Goal: Task Accomplishment & Management: Contribute content

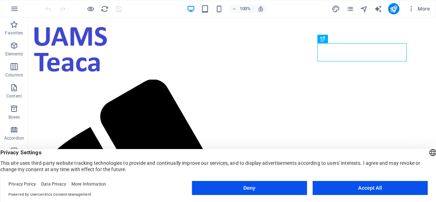
click at [337, 189] on button "Accept All" at bounding box center [369, 188] width 115 height 14
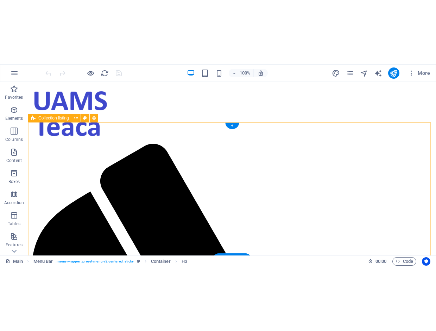
scroll to position [187, 0]
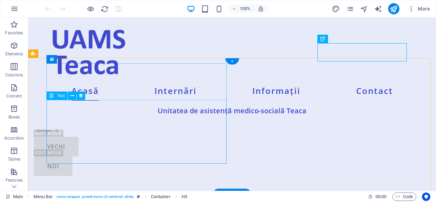
click at [186, 124] on div "UNITATEA MEDICO-SOCIALĂ TEACA organizează concurs în data de 17 martie 2025, or…" at bounding box center [217, 108] width 366 height 52
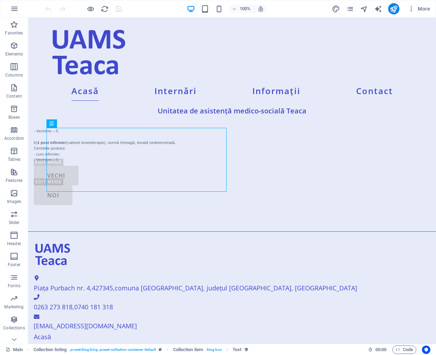
scroll to position [158, 0]
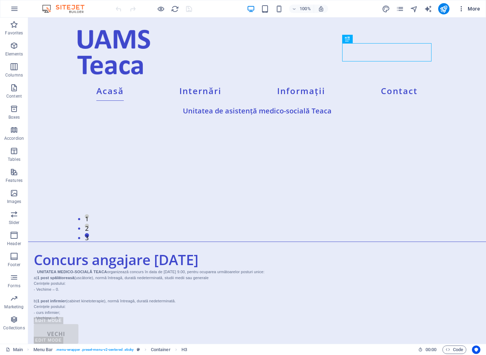
click at [435, 10] on span "More" at bounding box center [469, 8] width 22 height 7
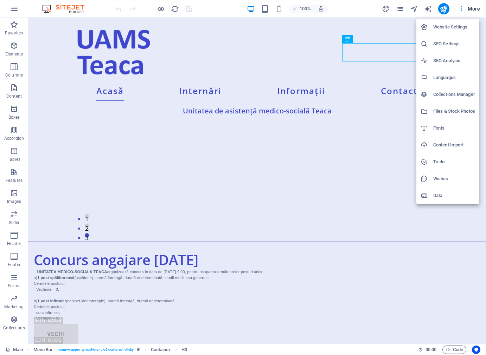
click at [435, 193] on h6 "Data" at bounding box center [454, 196] width 42 height 8
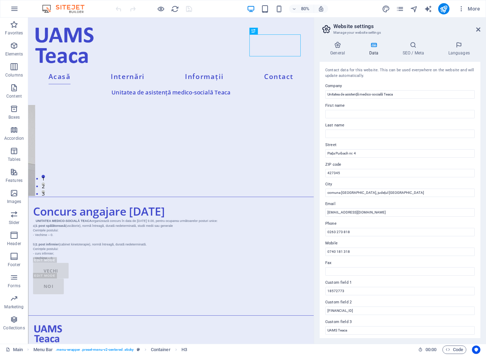
click at [377, 47] on icon at bounding box center [373, 44] width 31 height 7
click at [343, 45] on icon at bounding box center [338, 44] width 36 height 7
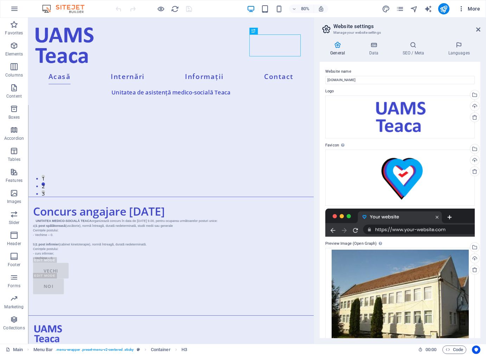
click at [435, 6] on span "More" at bounding box center [469, 8] width 22 height 7
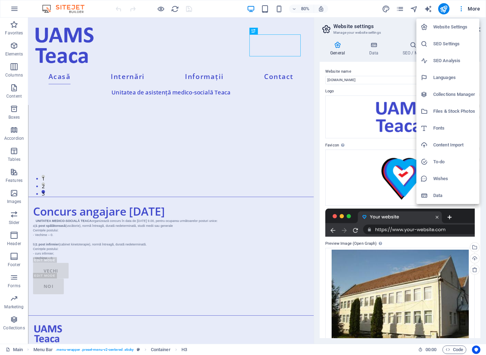
click at [435, 92] on h6 "Collections Manager" at bounding box center [454, 94] width 42 height 8
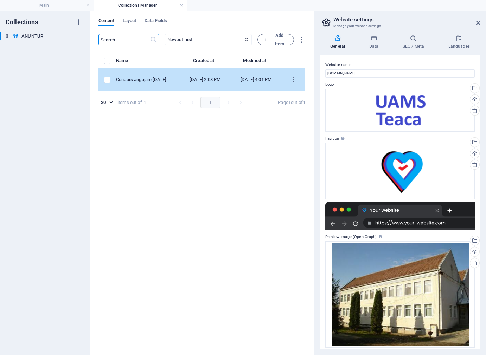
click at [150, 82] on div "Concurs angajare [DATE]" at bounding box center [145, 80] width 58 height 6
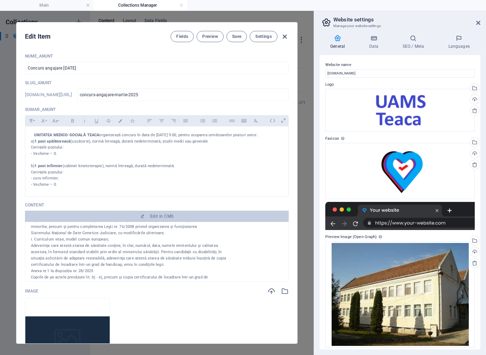
click at [284, 37] on icon "button" at bounding box center [285, 37] width 8 height 8
type input "[DATE]"
type input "concurs-angajare-martie-2025"
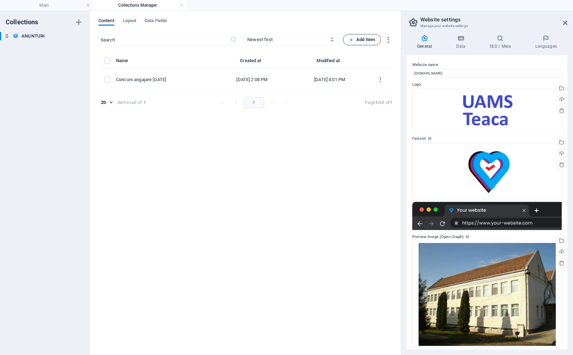
click at [367, 38] on span "Add Item" at bounding box center [362, 40] width 26 height 8
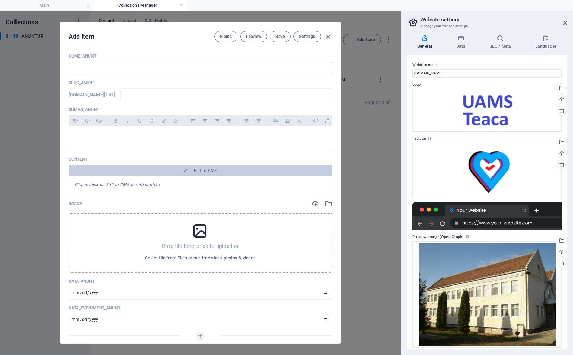
drag, startPoint x: 367, startPoint y: 38, endPoint x: 230, endPoint y: 69, distance: 140.6
click at [230, 69] on input "text" at bounding box center [201, 68] width 264 height 13
click at [211, 69] on input "text" at bounding box center [201, 68] width 264 height 13
type input "C"
type input "c"
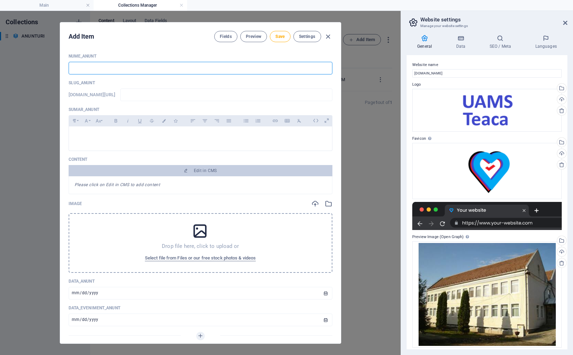
type input "c"
type input "Co"
type input "co"
type input "Con"
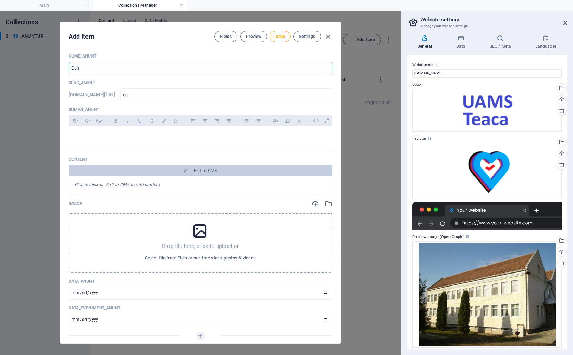
type input "con"
type input "Conc"
type input "conc"
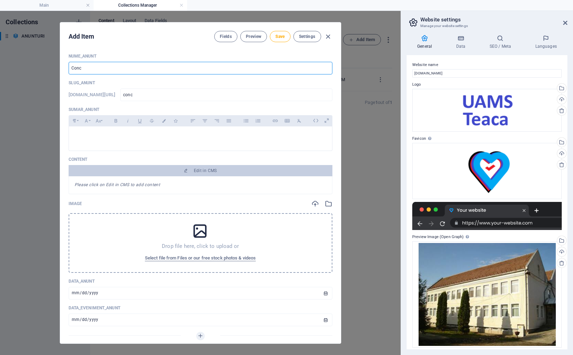
type input "Concu"
type input "concu"
type input "Concur"
type input "concur"
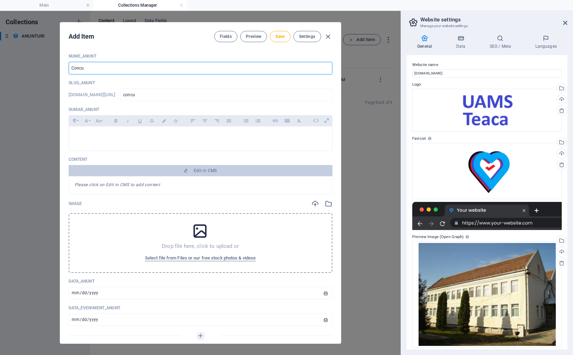
type input "concur"
type input "Concurs"
type input "concurs"
type input "Concurs a"
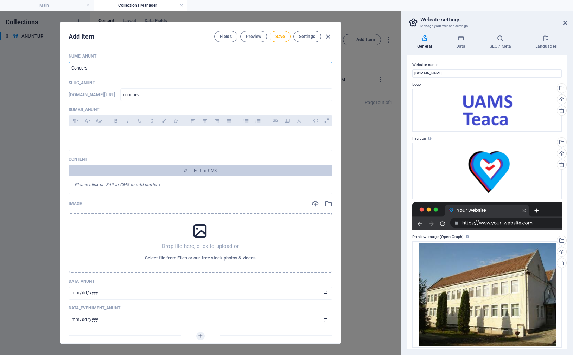
type input "concurs-a"
type input "Concurs an"
type input "concurs-an"
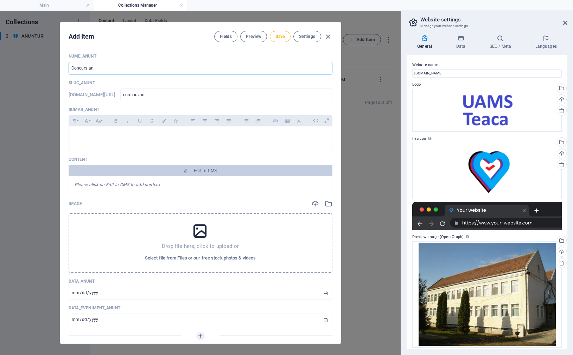
type input "Concurs ang"
type input "concurs-ang"
type input "Concurs anga"
type input "concurs-anga"
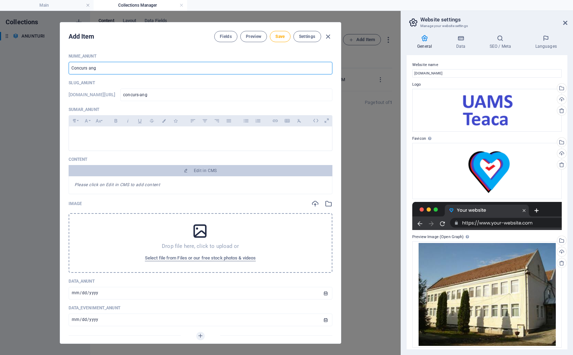
type input "concurs-anga"
type input "Concurs angaj"
type input "concurs-angaj"
type input "Concurs angaja"
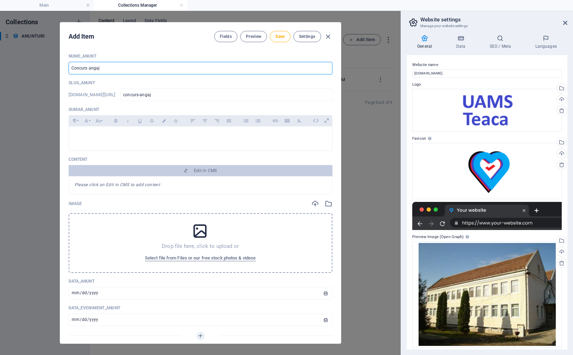
type input "concurs-angaja"
type input "Concurs angajar"
type input "concurs-angajar"
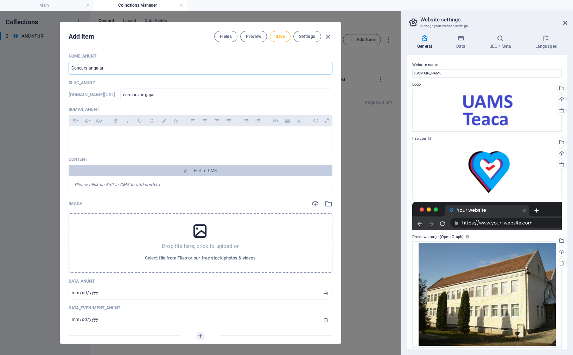
type input "Concurs angajare"
type input "concurs-angajare"
type input "Concurs angajare s"
type input "concurs-angajare-s"
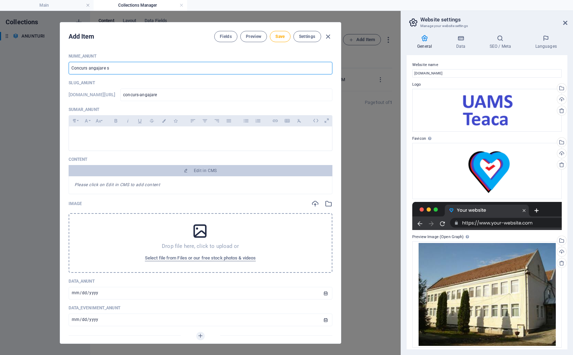
type input "concurs-angajare-s"
type input "Concurs angajare se"
type input "concurs-angajare-se"
type input "Concurs angajare sep"
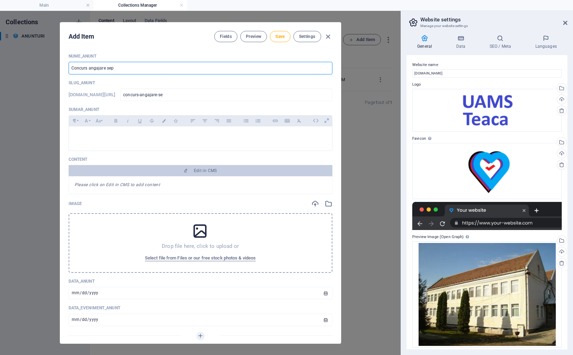
type input "concurs-angajare-sep"
type input "Concurs angajare sept"
type input "concurs-angajare-sept"
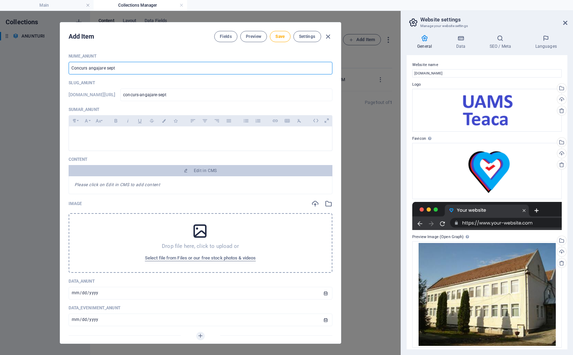
type input "Concurs angajare septe"
type input "concurs-angajare-septe"
type input "Concurs angajare septem"
type input "concurs-angajare-septem"
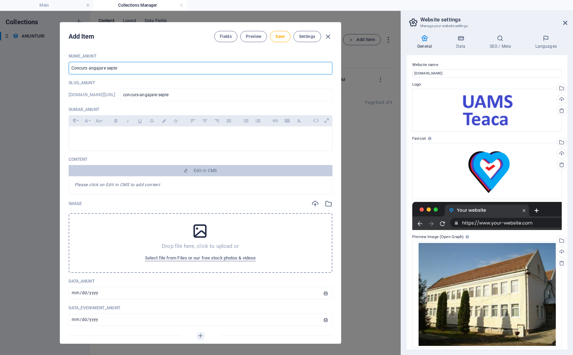
type input "concurs-angajare-septem"
type input "Concurs angajare septemb"
type input "concurs-angajare-septemb"
type input "Concurs angajare septembr"
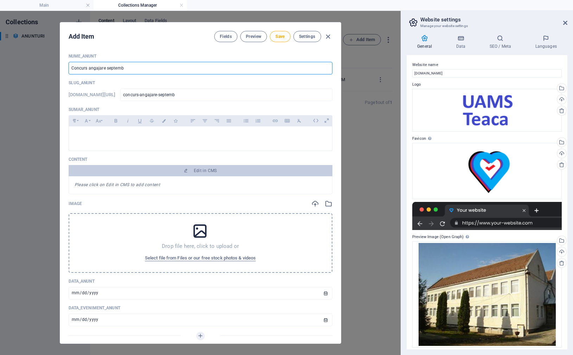
type input "concurs-angajare-septembr"
type input "Concurs angajare septembri"
type input "concurs-angajare-septembri"
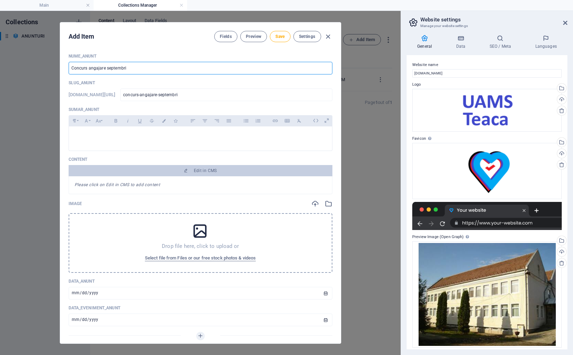
type input "Concurs angajare septembrie"
type input "concurs-angajare-septembrie"
type input "Concurs angajare [DATE]"
type input "concurs-angajare-septembrie-2"
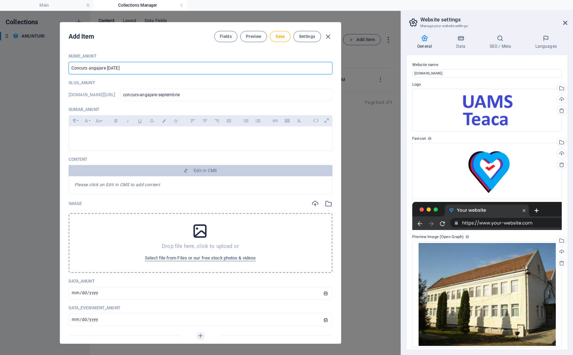
type input "concurs-angajare-septembrie-2"
type input "Concurs angajare [DATE]"
type input "concurs-angajare-septembrie-20"
type input "Concurs angajare septembrie 202"
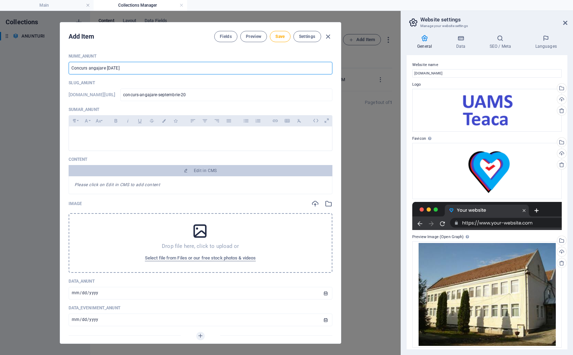
type input "concurs-angajare-septembrie-202"
type input "Concurs angajare [DATE]"
type input "concurs-angajare-septembrie-2025"
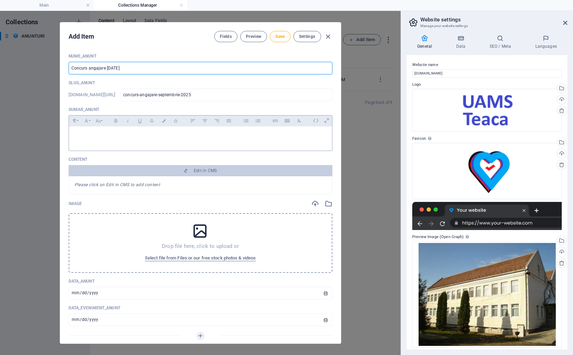
type input "Concurs angajare [DATE]"
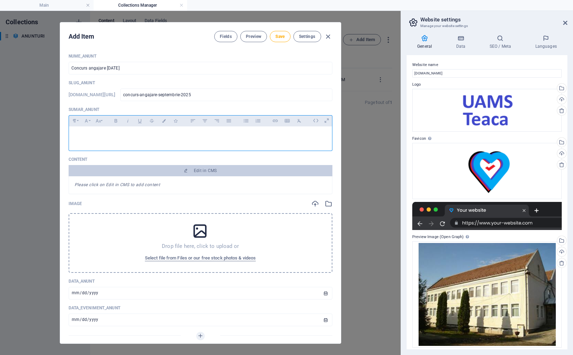
click at [179, 133] on p at bounding box center [201, 135] width 252 height 7
click at [134, 133] on p at bounding box center [201, 135] width 252 height 7
click at [194, 132] on p at bounding box center [201, 135] width 252 height 7
click at [144, 184] on em "Please click on Edit in CMS to add content" at bounding box center [118, 184] width 86 height 5
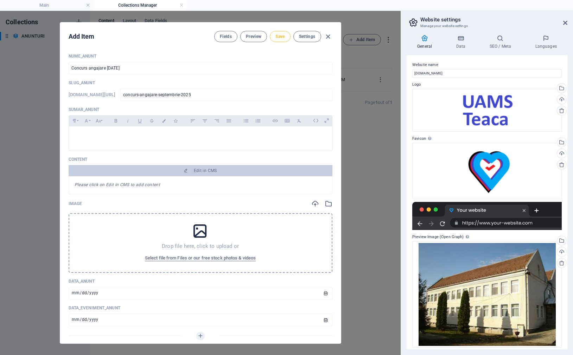
click at [280, 37] on span "Save" at bounding box center [279, 37] width 9 height 6
click at [328, 38] on icon "button" at bounding box center [328, 37] width 8 height 8
type input "concurs-angajare-septembrie-2025"
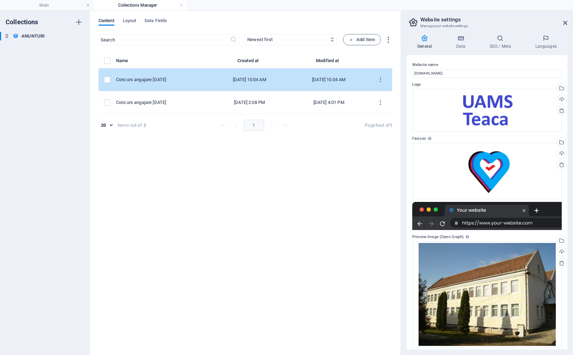
click at [192, 79] on div "Concurs angajare [DATE]" at bounding box center [160, 80] width 88 height 6
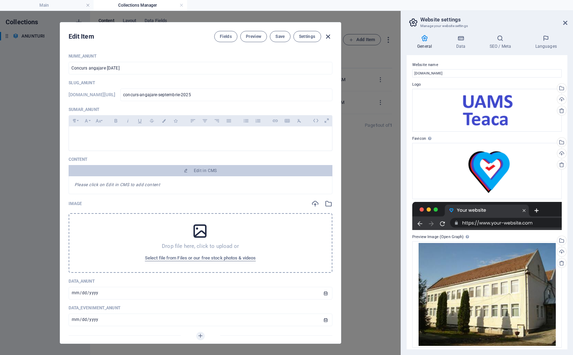
click at [328, 36] on icon "button" at bounding box center [328, 37] width 8 height 8
type input "concurs-angajare-septembrie-2025"
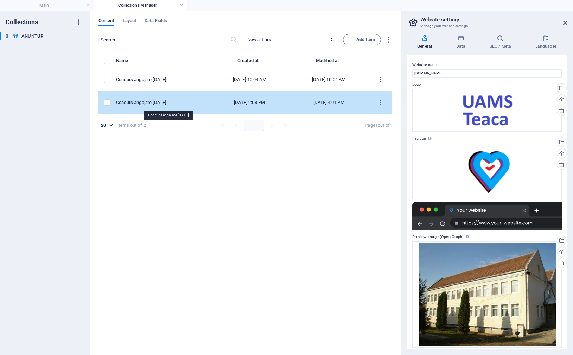
click at [195, 103] on div "Concurs angajare [DATE]" at bounding box center [160, 102] width 88 height 6
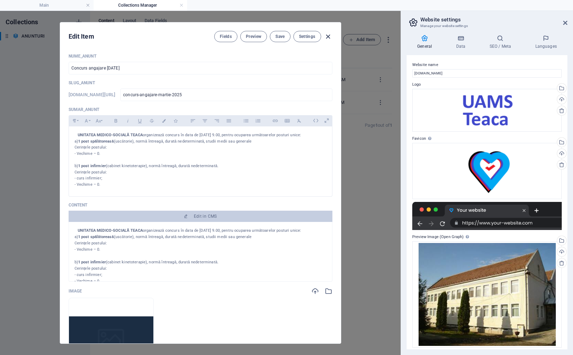
click at [329, 36] on icon "button" at bounding box center [328, 37] width 8 height 8
type input "[DATE]"
type input "concurs-angajare-martie-2025"
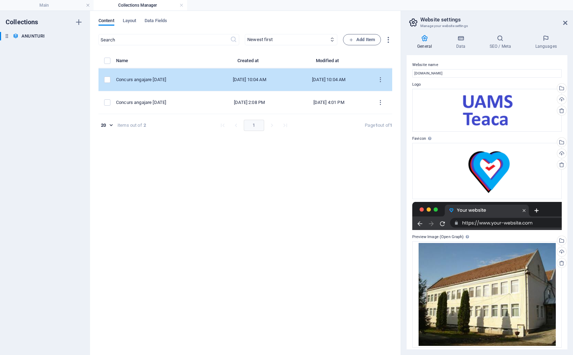
click at [210, 84] on td "Concurs angajare [DATE]" at bounding box center [163, 80] width 94 height 23
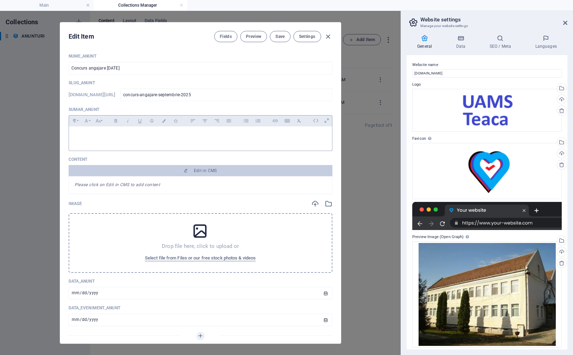
click at [167, 131] on div at bounding box center [200, 137] width 263 height 21
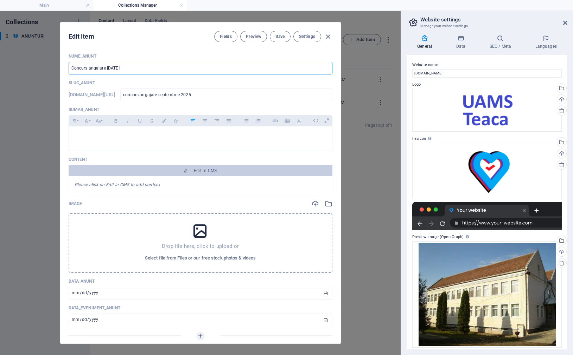
click at [146, 67] on input "Concurs angajare [DATE]" at bounding box center [201, 68] width 264 height 13
type input "Concurs angajare [DATE] - s"
type input "concurs-angajare-septembrie-2025-s"
type input "Concurs angajare [DATE] - se"
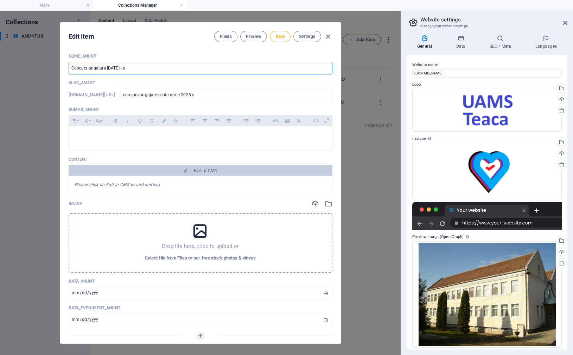
type input "concurs-angajare-septembrie-2025-se"
type input "Concurs angajare [DATE] - sel"
type input "concurs-angajare-septembrie-2025-sel"
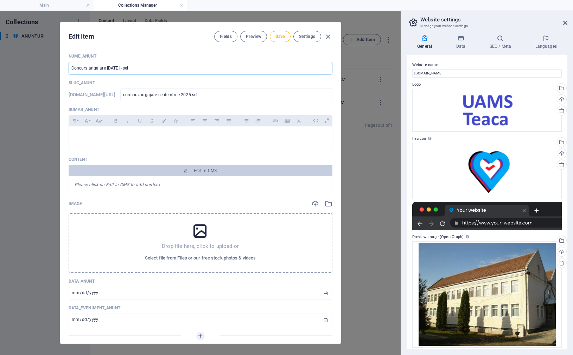
type input "Concurs angajare [DATE] - sele"
type input "concurs-angajare-septembrie-2025-sele"
type input "Concurs angajare [DATE] - selec"
type input "concurs-angajare-septembrie-2025-selec"
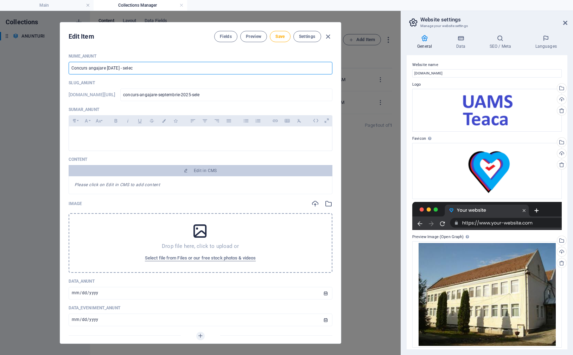
type input "concurs-angajare-septembrie-2025-selec"
type input "Concurs angajare [DATE] - selecț"
type input "concurs-angajare-septembrie-2025-select"
type input "Concurs angajare [DATE] - selecți"
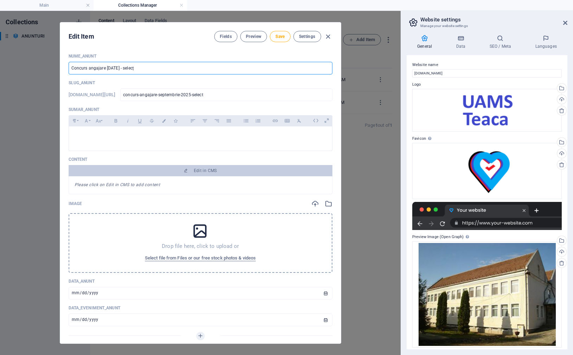
type input "concurs-angajare-septembrie-2025-selecti"
type input "Concurs angajare [DATE] - selecție"
type input "concurs-angajare-septembrie-2025-selectie"
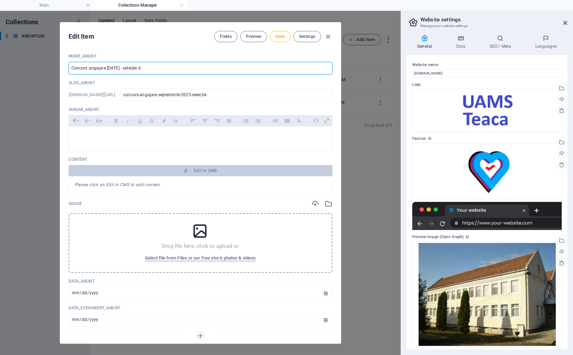
type input "Concurs angajare [DATE] - selecție do"
type input "concurs-angajare-septembrie-2025-selectie-do"
type input "Concurs angajare [DATE] - selecție dos"
type input "concurs-angajare-septembrie-2025-selectie-dos"
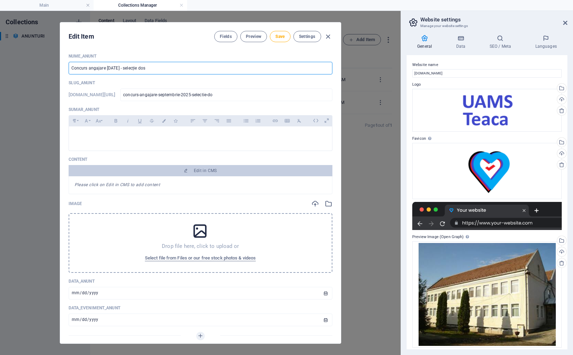
type input "concurs-angajare-septembrie-2025-selectie-dos"
type input "Concurs angajare [DATE] - selecție dosa"
type input "concurs-angajare-septembrie-2025-selectie-dosa"
type input "Concurs angajare [DATE] - selecție dosar"
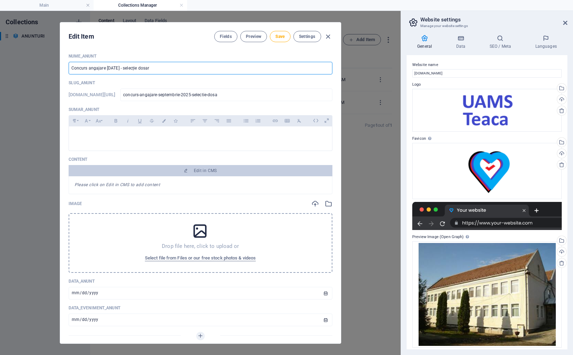
type input "concurs-angajare-septembrie-2025-selectie-dosar"
type input "Concurs angajare [DATE] - selecție dosare"
type input "concurs-angajare-septembrie-2025-selectie-dosare"
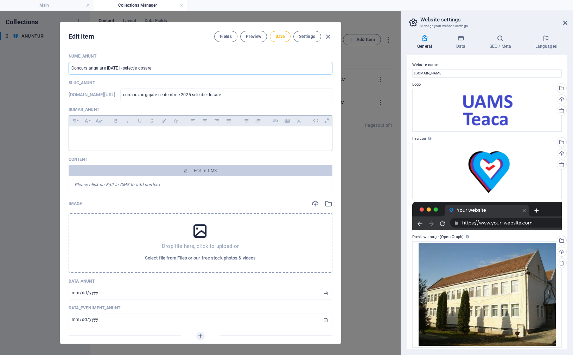
click at [160, 139] on p at bounding box center [201, 135] width 252 height 7
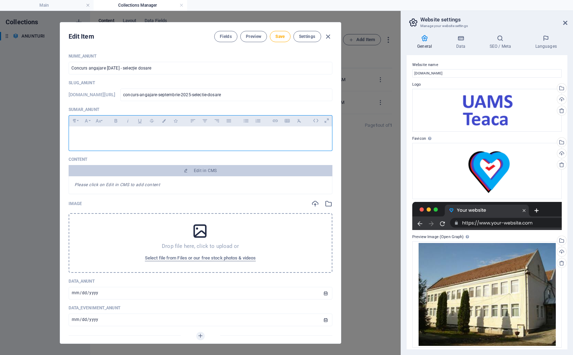
click at [200, 137] on p at bounding box center [201, 135] width 252 height 7
click at [239, 132] on div at bounding box center [200, 137] width 263 height 21
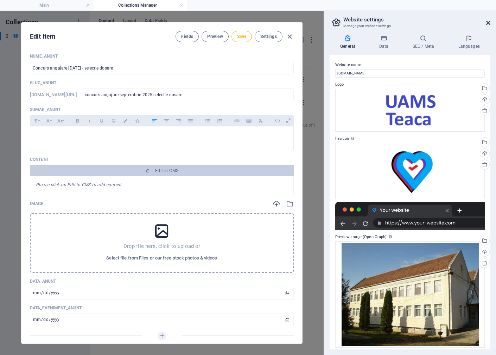
click at [435, 21] on icon at bounding box center [488, 23] width 4 height 6
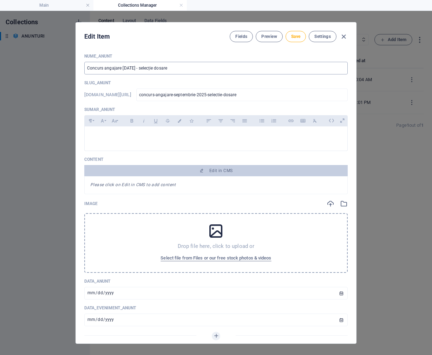
click at [158, 67] on input "Concurs angajare [DATE] - selecție dosare" at bounding box center [216, 68] width 264 height 13
type input "Concurs angajare [DATE] - aselecție dosare"
type input "concurs-angajare-septembrie-2025-aselectie-dosare"
type input "Concurs angajare [DATE] - afselecție dosare"
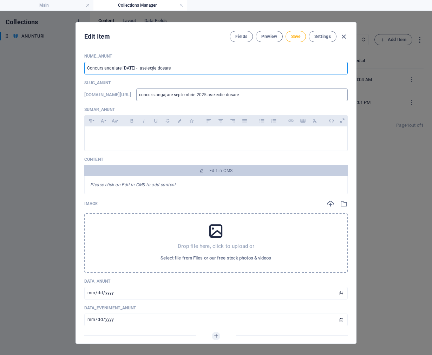
type input "concurs-angajare-septembrie-2025-afselectie-dosare"
type input "Concurs angajare [DATE] - afiselecție dosare"
type input "concurs-angajare-septembrie-2025-afiselectie-dosare"
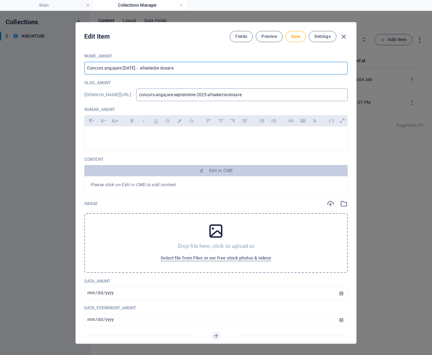
type input "Concurs angajare [DATE] - afișselecție dosare"
type input "concurs-angajare-septembrie-2025-afisselectie-dosare"
type input "Concurs angajare [DATE] - afișaselecție dosare"
type input "concurs-angajare-septembrie-2025-afisaselectie-dosare"
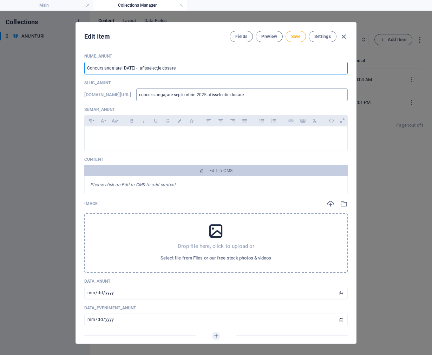
type input "concurs-angajare-septembrie-2025-afisaselectie-dosare"
type input "Concurs angajare [DATE] - afișarselecție dosare"
type input "concurs-angajare-septembrie-2025-afisarselectie-dosare"
type input "Concurs angajare [DATE] - afișareselecție dosare"
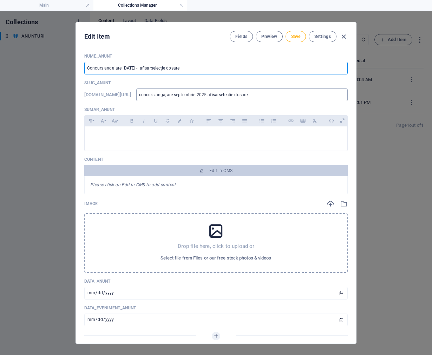
type input "concurs-angajare-septembrie-2025-afisareselectie-dosare"
type input "Concurs angajare [DATE] - afișare selecție dosare"
type input "concurs-angajare-septembrie-2025-afisare-selectie-dosare"
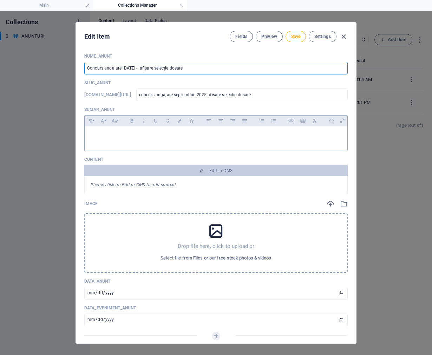
type input "Concurs angajare [DATE] - afișare selecție dosare"
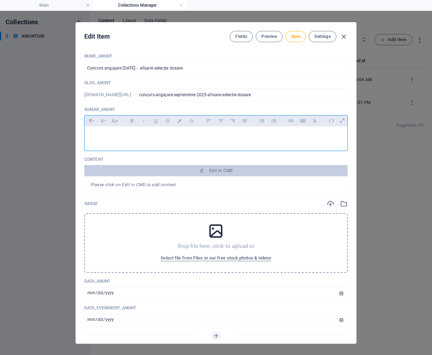
click at [180, 131] on div at bounding box center [216, 137] width 263 height 21
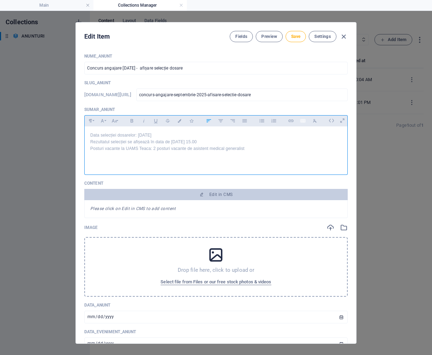
click at [305, 120] on icon "button" at bounding box center [303, 121] width 5 height 4
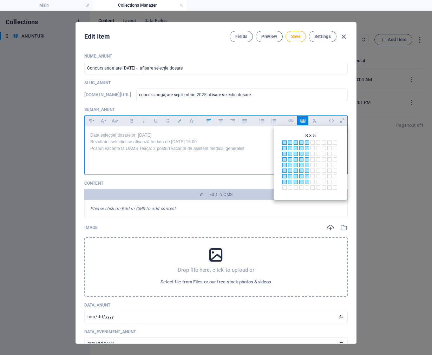
click at [305, 182] on span at bounding box center [307, 182] width 4 height 4
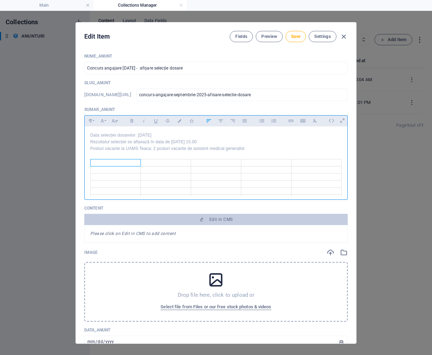
click at [131, 161] on td at bounding box center [116, 162] width 50 height 7
click at [184, 155] on p at bounding box center [216, 156] width 252 height 7
drag, startPoint x: 123, startPoint y: 169, endPoint x: 134, endPoint y: 166, distance: 11.2
click at [123, 169] on td at bounding box center [116, 169] width 50 height 7
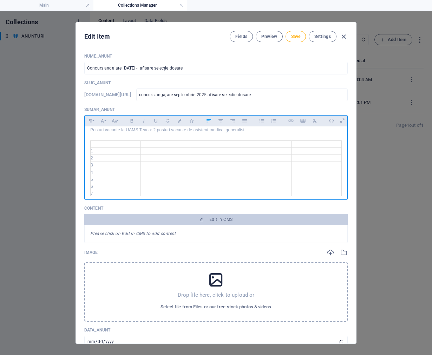
scroll to position [20, 0]
click at [155, 151] on td at bounding box center [166, 149] width 50 height 7
click at [195, 151] on td at bounding box center [216, 149] width 50 height 7
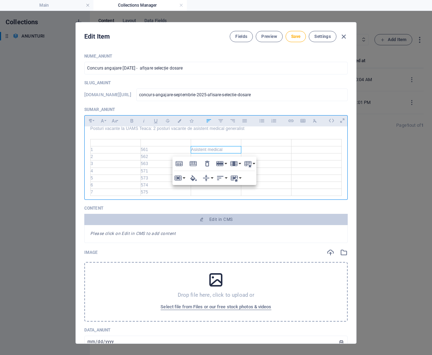
click at [179, 148] on td "561" at bounding box center [166, 149] width 50 height 7
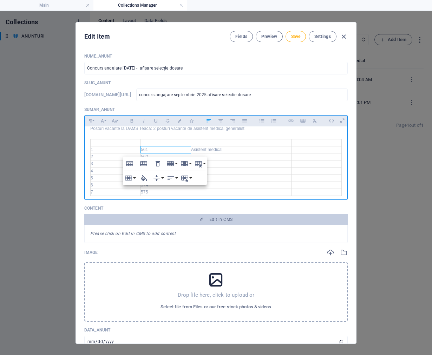
click at [220, 157] on td at bounding box center [216, 157] width 50 height 7
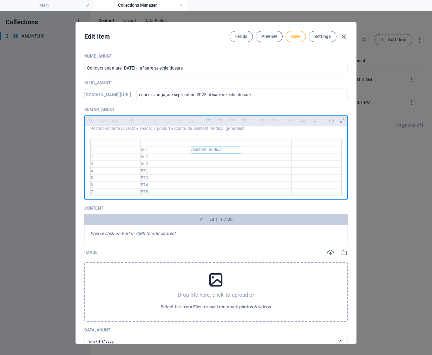
drag, startPoint x: 226, startPoint y: 151, endPoint x: 194, endPoint y: 149, distance: 32.0
click at [194, 149] on td "Asistent medical" at bounding box center [216, 149] width 50 height 7
drag, startPoint x: 226, startPoint y: 151, endPoint x: 191, endPoint y: 149, distance: 35.2
click at [191, 149] on td "Asistent medical" at bounding box center [216, 149] width 50 height 7
copy td "Asistent medical"
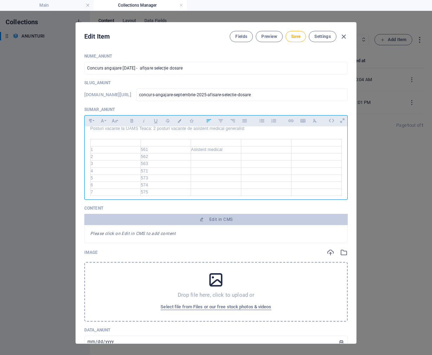
click at [202, 158] on td at bounding box center [216, 157] width 50 height 7
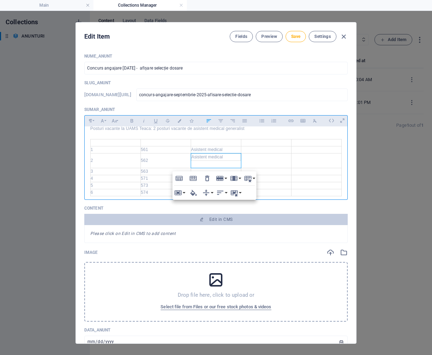
click at [198, 165] on td "Asistent medical" at bounding box center [216, 161] width 50 height 14
click at [247, 162] on td at bounding box center [267, 161] width 50 height 14
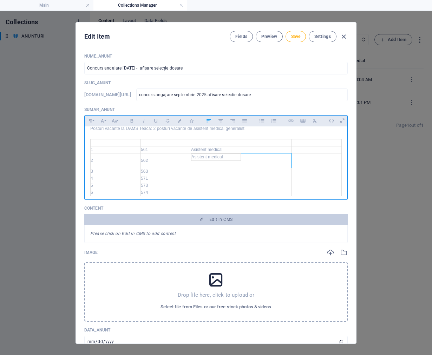
click at [251, 159] on td at bounding box center [267, 161] width 50 height 14
click at [223, 163] on td "Asistent medical" at bounding box center [216, 161] width 50 height 14
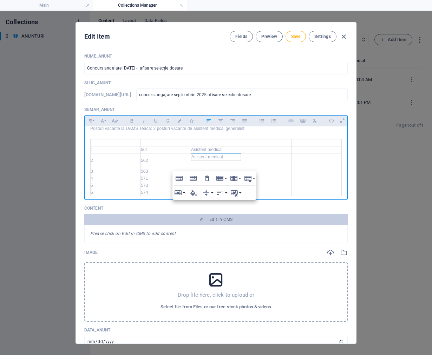
click at [223, 159] on td "Asistent medical" at bounding box center [217, 157] width 50 height 7
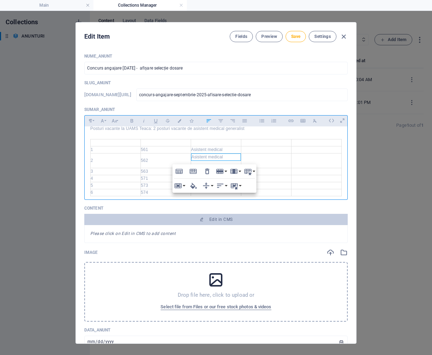
click at [249, 158] on td at bounding box center [267, 161] width 50 height 14
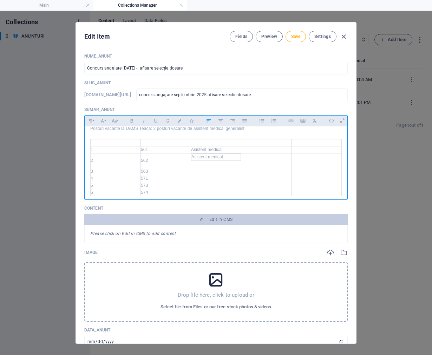
click at [214, 171] on td at bounding box center [216, 171] width 50 height 7
click at [251, 171] on td at bounding box center [267, 171] width 50 height 7
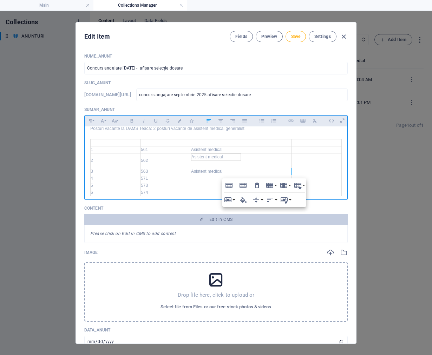
click at [210, 179] on td at bounding box center [216, 178] width 50 height 7
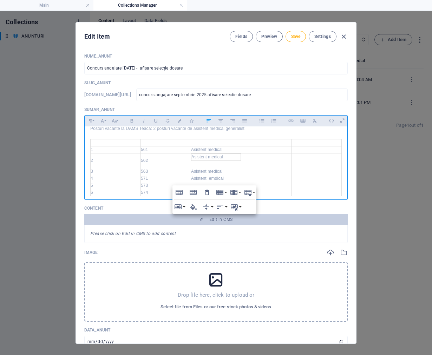
click at [213, 179] on td "Asistent emdical" at bounding box center [216, 178] width 50 height 7
click at [270, 185] on td at bounding box center [267, 185] width 50 height 7
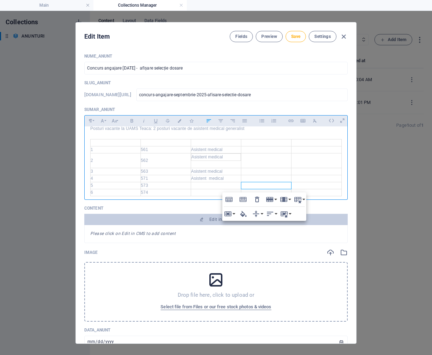
click at [209, 178] on td "Asistent medical" at bounding box center [216, 178] width 50 height 7
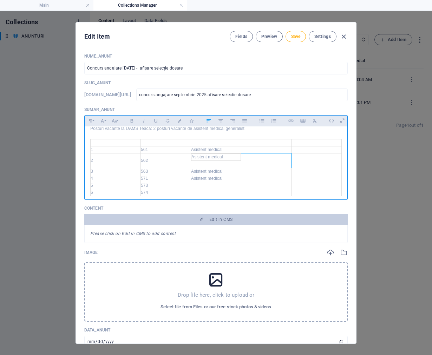
click at [251, 160] on td at bounding box center [267, 161] width 50 height 14
drag, startPoint x: 209, startPoint y: 158, endPoint x: 221, endPoint y: 159, distance: 12.3
click at [209, 158] on td "Asistent medical" at bounding box center [217, 157] width 50 height 7
click at [224, 158] on td "Asistent medical" at bounding box center [217, 157] width 50 height 7
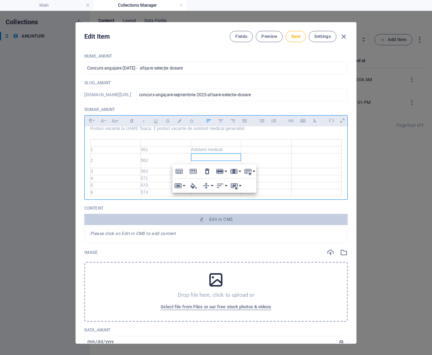
click at [207, 171] on icon "button" at bounding box center [207, 171] width 8 height 8
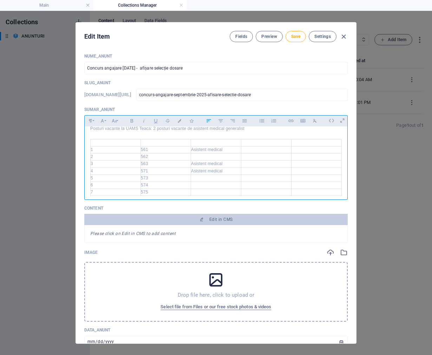
click at [211, 158] on td at bounding box center [216, 157] width 50 height 7
click at [268, 159] on td at bounding box center [267, 157] width 50 height 7
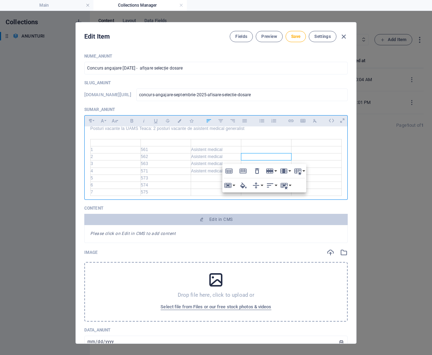
click at [206, 178] on td at bounding box center [216, 178] width 50 height 7
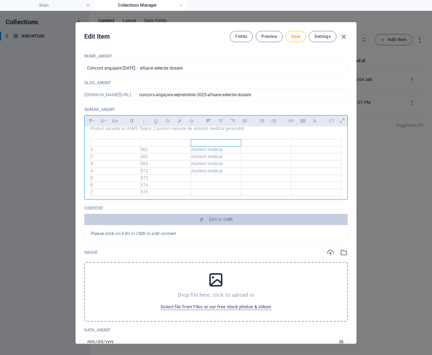
click at [202, 143] on td at bounding box center [216, 142] width 50 height 7
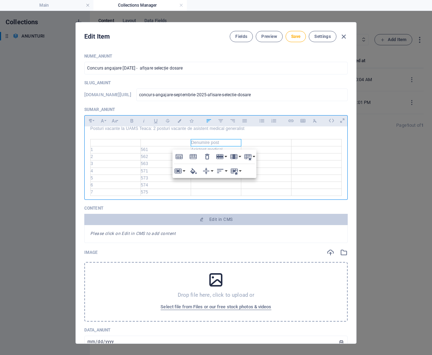
click at [278, 151] on td at bounding box center [267, 149] width 50 height 7
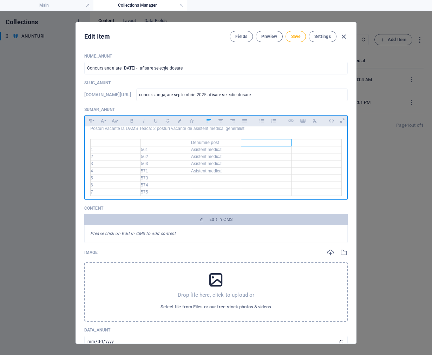
click at [273, 142] on td at bounding box center [267, 142] width 50 height 7
click at [276, 183] on td at bounding box center [267, 185] width 50 height 7
click at [294, 144] on td at bounding box center [317, 142] width 50 height 7
drag, startPoint x: 129, startPoint y: 146, endPoint x: 150, endPoint y: 147, distance: 20.8
click at [150, 147] on tr "Denumire post Rezultatul selecției Motivul respingerii dosarului" at bounding box center [216, 146] width 251 height 14
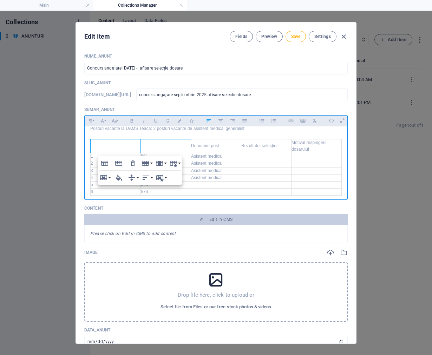
click at [190, 106] on div "Nume_ANUNT Concurs angajare [DATE] - afișare selecție dosare ​ Slug_ANUNT [DOMA…" at bounding box center [216, 231] width 264 height 356
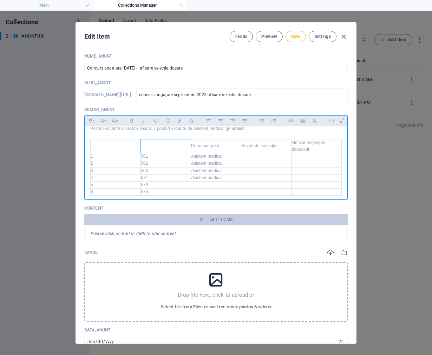
click at [145, 144] on td at bounding box center [166, 146] width 50 height 14
drag, startPoint x: 119, startPoint y: 146, endPoint x: 150, endPoint y: 145, distance: 31.7
click at [150, 145] on tr "​ Denumire post Rezultatul selecției Motivul respingerii dosarului" at bounding box center [216, 146] width 251 height 14
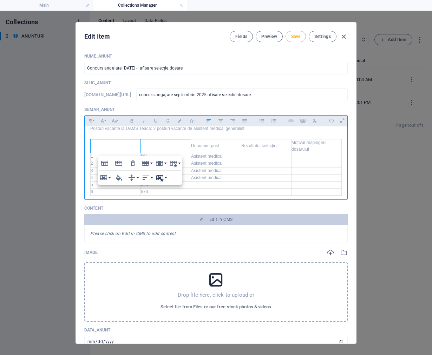
click at [166, 177] on button "Cell Style" at bounding box center [161, 178] width 13 height 14
click at [170, 134] on p at bounding box center [216, 136] width 252 height 7
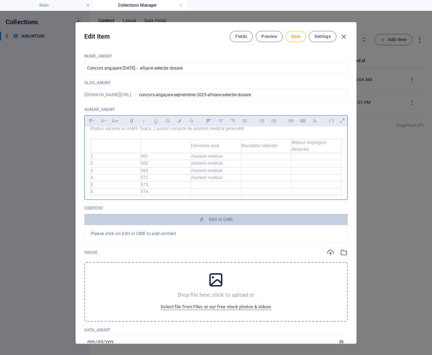
click at [160, 146] on td "​" at bounding box center [166, 146] width 50 height 14
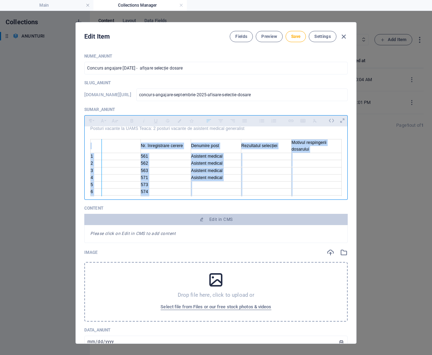
drag, startPoint x: 140, startPoint y: 144, endPoint x: 98, endPoint y: 148, distance: 42.7
click at [98, 148] on div "Data selecției dosarelor: [DATE] Rezultatul selecției se afișează în data de [D…" at bounding box center [216, 162] width 264 height 70
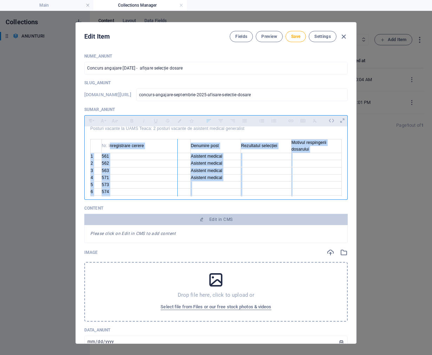
drag, startPoint x: 189, startPoint y: 146, endPoint x: 149, endPoint y: 148, distance: 39.4
click at [176, 148] on div at bounding box center [178, 171] width 4 height 64
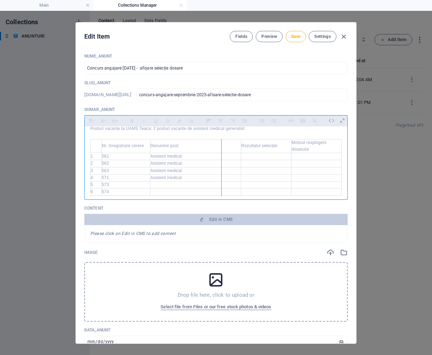
drag, startPoint x: 238, startPoint y: 148, endPoint x: 190, endPoint y: 149, distance: 48.2
click at [220, 149] on div at bounding box center [222, 171] width 4 height 64
click at [237, 156] on td at bounding box center [242, 156] width 100 height 7
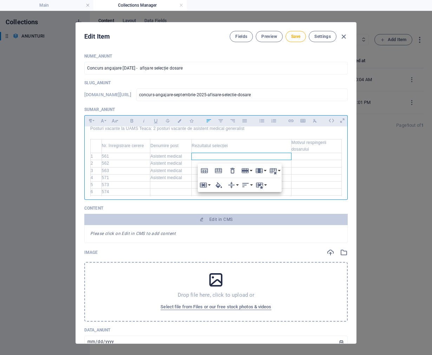
click at [174, 183] on td at bounding box center [170, 184] width 41 height 7
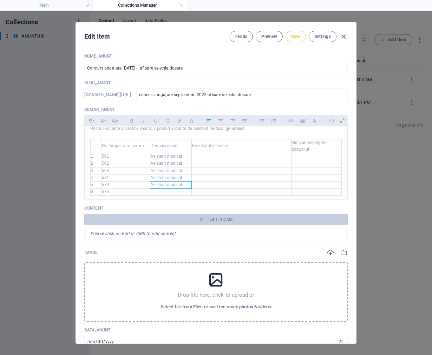
click at [290, 37] on button "Save" at bounding box center [296, 36] width 20 height 11
click at [160, 192] on td at bounding box center [170, 192] width 41 height 7
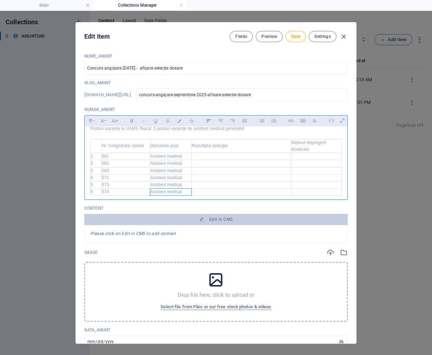
click at [240, 155] on td at bounding box center [242, 156] width 100 height 7
click at [302, 159] on td at bounding box center [316, 156] width 50 height 7
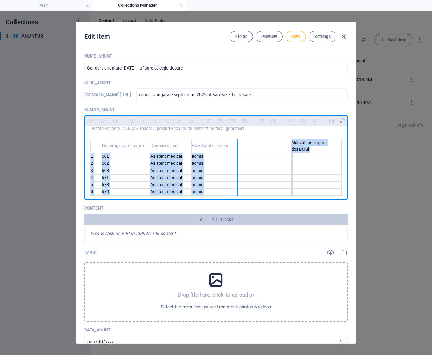
drag, startPoint x: 288, startPoint y: 145, endPoint x: 237, endPoint y: 147, distance: 50.6
click at [237, 147] on div at bounding box center [238, 171] width 4 height 64
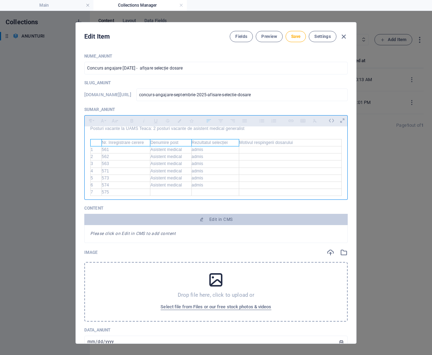
drag, startPoint x: 104, startPoint y: 143, endPoint x: 294, endPoint y: 142, distance: 189.8
click at [294, 142] on tr "Nr. înregistrare cerere Denumire post Rezultatul selecției Motivul respingerii …" at bounding box center [216, 142] width 251 height 7
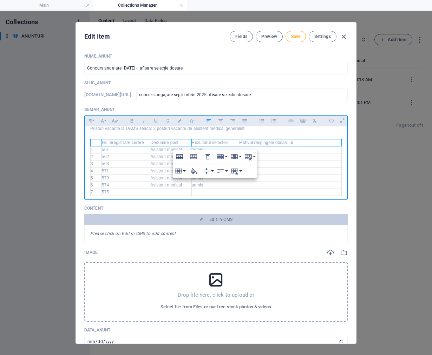
click at [180, 157] on icon "button" at bounding box center [179, 157] width 8 height 8
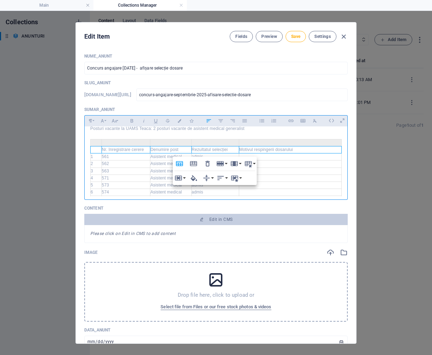
click at [252, 134] on p at bounding box center [216, 136] width 252 height 7
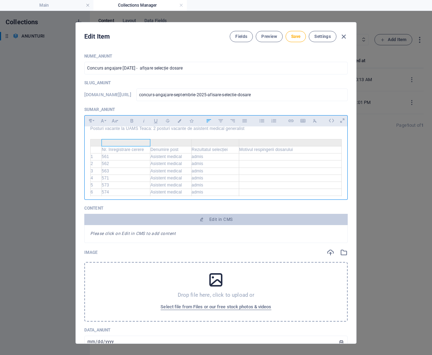
click at [120, 143] on th at bounding box center [126, 142] width 49 height 7
click at [92, 156] on icon "button" at bounding box center [90, 157] width 8 height 8
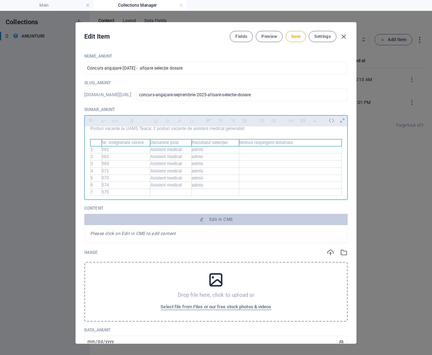
drag, startPoint x: 96, startPoint y: 142, endPoint x: 274, endPoint y: 140, distance: 177.9
click at [274, 140] on tr "Nr. înregistrare cerere Denumire post Rezultatul selecției Motivul respingerii …" at bounding box center [216, 142] width 251 height 7
click at [130, 120] on icon "button" at bounding box center [132, 121] width 6 height 8
drag, startPoint x: 98, startPoint y: 141, endPoint x: 296, endPoint y: 140, distance: 197.9
click at [296, 140] on tr "Nr. înregistrare cerere Denumire post Rezultatul selecției Motivul respingerii …" at bounding box center [216, 142] width 251 height 7
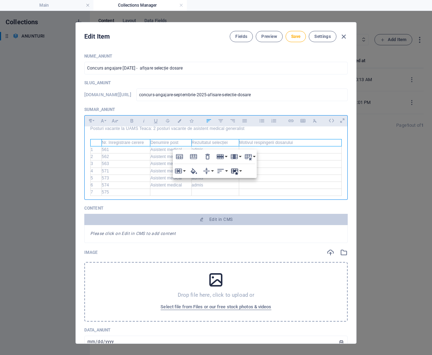
click at [240, 171] on button "Cell Style" at bounding box center [236, 171] width 13 height 14
click at [243, 196] on link "Thick" at bounding box center [250, 195] width 41 height 11
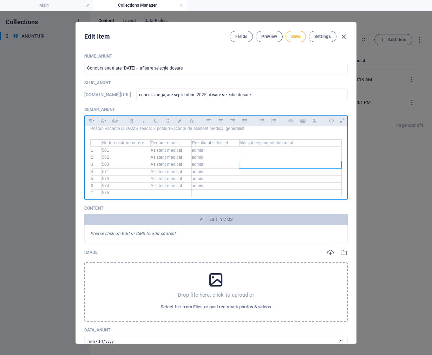
click at [283, 164] on td at bounding box center [290, 164] width 102 height 7
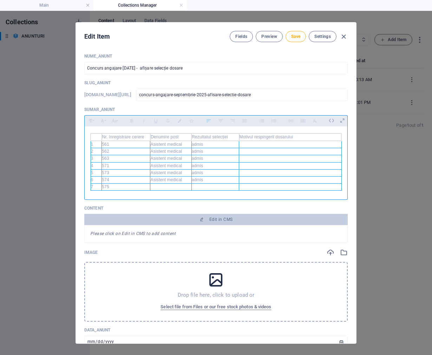
drag, startPoint x: 97, startPoint y: 144, endPoint x: 294, endPoint y: 189, distance: 201.2
click at [294, 189] on tbody "Nr. înregistrare cerere Denumire post Rezultatul selecției Motivul respingerii …" at bounding box center [216, 162] width 251 height 57
click at [241, 218] on button "Cell Style" at bounding box center [235, 216] width 13 height 14
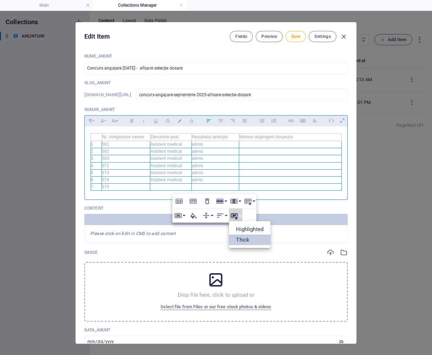
click at [243, 237] on link "Thick" at bounding box center [249, 240] width 41 height 11
click at [260, 159] on td at bounding box center [290, 158] width 102 height 7
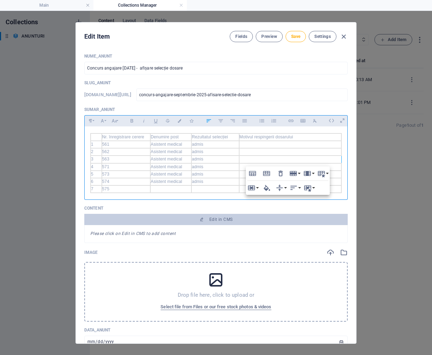
click at [224, 138] on td "Rezultatul selecției" at bounding box center [215, 137] width 47 height 7
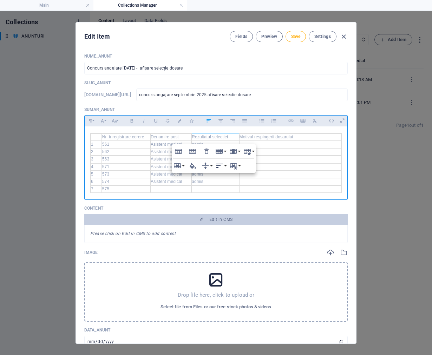
click at [223, 166] on icon "button" at bounding box center [220, 166] width 8 height 8
click at [225, 188] on icon at bounding box center [227, 190] width 6 height 4
click at [175, 136] on td "Denumire post" at bounding box center [170, 137] width 41 height 7
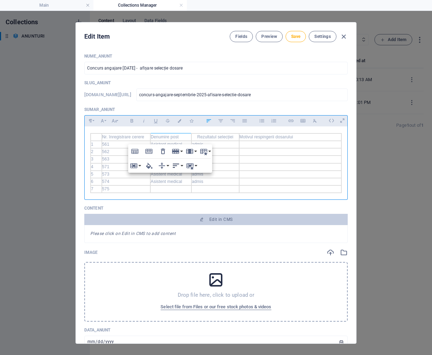
click at [182, 166] on button "Horizontal Align" at bounding box center [177, 166] width 13 height 14
click at [184, 188] on icon at bounding box center [183, 190] width 6 height 4
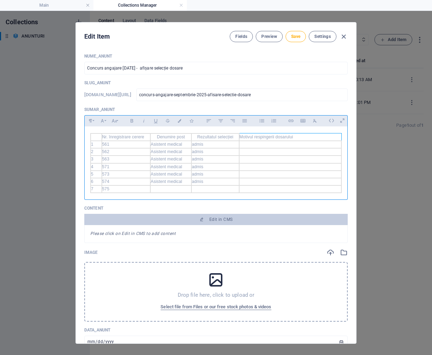
click at [265, 137] on td "Motivul respingerii dosarului ​" at bounding box center [290, 137] width 102 height 7
click at [295, 166] on icon "button" at bounding box center [294, 166] width 8 height 8
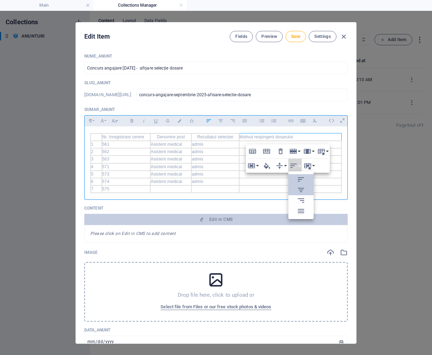
click at [295, 187] on link "Align Center" at bounding box center [301, 190] width 25 height 11
click at [141, 136] on td "Nr. înregistrare cerere" at bounding box center [126, 137] width 49 height 7
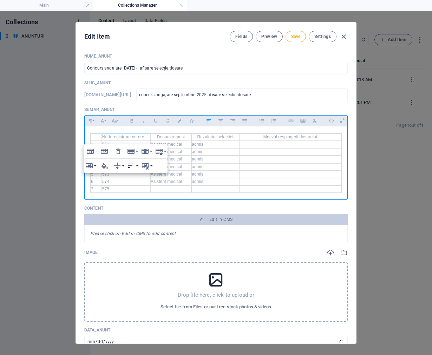
click at [134, 167] on icon "button" at bounding box center [131, 166] width 8 height 8
click at [140, 187] on icon at bounding box center [139, 190] width 8 height 8
click at [257, 164] on td at bounding box center [290, 166] width 102 height 7
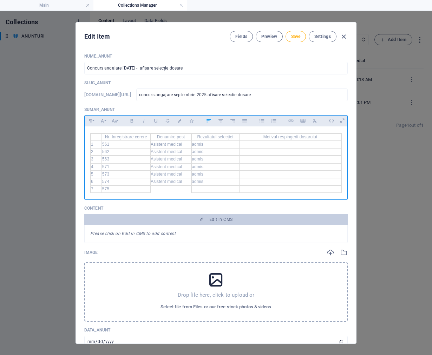
click at [183, 189] on td at bounding box center [170, 189] width 41 height 7
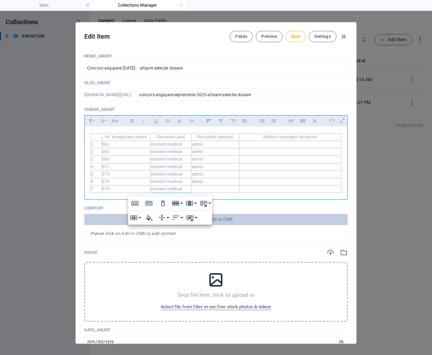
click at [197, 192] on td at bounding box center [215, 189] width 47 height 7
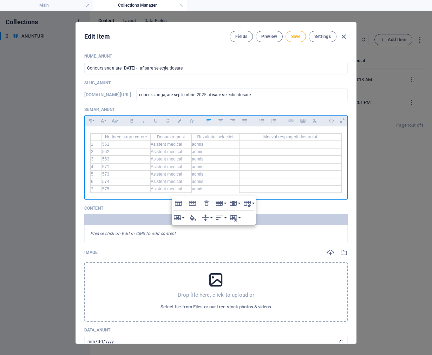
click at [263, 151] on td at bounding box center [290, 151] width 102 height 7
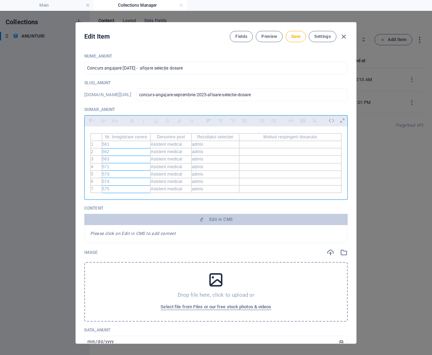
drag, startPoint x: 110, startPoint y: 143, endPoint x: 116, endPoint y: 189, distance: 45.7
click at [116, 189] on tbody "Nr. înregistrare cerere Denumire post Rezultatul selecției Motivul respingerii …" at bounding box center [216, 164] width 251 height 60
drag, startPoint x: 123, startPoint y: 144, endPoint x: 129, endPoint y: 178, distance: 34.7
click at [129, 178] on tbody "Nr. înregistrare cerere Denumire post Rezultatul selecției Motivul respingerii …" at bounding box center [216, 164] width 251 height 60
drag, startPoint x: 113, startPoint y: 144, endPoint x: 106, endPoint y: 144, distance: 7.1
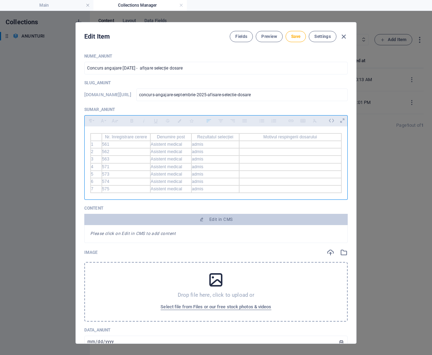
click at [106, 144] on td "561" at bounding box center [126, 144] width 49 height 7
click at [112, 145] on td "561" at bounding box center [126, 144] width 49 height 7
click at [133, 170] on icon "button" at bounding box center [131, 173] width 8 height 8
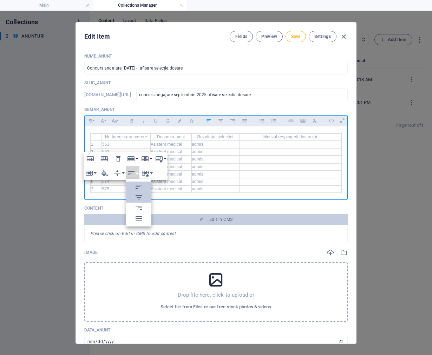
click at [134, 194] on link "Align Center" at bounding box center [138, 197] width 25 height 11
click at [134, 146] on td "561" at bounding box center [126, 144] width 49 height 7
click at [111, 148] on td "561" at bounding box center [126, 144] width 49 height 7
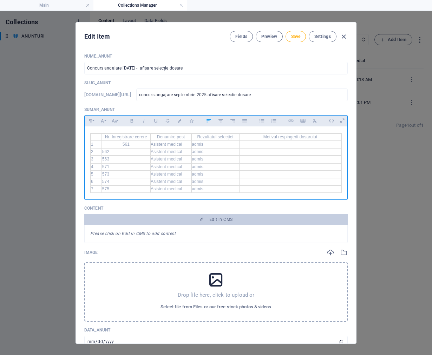
drag, startPoint x: 127, startPoint y: 153, endPoint x: 113, endPoint y: 153, distance: 14.1
click at [111, 152] on td "562" at bounding box center [126, 151] width 49 height 7
click at [133, 182] on icon "button" at bounding box center [131, 180] width 8 height 8
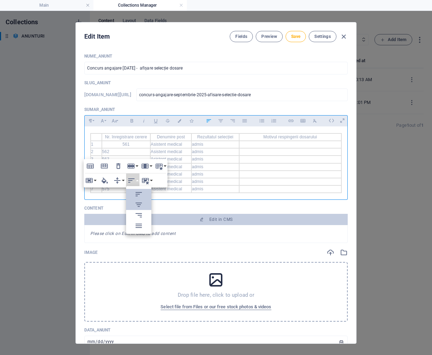
click at [140, 204] on icon at bounding box center [139, 205] width 6 height 4
click at [118, 158] on td "563" at bounding box center [126, 159] width 49 height 7
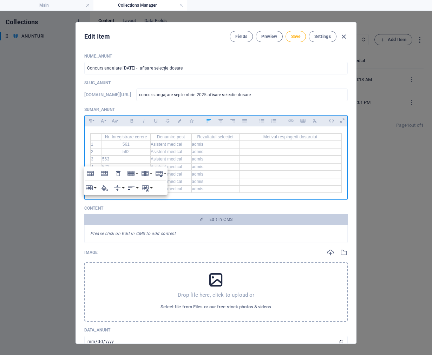
click at [130, 188] on icon "button" at bounding box center [131, 188] width 8 height 8
click at [140, 209] on icon at bounding box center [139, 212] width 8 height 8
click at [118, 165] on td "571" at bounding box center [126, 166] width 49 height 7
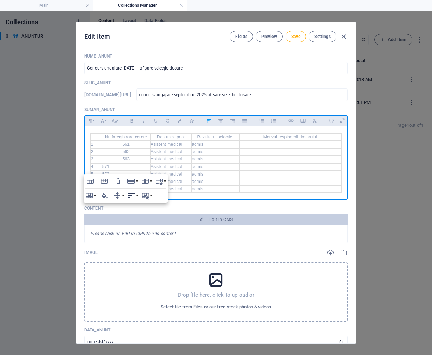
click at [131, 194] on icon "button" at bounding box center [131, 196] width 8 height 8
click at [134, 219] on link "Align Center" at bounding box center [138, 220] width 25 height 11
click at [112, 171] on td "573" at bounding box center [126, 174] width 49 height 7
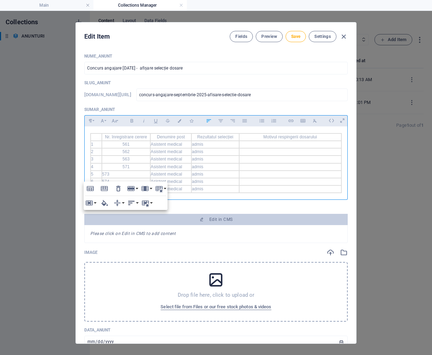
click at [130, 205] on icon "button" at bounding box center [131, 203] width 6 height 4
click at [132, 226] on link "Align Center" at bounding box center [138, 227] width 25 height 11
click at [118, 176] on td "573" at bounding box center [126, 174] width 49 height 7
click at [117, 179] on td "574" at bounding box center [126, 181] width 49 height 7
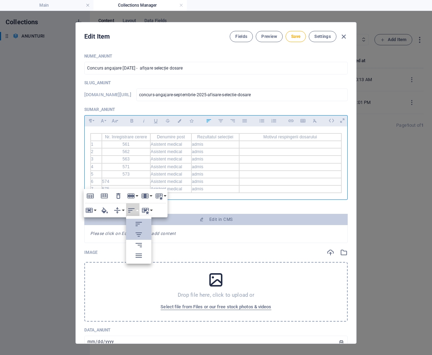
click at [131, 233] on link "Align Center" at bounding box center [138, 235] width 25 height 11
click at [125, 186] on td "575" at bounding box center [126, 189] width 49 height 7
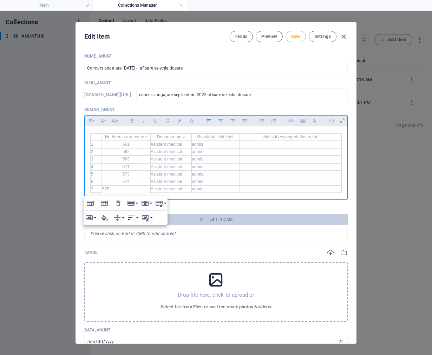
click at [133, 221] on icon "button" at bounding box center [131, 218] width 8 height 8
click at [136, 243] on icon at bounding box center [139, 242] width 8 height 8
click at [210, 145] on td "admis" at bounding box center [215, 144] width 47 height 7
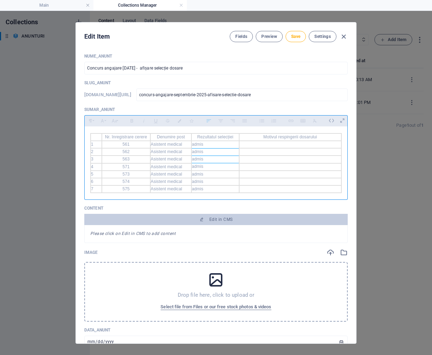
drag, startPoint x: 211, startPoint y: 143, endPoint x: 214, endPoint y: 178, distance: 34.2
click at [214, 178] on tbody "Nr. înregistrare cerere Denumire post Rezultatul selecției Motivul respingerii …" at bounding box center [216, 164] width 251 height 60
click at [220, 206] on icon "button" at bounding box center [220, 203] width 8 height 8
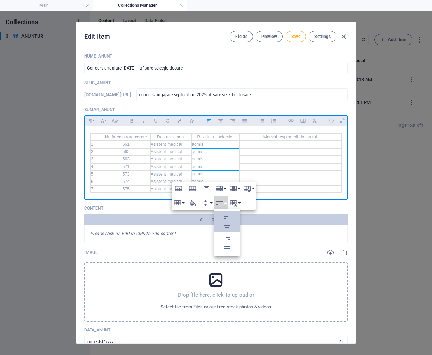
click at [224, 224] on icon at bounding box center [227, 227] width 8 height 8
click at [202, 168] on td "admis" at bounding box center [215, 166] width 47 height 7
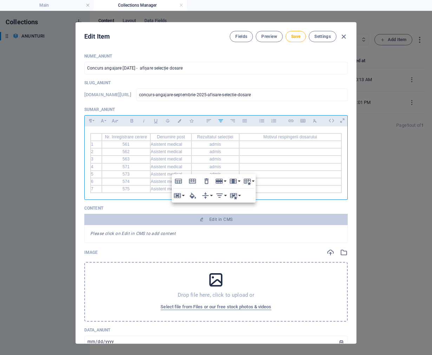
click at [213, 211] on p "Content" at bounding box center [216, 209] width 264 height 6
drag, startPoint x: 212, startPoint y: 181, endPoint x: 213, endPoint y: 188, distance: 6.8
click at [213, 188] on tbody "Nr. înregistrare cerere Denumire post Rezultatul selecției Motivul respingerii …" at bounding box center [216, 164] width 251 height 60
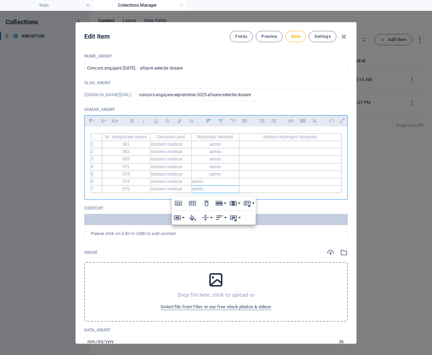
click at [218, 216] on icon "button" at bounding box center [220, 218] width 8 height 8
click at [225, 241] on icon at bounding box center [227, 242] width 8 height 8
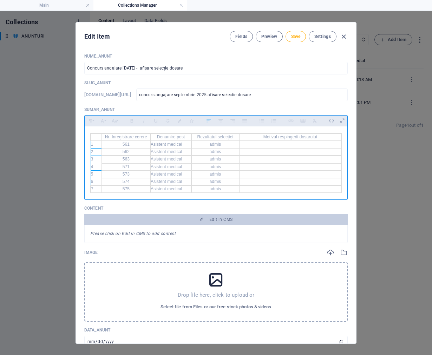
drag, startPoint x: 98, startPoint y: 143, endPoint x: 93, endPoint y: 187, distance: 44.2
click at [93, 187] on tbody "Nr. înregistrare cerere Denumire post Rezultatul selecției Motivul respingerii …" at bounding box center [216, 164] width 251 height 60
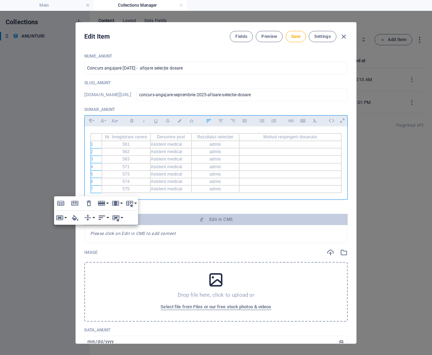
click at [105, 216] on icon "button" at bounding box center [102, 218] width 8 height 8
click at [109, 241] on icon at bounding box center [109, 242] width 6 height 4
click at [297, 37] on span "Save" at bounding box center [295, 37] width 9 height 6
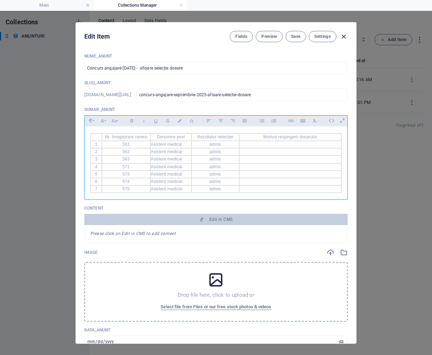
click at [344, 39] on icon "button" at bounding box center [344, 37] width 8 height 8
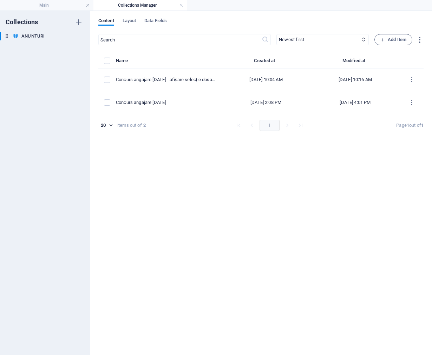
type input "concurs-angajare-septembrie-2025-afisare-selectie-dosare"
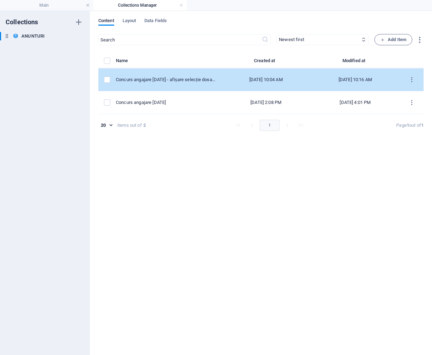
click at [221, 83] on td "Concurs angajare [DATE] - afișare selecție dosare" at bounding box center [168, 80] width 105 height 23
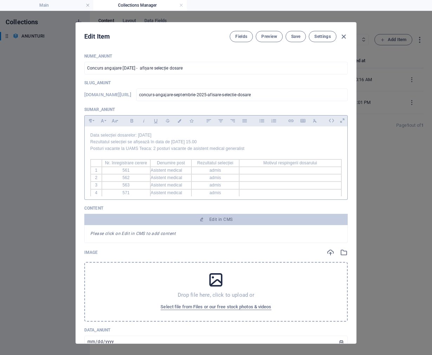
scroll to position [28, 0]
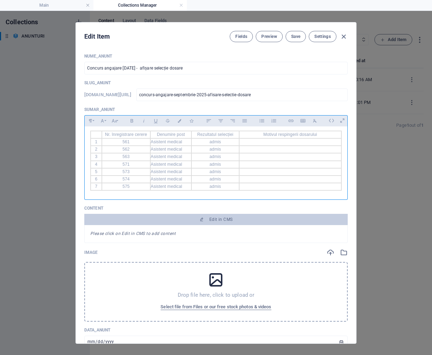
click at [266, 194] on div "Data selecției dosarelor: [DATE] Rezultatul selecției se afișează în data de [D…" at bounding box center [216, 147] width 263 height 98
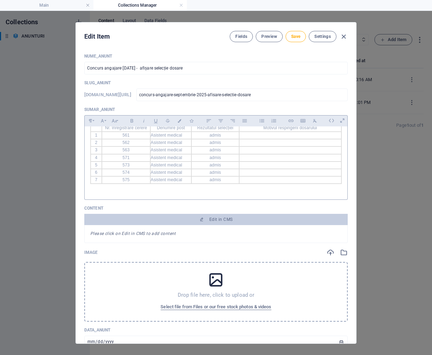
click at [305, 190] on p at bounding box center [216, 187] width 252 height 7
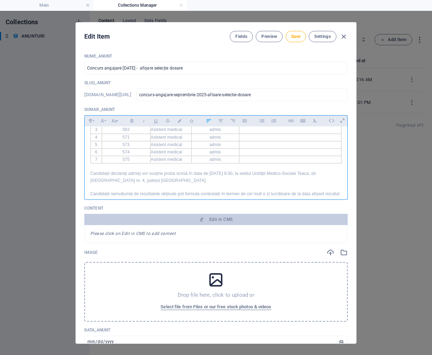
scroll to position [63, 0]
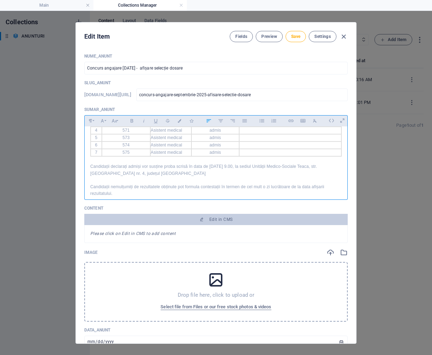
click at [321, 188] on p "Candidații nemulțumiți de rezultatele obținute pot formula contestații în terme…" at bounding box center [216, 190] width 252 height 13
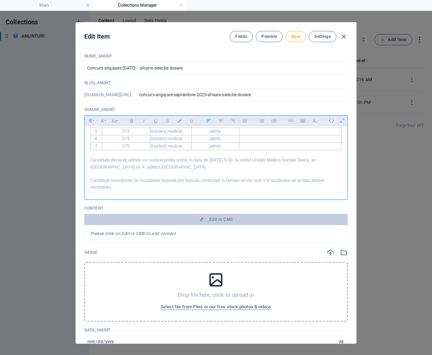
click at [170, 189] on p "Candidații nemulțumiți de rezultatele obținute pot formula contestații în terme…" at bounding box center [216, 184] width 252 height 13
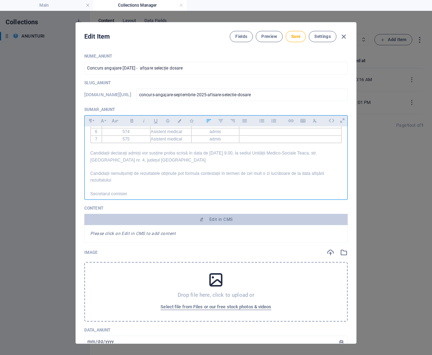
scroll to position [83, 0]
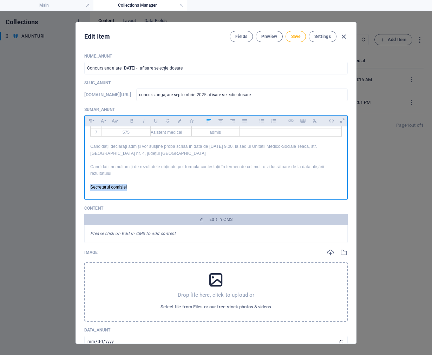
drag, startPoint x: 129, startPoint y: 195, endPoint x: 90, endPoint y: 195, distance: 39.7
click at [90, 195] on div "Data selecției dosarelor: [DATE] Rezultatul selecției se afișează în data de [D…" at bounding box center [216, 120] width 263 height 153
click at [147, 123] on icon "button" at bounding box center [144, 121] width 6 height 8
drag, startPoint x: 143, startPoint y: 182, endPoint x: 151, endPoint y: 177, distance: 9.5
click at [144, 182] on p at bounding box center [216, 180] width 252 height 7
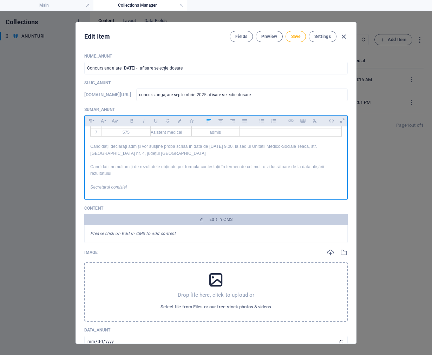
scroll to position [0, 0]
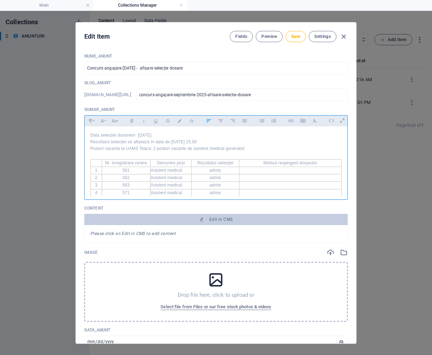
click at [181, 132] on p "Data selecției dosarelor: [DATE]" at bounding box center [216, 135] width 252 height 7
click at [235, 141] on p "Rezultatul selecției se afișează în data de [DATE] 15.00" at bounding box center [216, 142] width 252 height 7
click at [255, 148] on p "Posturi vacante la UAMS Teaca: 2 posturi vacante de asistent medical generalist" at bounding box center [216, 149] width 252 height 7
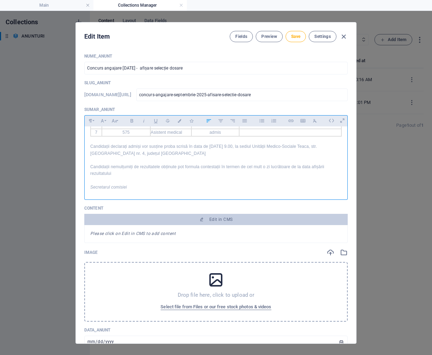
click at [216, 154] on p "Candidații declarați admiși vor susține proba scrisă în data de [DATE] 9.00, la…" at bounding box center [216, 149] width 252 height 13
click at [165, 174] on p "Candidații nemulțumiți de rezultatele obținute pot formula contestații în terme…" at bounding box center [216, 170] width 252 height 13
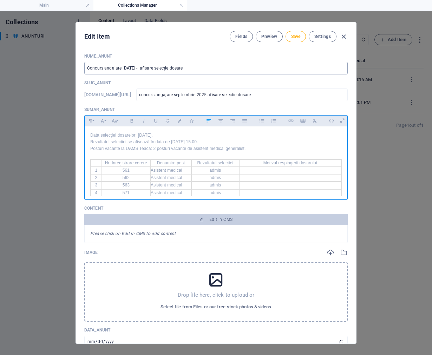
click at [173, 67] on input "Concurs angajare [DATE] - afișare selecție dosare" at bounding box center [216, 68] width 264 height 13
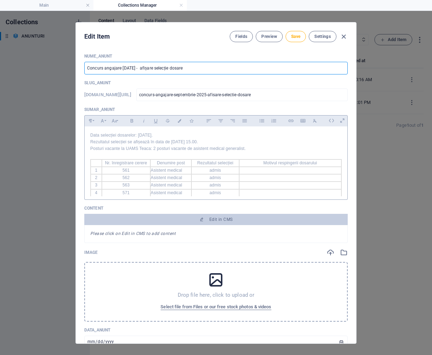
type input "Concurs angajare [DATE] - afișare rselecție dosare"
type input "concurs-angajare-septembrie-2025-afisare-rselectie-dosare"
type input "Concurs angajare [DATE] - afișare reselecție dosare"
type input "concurs-angajare-septembrie-2025-afisare-reselectie-dosare"
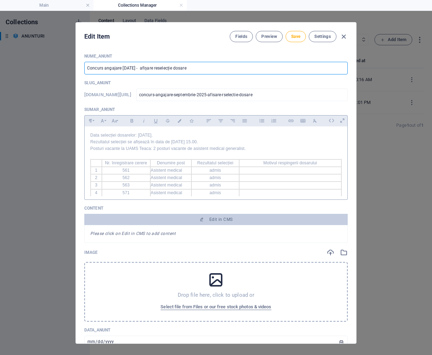
type input "concurs-angajare-septembrie-2025-afisare-reselectie-dosare"
type input "Concurs angajare [DATE] - afișare rezuselecție dosare"
type input "concurs-angajare-septembrie-2025-afisare-rezuselectie-dosare"
type input "Concurs angajare [DATE] - afișare rezulselecție dosare"
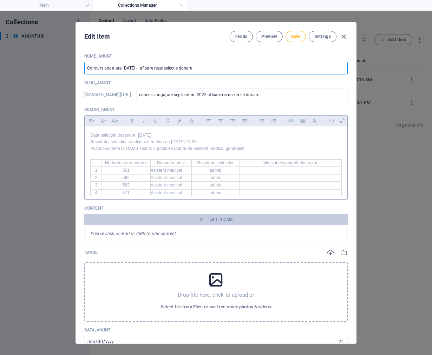
type input "concurs-angajare-septembrie-2025-afisare-rezulselectie-dosare"
type input "Concurs angajare [DATE] - afișare rezultselecție dosare"
type input "concurs-angajare-septembrie-2025-afisare-rezultselectie-dosare"
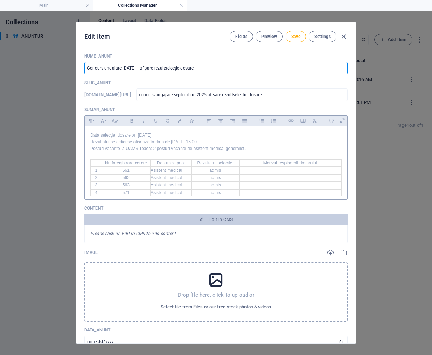
type input "Concurs angajare [DATE] - afișare rezultaselecție dosare"
type input "concurs-angajare-septembrie-2025-afisare-rezultaselectie-dosare"
type input "Concurs angajare [DATE] - afișare rezultatselecție dosare"
type input "concurs-angajare-septembrie-2025-afisare-rezultatselectie-dosare"
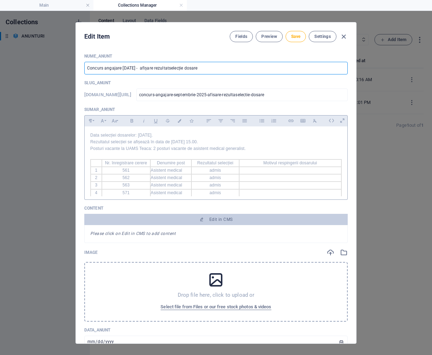
type input "concurs-angajare-septembrie-2025-afisare-rezultatselectie-dosare"
type input "Concurs angajare [DATE] - afișare rezultateselecție dosare"
type input "concurs-angajare-septembrie-2025-afisare-rezultateselectie-dosare"
type input "Concurs angajare [DATE] - afișare rezultate selecție dosare"
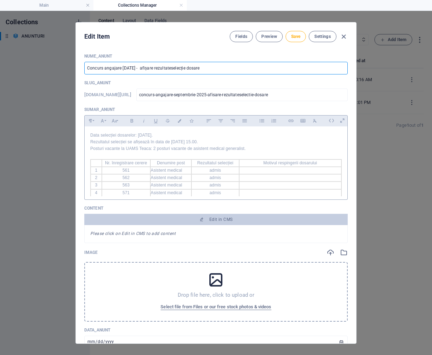
type input "concurs-angajare-septembrie-2025-afisare-rezultate-selectie-dosare"
click at [123, 67] on input "Concurs angajare [DATE] - afișare rezultate selecție dosare" at bounding box center [216, 68] width 264 height 13
type input "Concurs angajare 0septembrie 2025 - afișare rezultate selecție dosare"
type input "concurs-angajare-0septembrie-2025-afisare-rezultate-selectie-dosare"
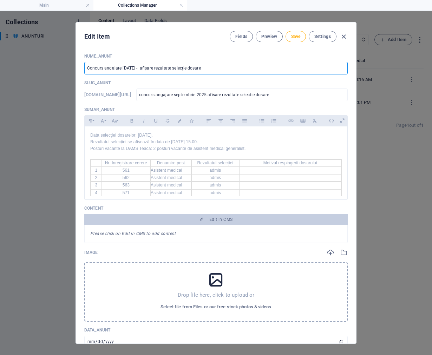
type input "concurs-angajare-0septembrie-2025-afisare-rezultate-selectie-dosare"
type input "Concurs angajare [DATE] - afișare rezultate selecție dosare"
type input "concurs-angajare-[DATE]-afisare-rezultate-selectie-dosare"
type input "Concurs angajare [DATE] - afișare rezultate selecție dosare"
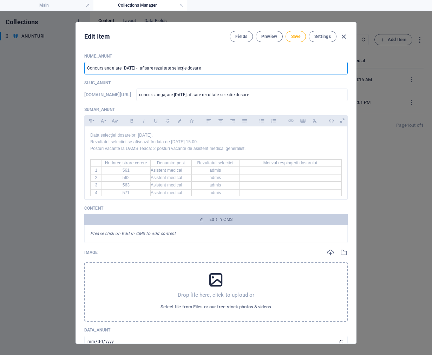
type input "concurs-angajare-[DATE]-afisare-rezultate-selectie-dosare"
type input "Concurs angajare [DATE] - afișare rezultate selecție dosare"
click at [206, 51] on div "Nume_ANUNT Concurs angajare [DATE] - afișare rezultate selecție dosare ​ Slug_A…" at bounding box center [216, 196] width 281 height 296
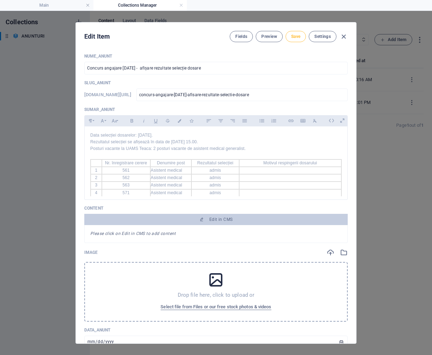
click at [296, 40] on button "Save" at bounding box center [296, 36] width 20 height 11
click at [342, 35] on icon "button" at bounding box center [344, 37] width 8 height 8
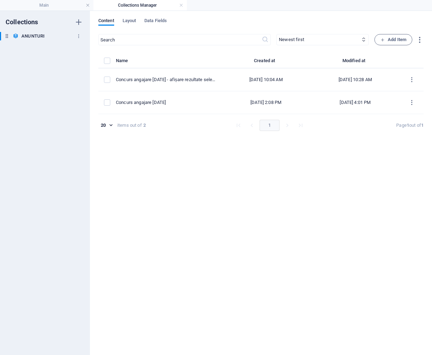
click at [30, 35] on h6 "ANUNTURI" at bounding box center [32, 36] width 23 height 8
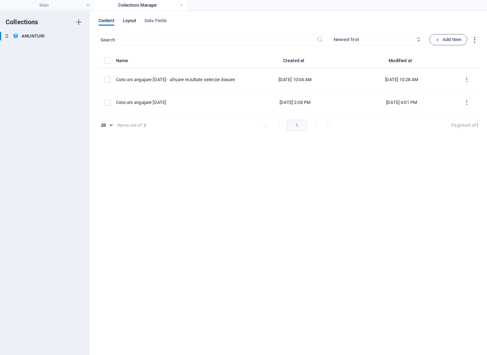
click at [130, 20] on span "Layout" at bounding box center [130, 22] width 14 height 10
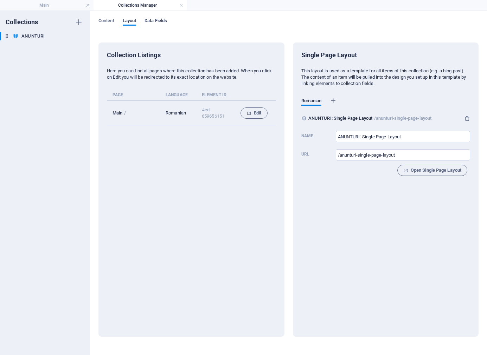
click at [155, 20] on span "Data Fields" at bounding box center [155, 22] width 22 height 10
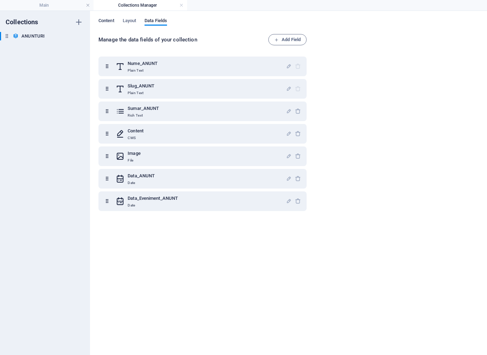
click at [103, 20] on span "Content" at bounding box center [106, 22] width 16 height 10
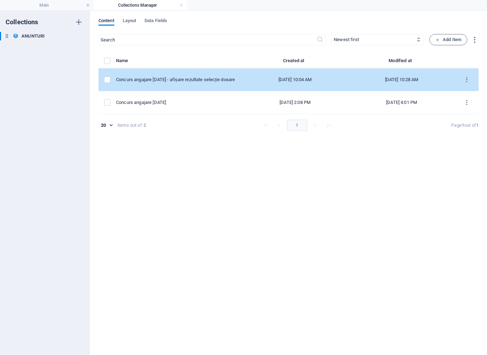
click at [237, 80] on td "Concurs angajare [DATE] - afișare rezultate selecție dosare" at bounding box center [179, 80] width 126 height 23
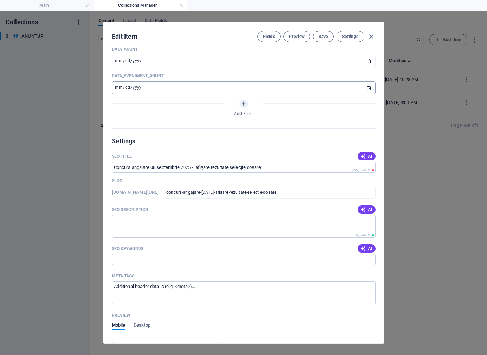
scroll to position [187, 0]
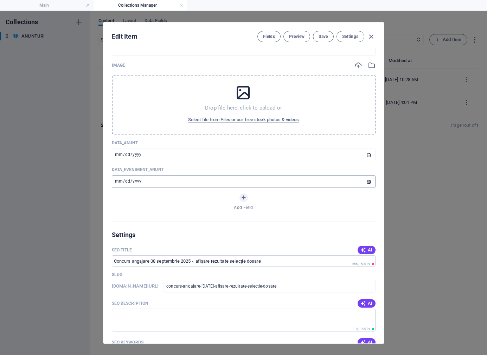
click at [119, 181] on input "[DATE]" at bounding box center [244, 181] width 264 height 13
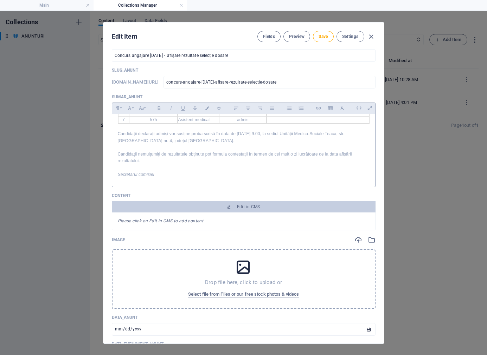
scroll to position [0, 0]
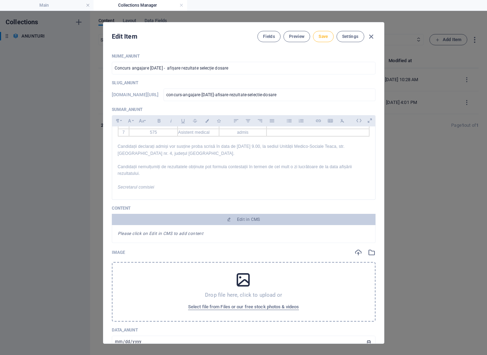
click at [321, 40] on button "Save" at bounding box center [323, 36] width 20 height 11
click at [370, 35] on icon "button" at bounding box center [371, 37] width 8 height 8
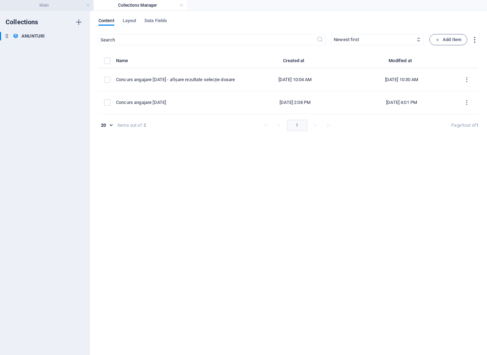
click at [63, 7] on h4 "Main" at bounding box center [47, 5] width 94 height 8
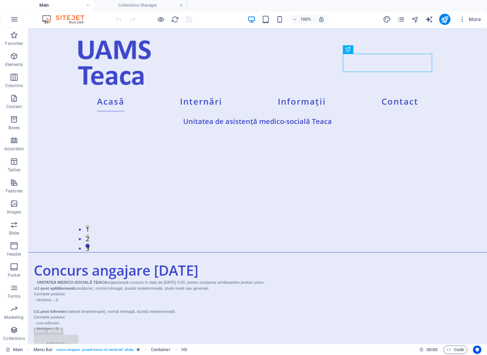
scroll to position [94, 0]
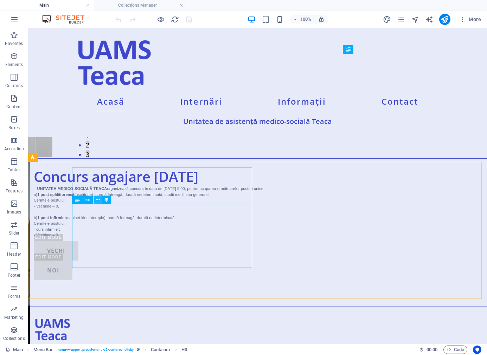
click at [98, 200] on icon at bounding box center [98, 200] width 4 height 7
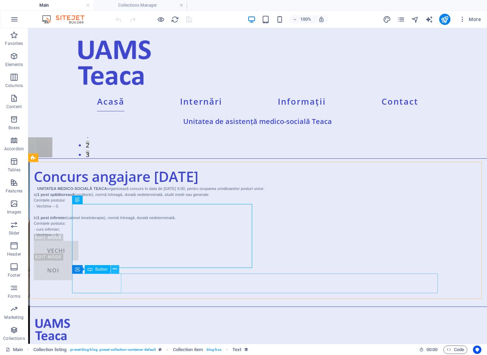
click at [113, 270] on icon at bounding box center [115, 269] width 4 height 7
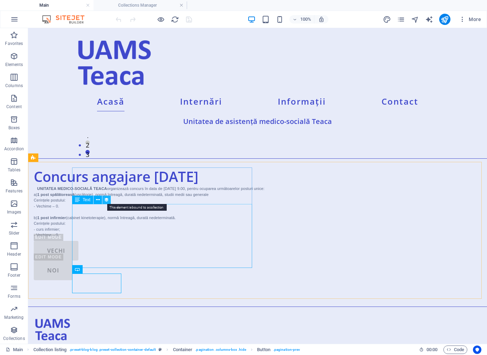
click at [106, 200] on icon at bounding box center [106, 200] width 5 height 7
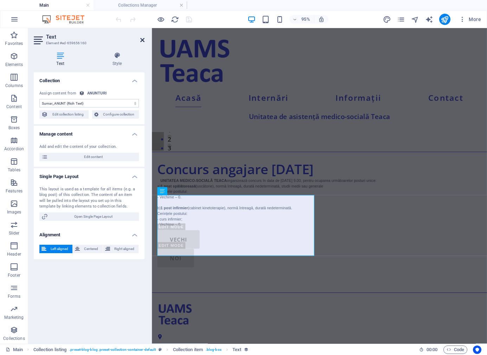
click at [144, 41] on icon at bounding box center [142, 40] width 4 height 6
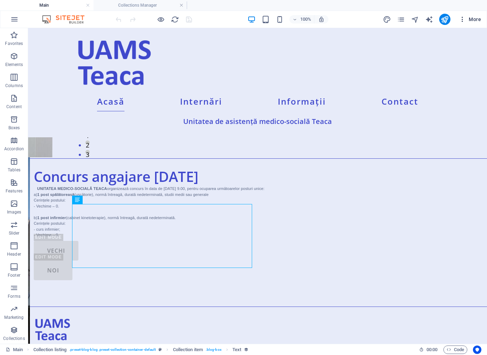
click at [435, 20] on span "More" at bounding box center [470, 19] width 22 height 7
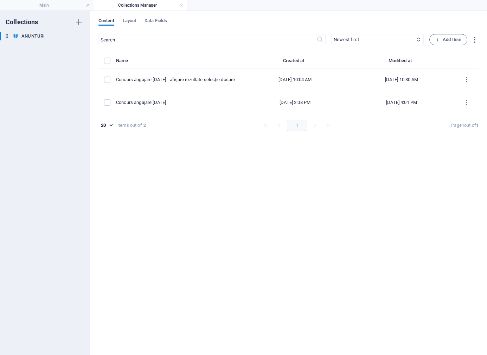
scroll to position [0, 0]
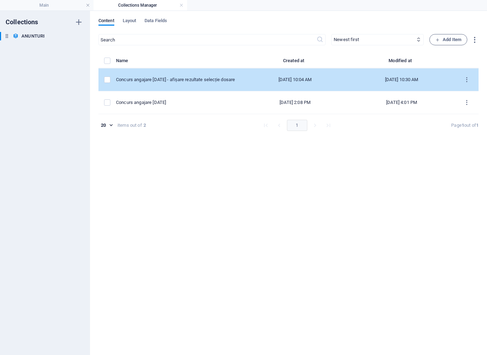
click at [217, 81] on div "Concurs angajare [DATE] - afișare rezultate selecție dosare" at bounding box center [176, 80] width 120 height 6
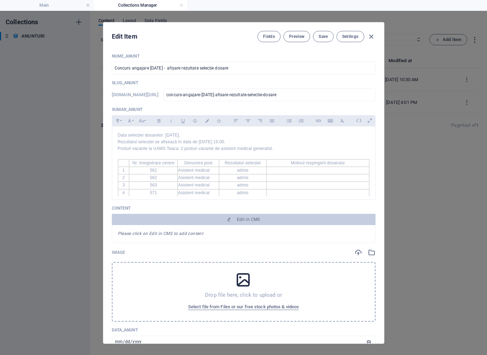
click at [71, 108] on div "Edit Item Fields Preview Save Settings Nume_ANUNT Concurs angajare [DATE] - afi…" at bounding box center [243, 183] width 487 height 345
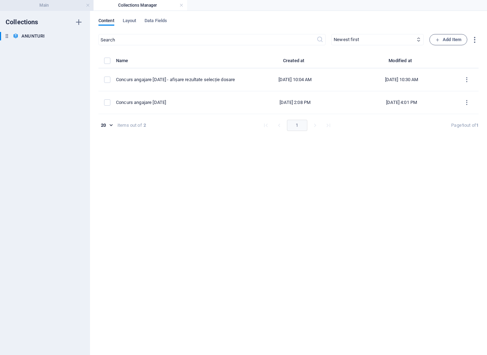
click at [66, 6] on h4 "Main" at bounding box center [47, 5] width 94 height 8
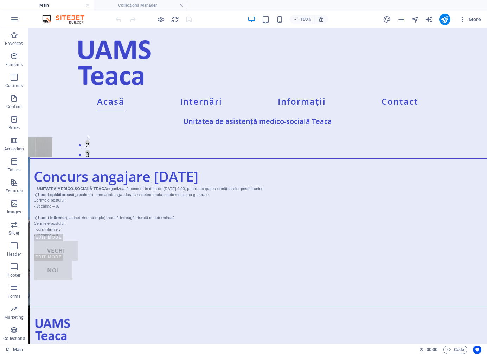
click at [399, 281] on div "NOI" at bounding box center [217, 271] width 366 height 20
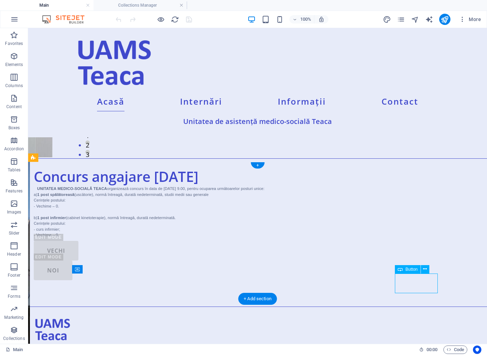
click at [399, 281] on div "NOI" at bounding box center [217, 271] width 366 height 20
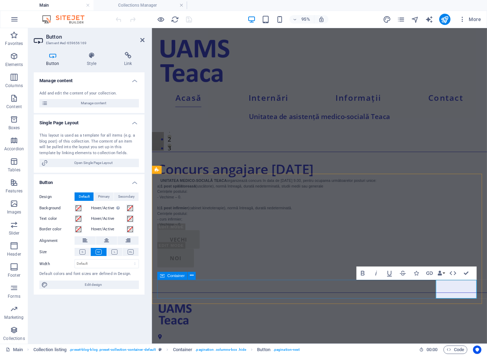
scroll to position [74, 0]
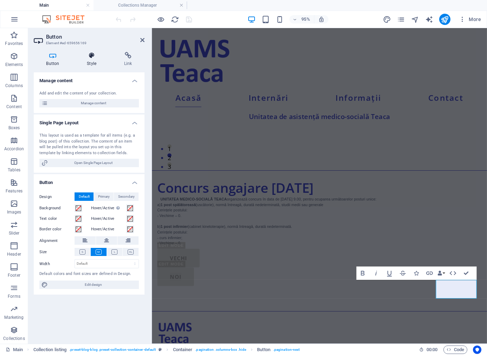
click at [91, 58] on icon at bounding box center [92, 55] width 34 height 7
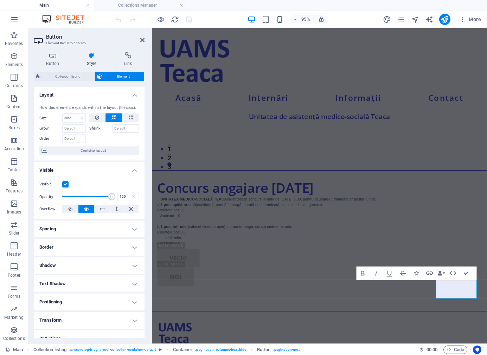
scroll to position [45, 0]
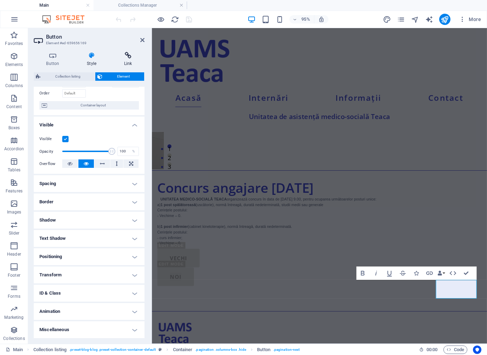
click at [126, 62] on h4 "Link" at bounding box center [127, 59] width 33 height 15
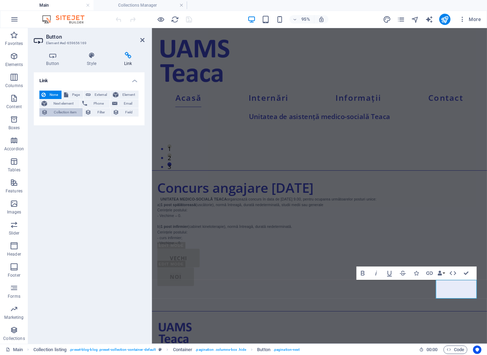
click at [72, 114] on span "Collection item" at bounding box center [65, 112] width 31 height 8
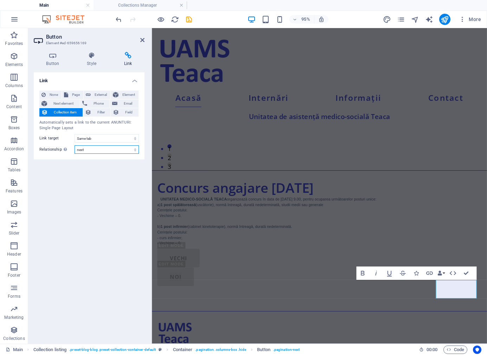
click at [85, 150] on select "alternate author bookmark external help license next nofollow noreferrer noopen…" at bounding box center [107, 150] width 64 height 8
click at [75, 146] on select "alternate author bookmark external help license next nofollow noreferrer noopen…" at bounding box center [107, 150] width 64 height 8
click at [105, 136] on select "New tab Same tab Overlay" at bounding box center [107, 138] width 64 height 8
click at [105, 137] on select "New tab Same tab Overlay" at bounding box center [107, 138] width 64 height 8
click at [118, 95] on button "Element" at bounding box center [125, 95] width 28 height 8
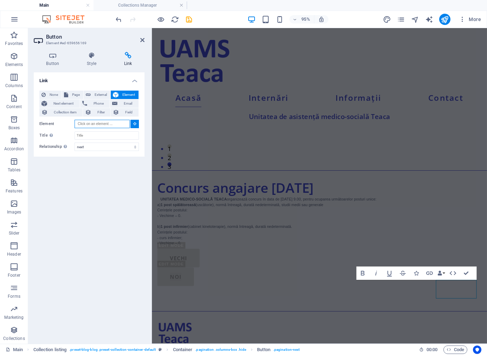
click at [114, 125] on input "Element" at bounding box center [102, 124] width 55 height 8
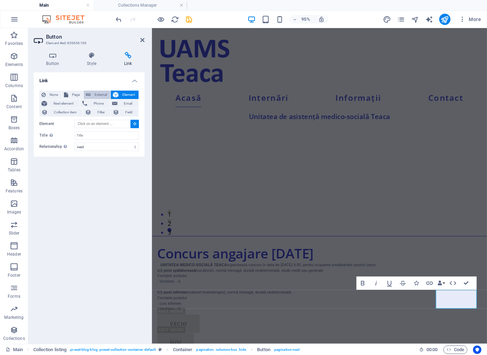
click at [104, 91] on span "External" at bounding box center [100, 95] width 15 height 8
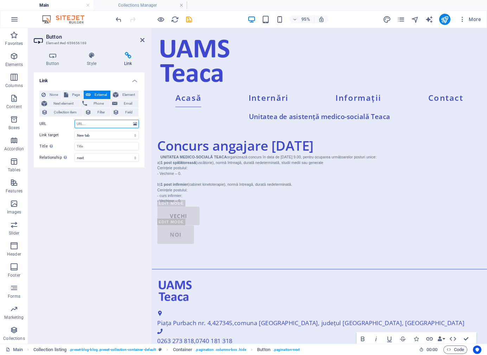
scroll to position [157, 0]
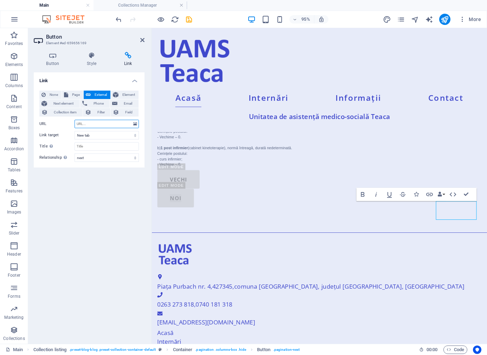
click at [105, 124] on input "URL" at bounding box center [107, 124] width 64 height 8
click at [63, 111] on span "Collection item" at bounding box center [65, 112] width 31 height 8
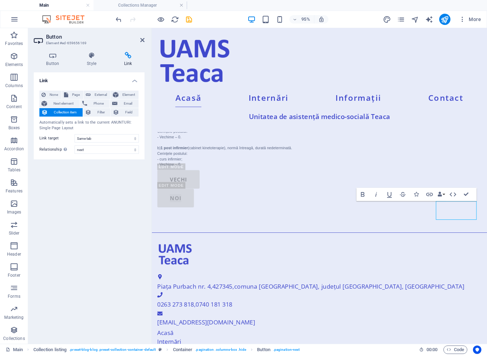
click at [84, 189] on div "Link None Page External Element Next element Phone Email Collection item Filter…" at bounding box center [89, 205] width 111 height 266
drag, startPoint x: 467, startPoint y: 195, endPoint x: 385, endPoint y: 185, distance: 83.2
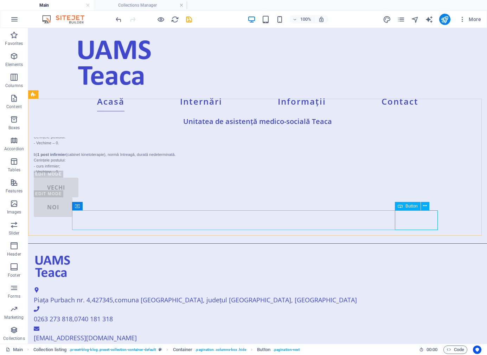
click at [108, 198] on div "VECHI" at bounding box center [217, 188] width 366 height 20
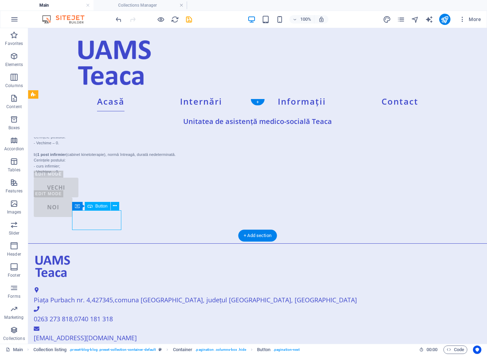
click at [108, 198] on div "VECHI" at bounding box center [217, 188] width 366 height 20
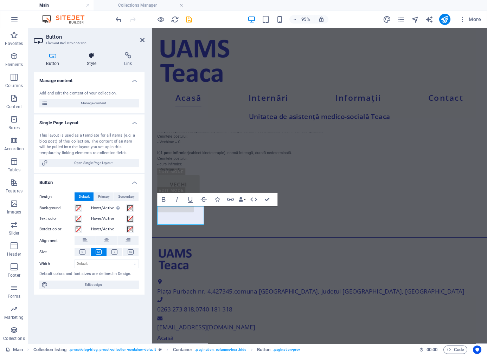
click at [90, 60] on h4 "Style" at bounding box center [93, 59] width 37 height 15
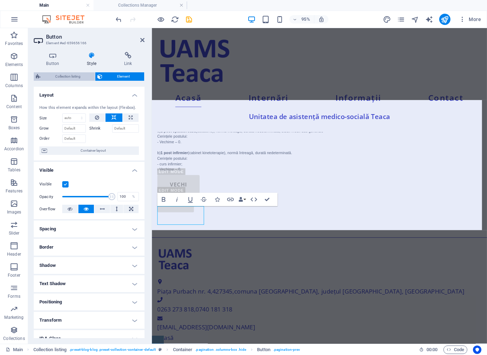
click at [83, 75] on span "Collection listing" at bounding box center [68, 76] width 50 height 8
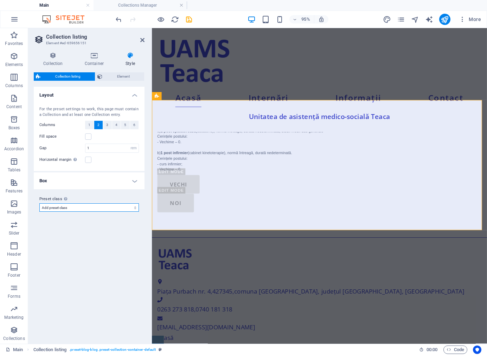
click at [84, 207] on select "Add preset class" at bounding box center [88, 208] width 99 height 8
click at [77, 256] on div "Variants Default Layout For the preset settings to work, this page must contain…" at bounding box center [89, 213] width 111 height 252
click at [73, 227] on div "Variants Default Layout For the preset settings to work, this page must contain…" at bounding box center [89, 213] width 111 height 252
click at [114, 78] on span "Element" at bounding box center [123, 76] width 38 height 8
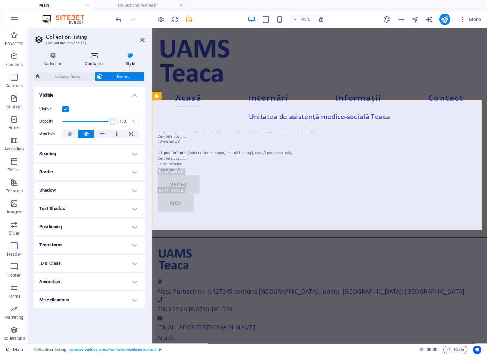
click at [98, 59] on h4 "Container" at bounding box center [95, 59] width 41 height 15
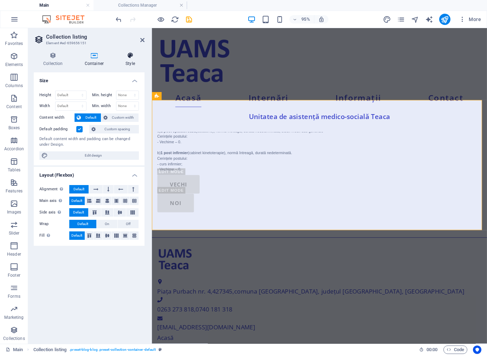
click at [120, 59] on h4 "Style" at bounding box center [130, 59] width 28 height 15
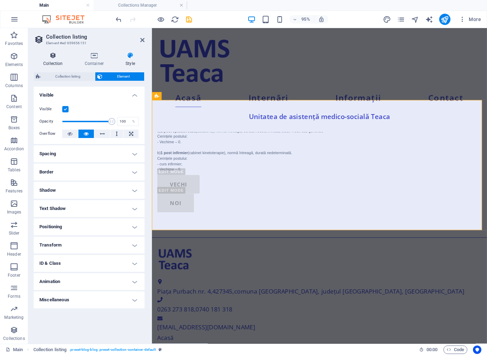
click at [50, 56] on icon at bounding box center [53, 55] width 39 height 7
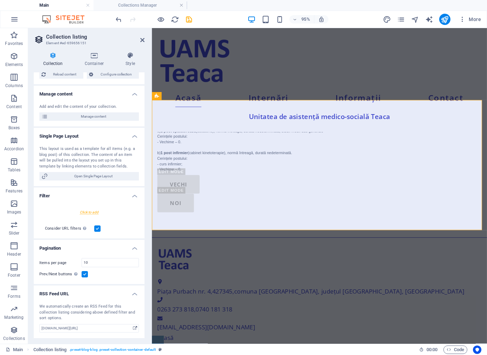
scroll to position [0, 0]
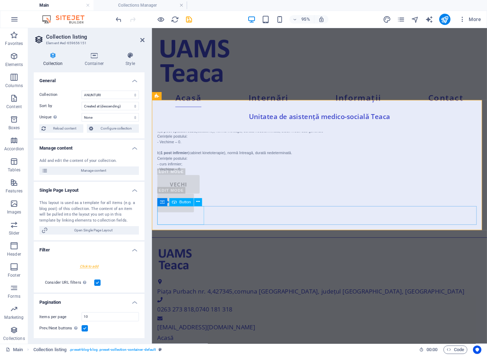
click at [187, 203] on div "VECHI" at bounding box center [327, 193] width 341 height 20
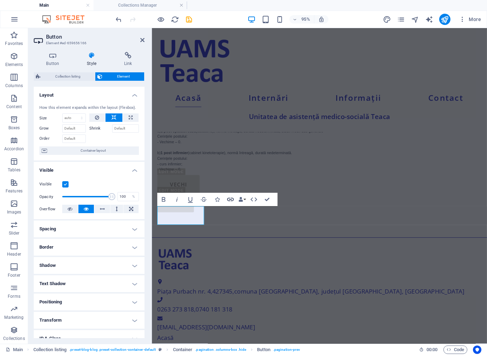
click at [232, 201] on icon "button" at bounding box center [230, 199] width 8 height 8
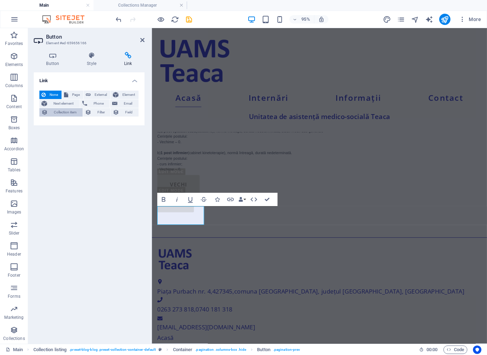
click at [70, 113] on span "Collection item" at bounding box center [65, 112] width 31 height 8
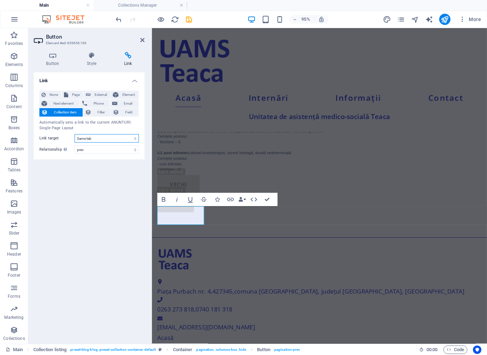
click at [96, 138] on select "New tab Same tab Overlay" at bounding box center [107, 138] width 64 height 8
click at [88, 149] on select "alternate author bookmark external help license next nofollow noreferrer noopen…" at bounding box center [107, 150] width 64 height 8
click at [75, 146] on select "alternate author bookmark external help license next nofollow noreferrer noopen…" at bounding box center [107, 150] width 64 height 8
click at [98, 214] on div "Link None Page External Element Next element Phone Email Collection item Filter…" at bounding box center [89, 205] width 111 height 266
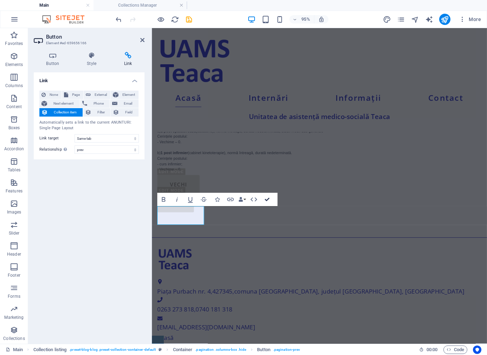
drag, startPoint x: 268, startPoint y: 197, endPoint x: 253, endPoint y: 172, distance: 28.8
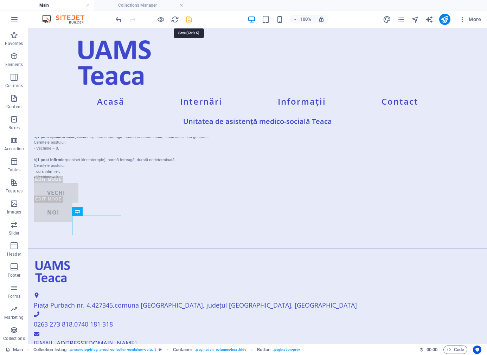
click at [187, 20] on icon "save" at bounding box center [189, 19] width 8 height 8
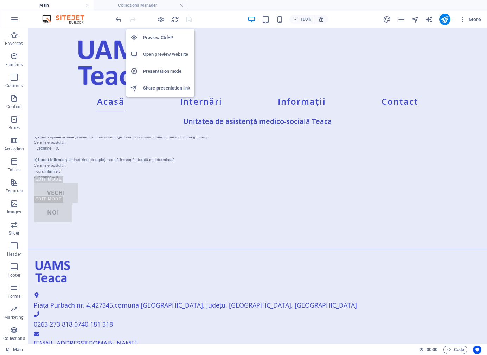
click at [153, 38] on h6 "Preview Ctrl+P" at bounding box center [166, 37] width 47 height 8
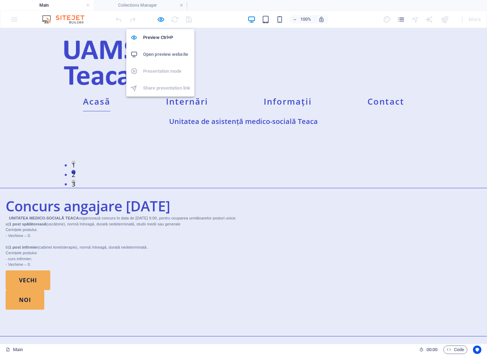
scroll to position [115, 0]
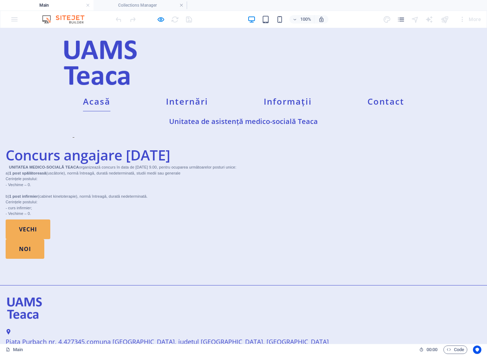
click at [76, 133] on button "3" at bounding box center [73, 131] width 4 height 4
click at [76, 114] on button "1" at bounding box center [73, 112] width 4 height 4
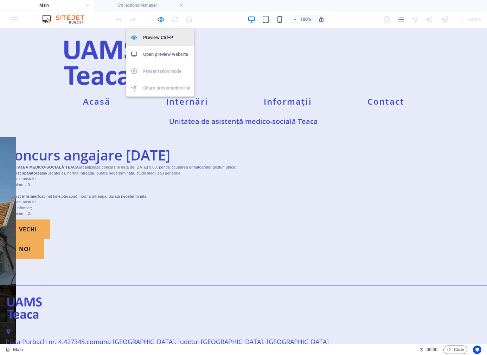
click at [158, 37] on h6 "Preview Ctrl+P" at bounding box center [166, 37] width 47 height 8
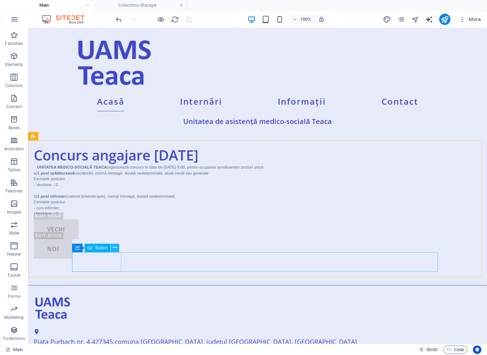
click at [114, 250] on icon at bounding box center [115, 247] width 4 height 7
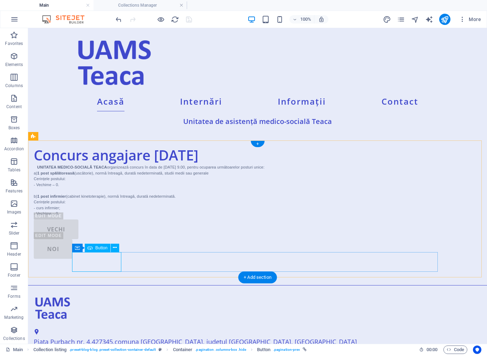
click at [103, 239] on div "VECHI" at bounding box center [217, 230] width 366 height 20
click at [105, 239] on div "VECHI" at bounding box center [217, 230] width 366 height 20
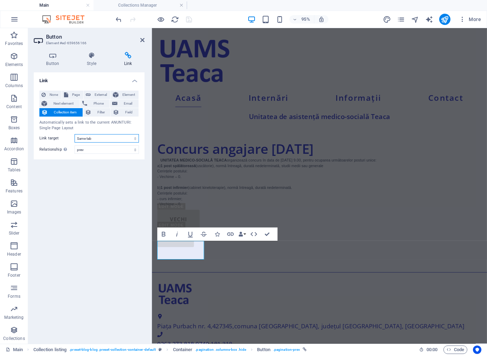
click at [121, 139] on select "New tab Same tab Overlay" at bounding box center [107, 138] width 64 height 8
click at [126, 111] on span "Field" at bounding box center [128, 112] width 15 height 8
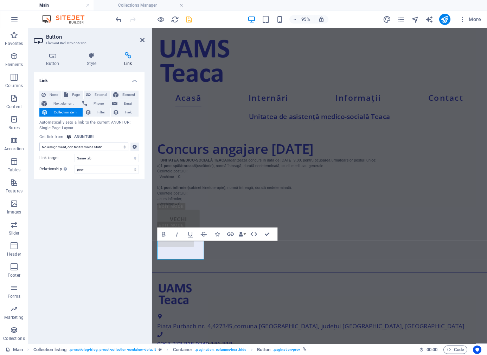
click at [102, 186] on div "Link None Page External Element Next element Phone Email Collection item Filter…" at bounding box center [89, 205] width 111 height 266
click at [117, 148] on select "No assignment, content remains static Created at (Date) Updated at (Date) Nume_…" at bounding box center [83, 147] width 89 height 8
click at [39, 143] on select "No assignment, content remains static Created at (Date) Updated at (Date) Nume_…" at bounding box center [83, 147] width 89 height 8
click at [101, 214] on div "Link None Page External Element Next element Phone Email Collection item Filter…" at bounding box center [89, 205] width 111 height 266
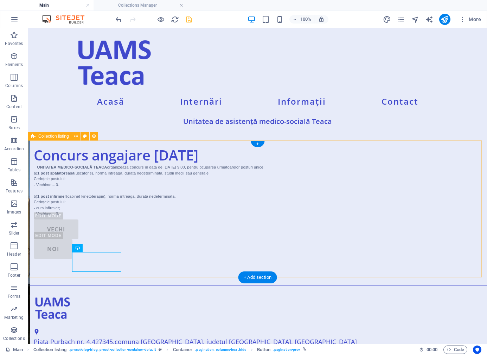
click at [399, 259] on div "NOI" at bounding box center [217, 249] width 366 height 20
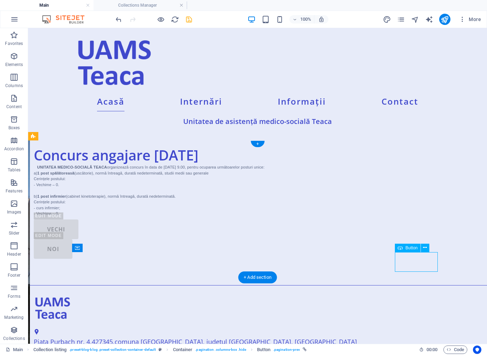
click at [399, 259] on div "NOI" at bounding box center [217, 249] width 366 height 20
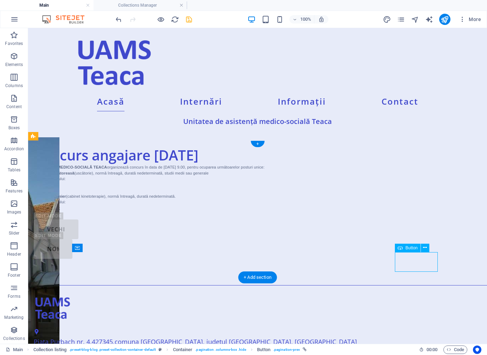
scroll to position [96, 0]
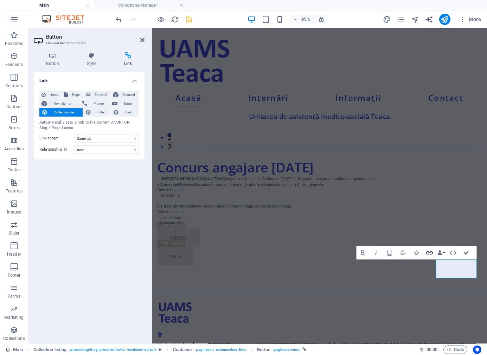
click at [430, 253] on icon "button" at bounding box center [429, 253] width 8 height 8
click at [132, 113] on span "Field" at bounding box center [128, 112] width 15 height 8
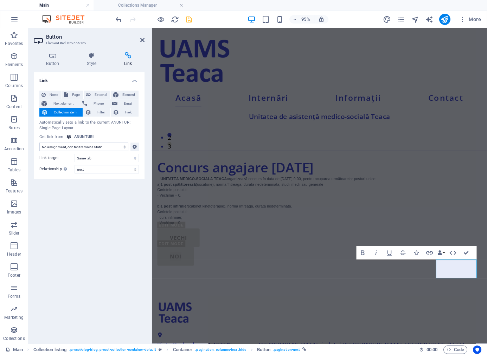
click at [110, 147] on select "No assignment, content remains static Created at (Date) Updated at (Date) Nume_…" at bounding box center [83, 147] width 89 height 8
click at [39, 143] on select "No assignment, content remains static Created at (Date) Updated at (Date) Nume_…" at bounding box center [83, 147] width 89 height 8
click at [106, 160] on select "New tab Same tab Overlay" at bounding box center [107, 158] width 64 height 8
click at [75, 154] on select "New tab Same tab Overlay" at bounding box center [107, 158] width 64 height 8
click at [95, 180] on div "Link None Page External Element Next element Phone Email Collection item Filter…" at bounding box center [89, 205] width 111 height 266
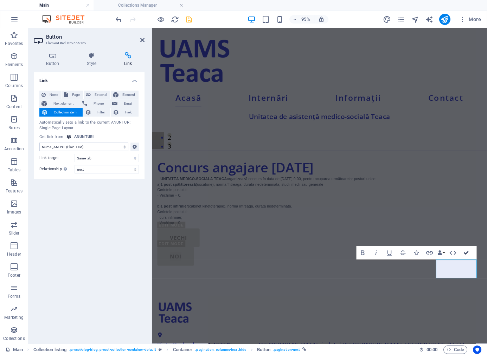
drag, startPoint x: 466, startPoint y: 253, endPoint x: 400, endPoint y: 253, distance: 66.4
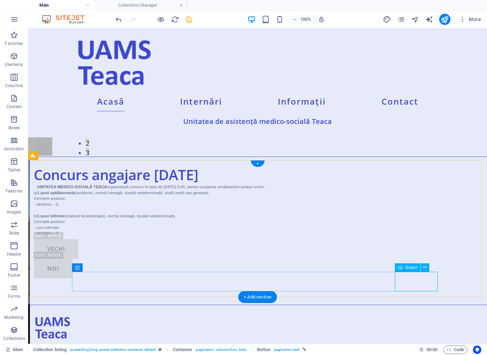
click at [399, 279] on div "NOI" at bounding box center [217, 269] width 366 height 20
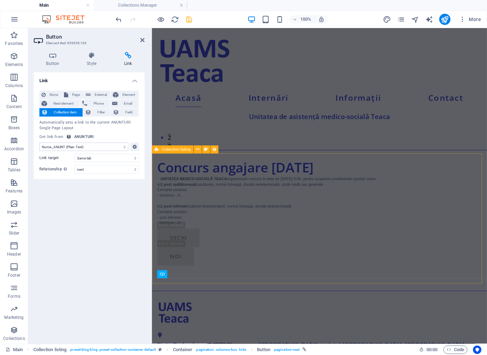
scroll to position [76, 0]
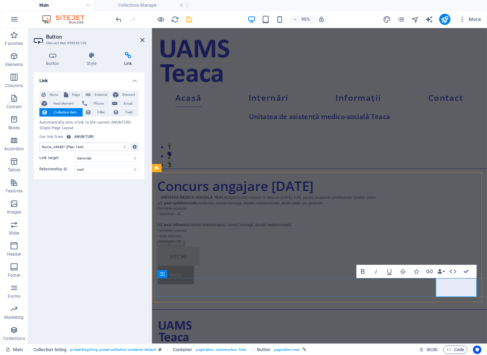
click at [196, 297] on link "NOI" at bounding box center [176, 289] width 39 height 20
drag, startPoint x: 465, startPoint y: 270, endPoint x: 200, endPoint y: 213, distance: 270.9
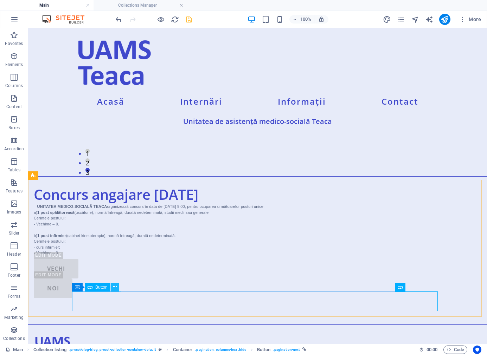
click at [113, 288] on icon at bounding box center [115, 287] width 4 height 7
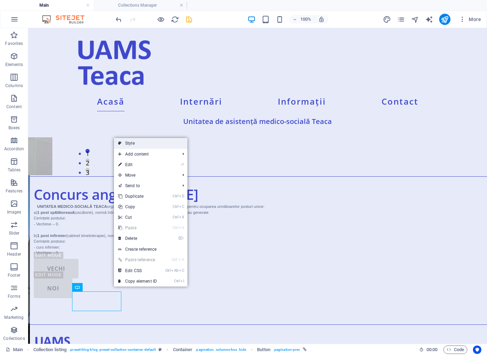
click at [146, 142] on link "Style" at bounding box center [150, 143] width 73 height 11
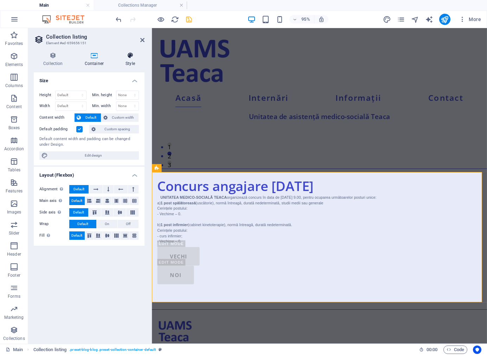
click at [127, 58] on icon at bounding box center [130, 55] width 28 height 7
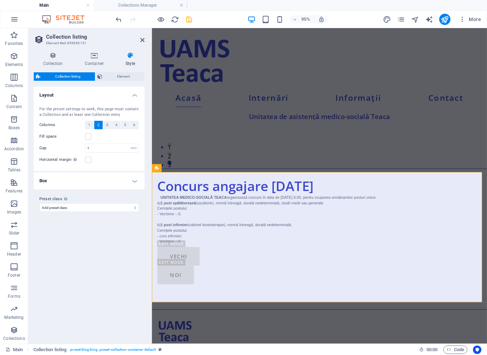
click at [134, 180] on h4 "Box" at bounding box center [89, 181] width 111 height 17
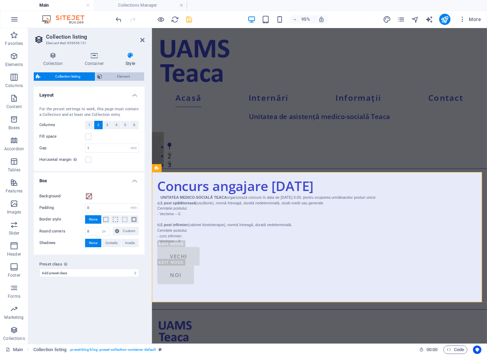
click at [111, 77] on span "Element" at bounding box center [123, 76] width 38 height 8
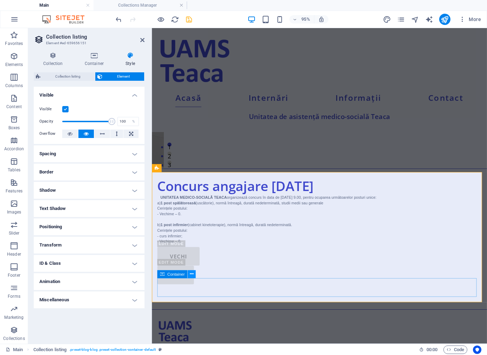
click at [192, 272] on icon at bounding box center [192, 274] width 4 height 7
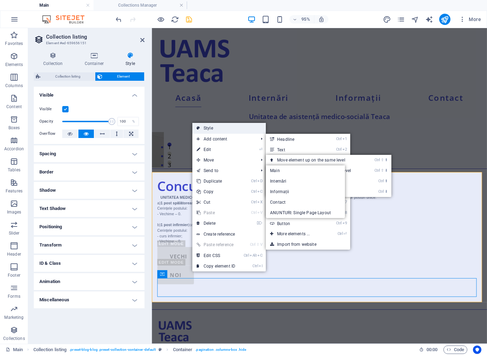
click at [213, 126] on link "Style" at bounding box center [228, 128] width 73 height 11
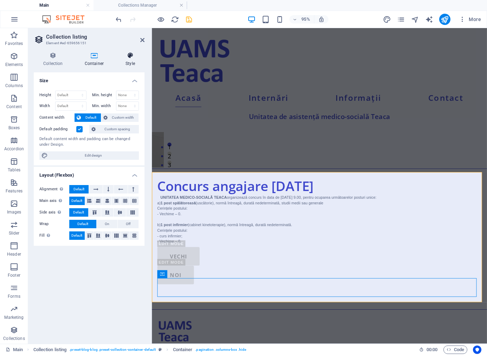
click at [120, 54] on icon at bounding box center [130, 55] width 28 height 7
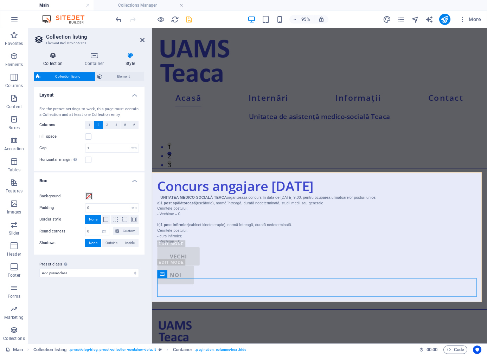
click at [53, 57] on icon at bounding box center [53, 55] width 39 height 7
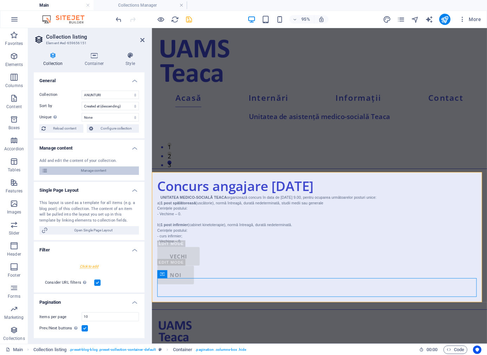
scroll to position [54, 0]
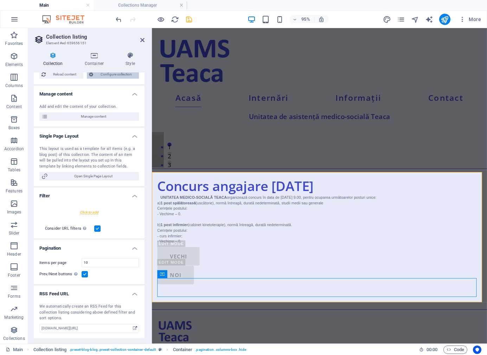
click at [122, 75] on span "Configure collection" at bounding box center [115, 74] width 41 height 8
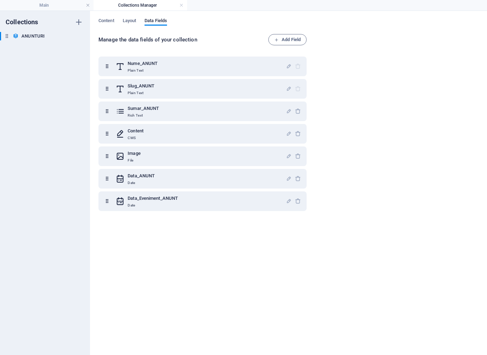
scroll to position [0, 0]
click at [72, 5] on h4 "Main" at bounding box center [47, 5] width 94 height 8
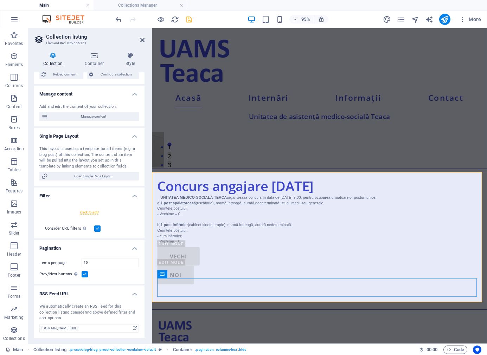
click at [252, 298] on div "VECHI NOI" at bounding box center [327, 278] width 341 height 39
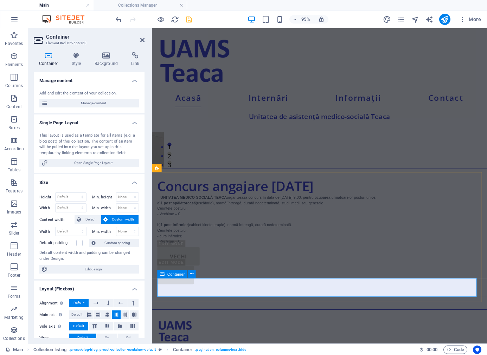
click at [186, 279] on div "VECHI" at bounding box center [327, 269] width 341 height 20
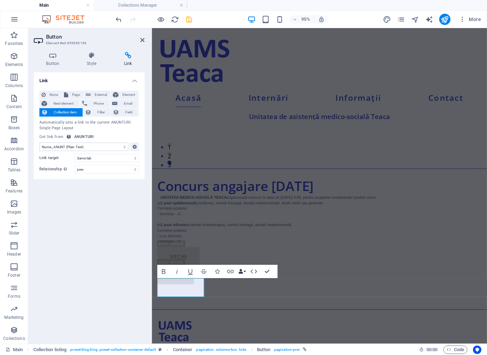
click at [243, 273] on icon "button" at bounding box center [240, 271] width 5 height 5
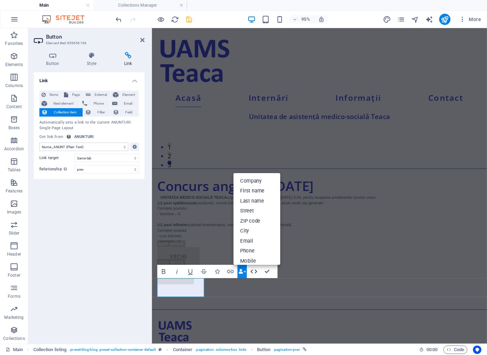
click at [254, 272] on icon "button" at bounding box center [254, 272] width 8 height 8
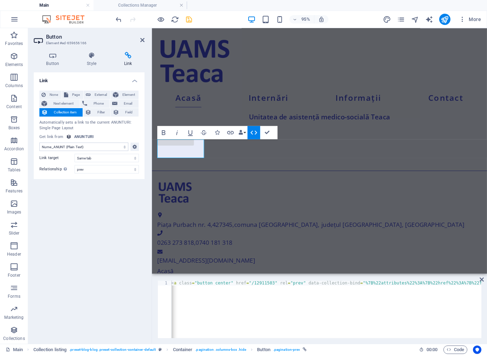
scroll to position [0, 0]
click at [95, 247] on div "Link None Page External Element Next element Phone Email Collection item Filter…" at bounding box center [89, 205] width 111 height 266
click at [185, 132] on link "VECHI" at bounding box center [179, 122] width 45 height 20
drag, startPoint x: 264, startPoint y: 135, endPoint x: 221, endPoint y: 172, distance: 56.3
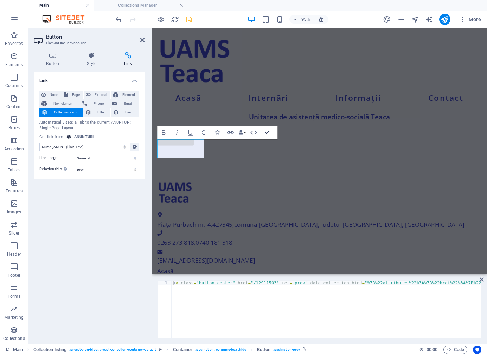
scroll to position [168, 0]
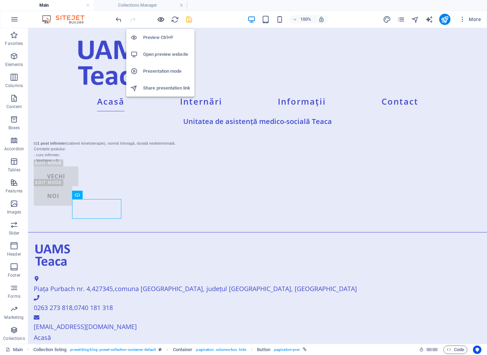
click at [159, 21] on icon "button" at bounding box center [161, 19] width 8 height 8
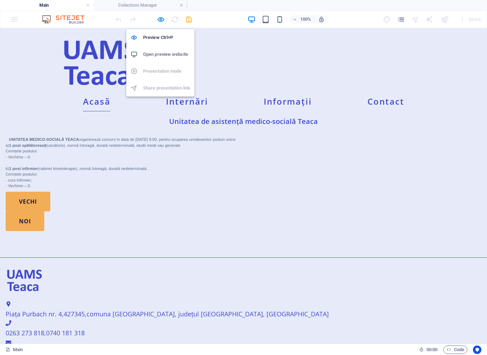
click at [155, 52] on h6 "Open preview website" at bounding box center [166, 54] width 47 height 8
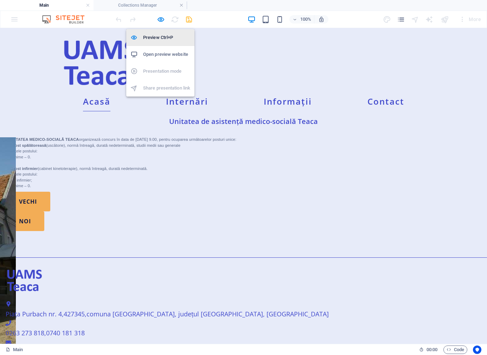
click at [156, 38] on h6 "Preview Ctrl+P" at bounding box center [166, 37] width 47 height 8
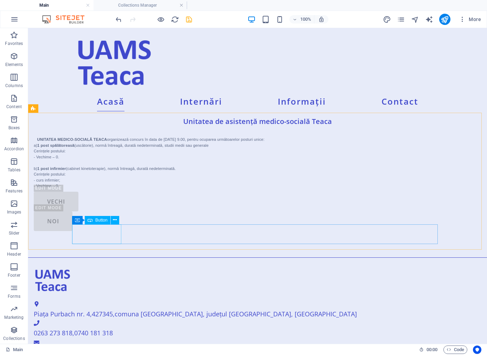
click at [99, 223] on span "Button" at bounding box center [101, 220] width 12 height 4
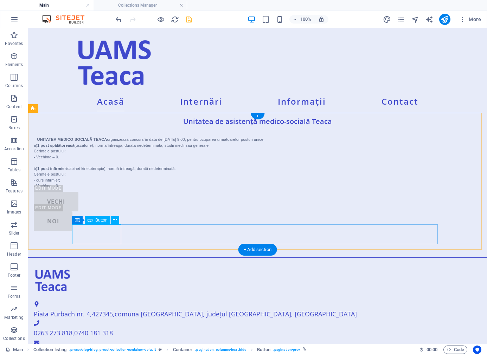
click at [99, 212] on div "VECHI" at bounding box center [217, 202] width 366 height 20
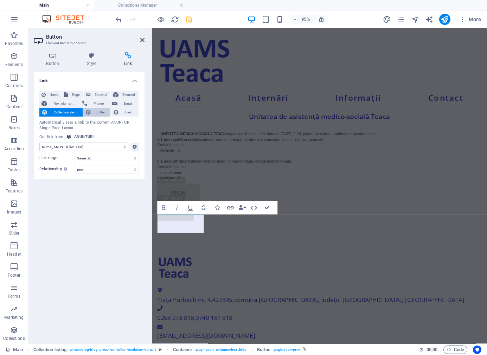
click at [96, 113] on span "Filter" at bounding box center [101, 112] width 15 height 8
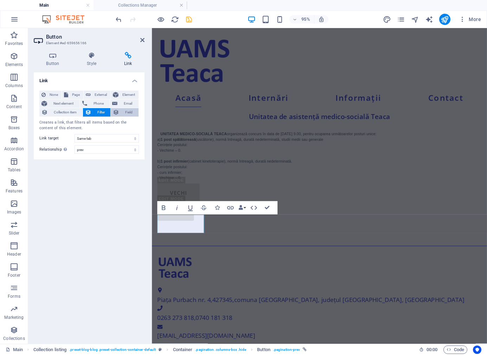
click at [122, 113] on span "Field" at bounding box center [128, 112] width 15 height 8
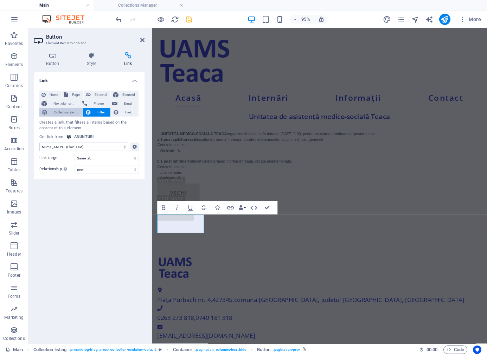
click at [73, 111] on span "Collection item" at bounding box center [65, 112] width 31 height 8
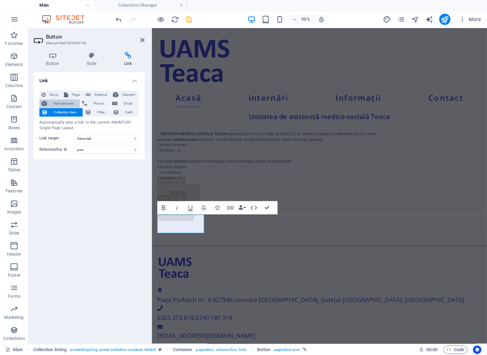
click at [75, 102] on span "Next element" at bounding box center [63, 103] width 28 height 8
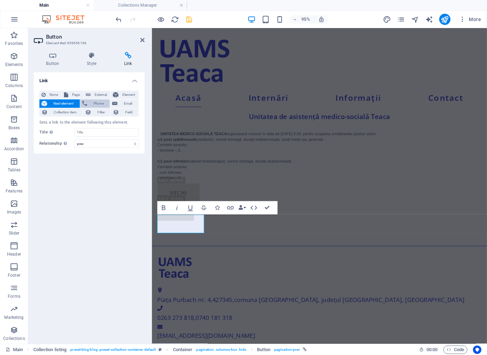
click at [99, 102] on span "Phone" at bounding box center [98, 103] width 19 height 8
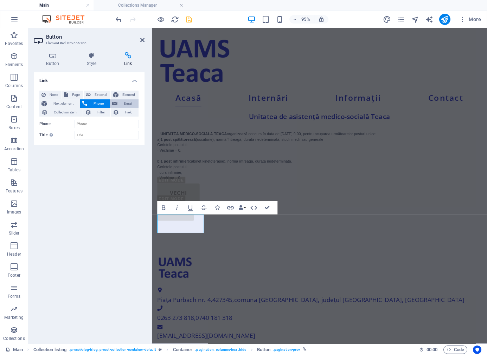
click at [131, 102] on span "Email" at bounding box center [128, 103] width 17 height 8
click at [128, 96] on span "Element" at bounding box center [129, 95] width 16 height 8
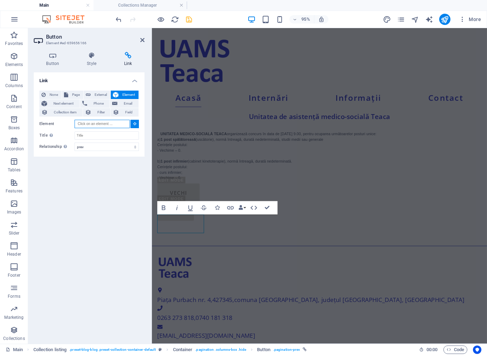
click at [117, 123] on input "Element" at bounding box center [102, 124] width 55 height 8
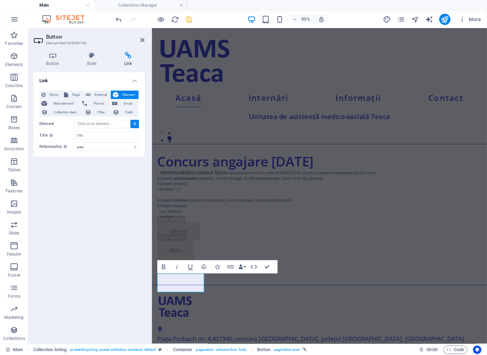
scroll to position [74, 0]
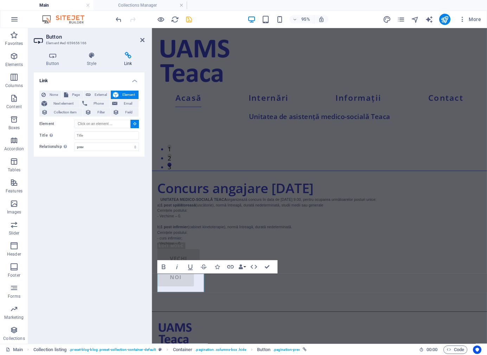
click at [133, 121] on button at bounding box center [134, 124] width 8 height 8
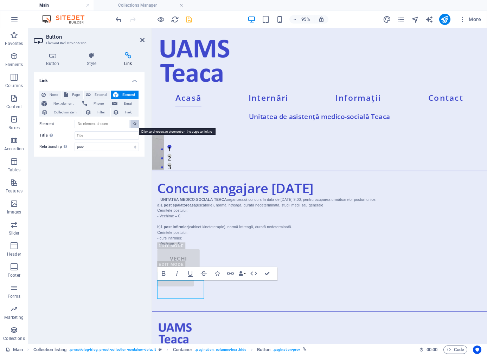
scroll to position [5, 0]
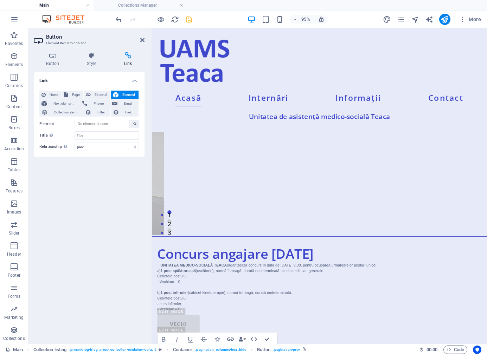
click at [92, 192] on div "Link None Page External Element Next element Phone Email Collection item Filter…" at bounding box center [89, 205] width 111 height 266
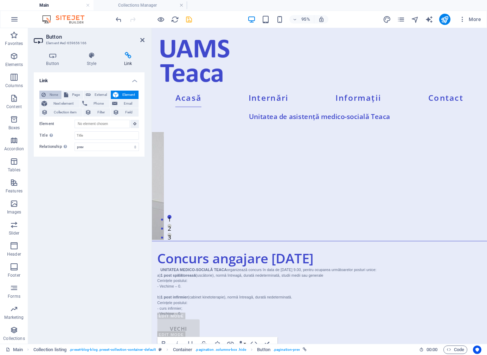
click at [57, 96] on span "None" at bounding box center [54, 95] width 12 height 8
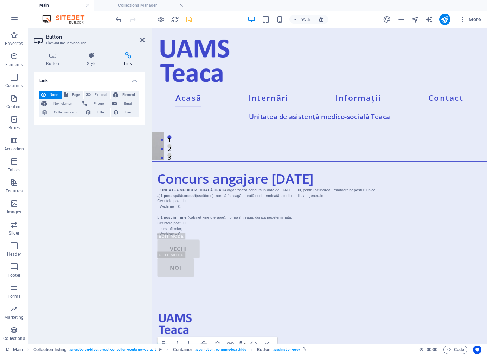
scroll to position [157, 0]
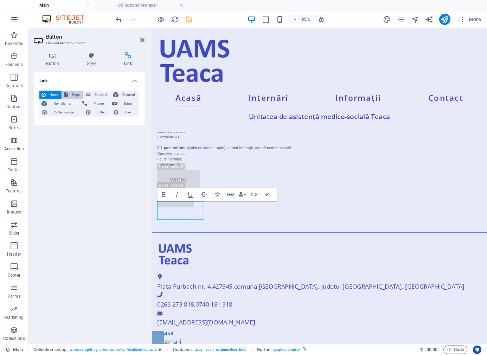
click at [76, 96] on span "Page" at bounding box center [75, 95] width 11 height 8
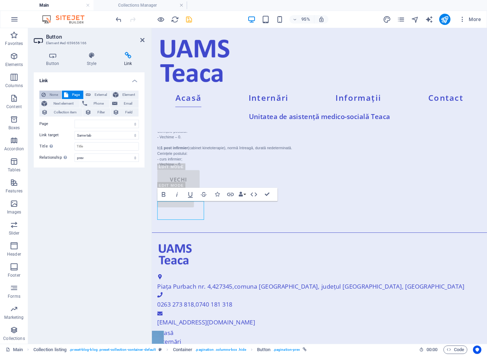
click at [54, 93] on span "None" at bounding box center [54, 95] width 12 height 8
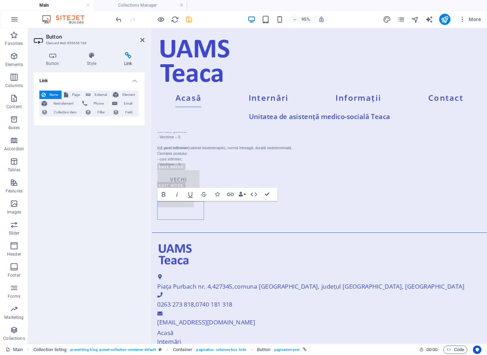
click at [57, 94] on span "None" at bounding box center [54, 95] width 12 height 8
click at [75, 93] on span "Page" at bounding box center [75, 95] width 11 height 8
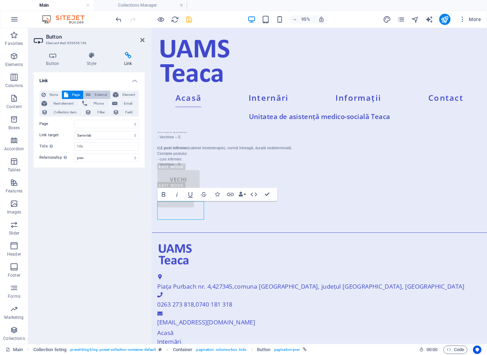
click at [97, 93] on span "External" at bounding box center [100, 95] width 15 height 8
click at [70, 113] on span "Collection item" at bounding box center [65, 112] width 31 height 8
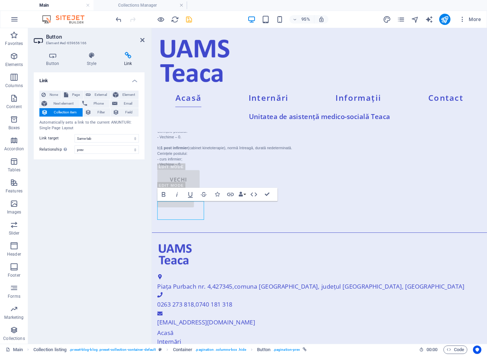
click at [74, 166] on div "Link None Page External Element Next element Phone Email Collection item Filter…" at bounding box center [89, 205] width 111 height 266
click at [96, 63] on h4 "Style" at bounding box center [93, 59] width 37 height 15
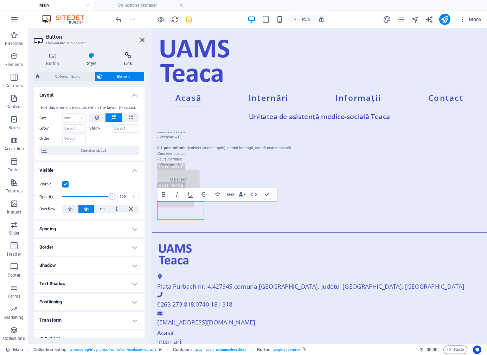
click at [126, 58] on icon at bounding box center [127, 55] width 33 height 7
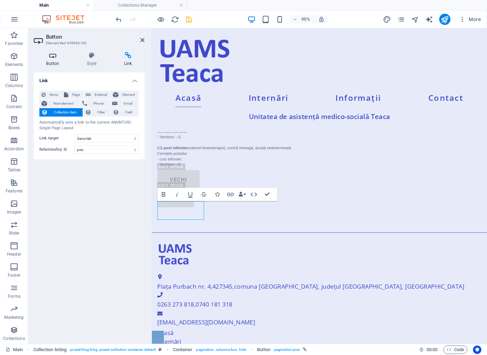
click at [55, 61] on h4 "Button" at bounding box center [54, 59] width 41 height 15
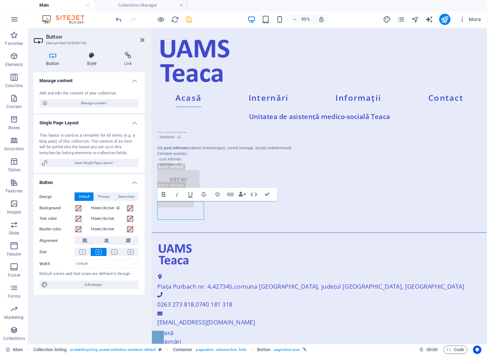
click at [97, 60] on h4 "Style" at bounding box center [93, 59] width 37 height 15
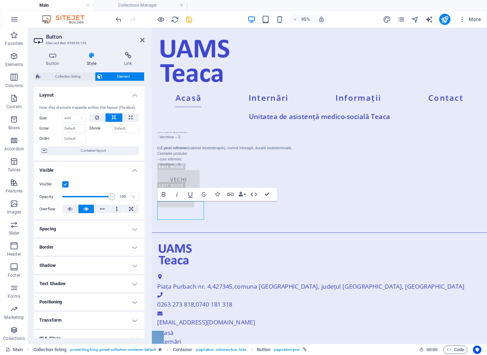
click at [435, 217] on div "NOI" at bounding box center [327, 208] width 341 height 20
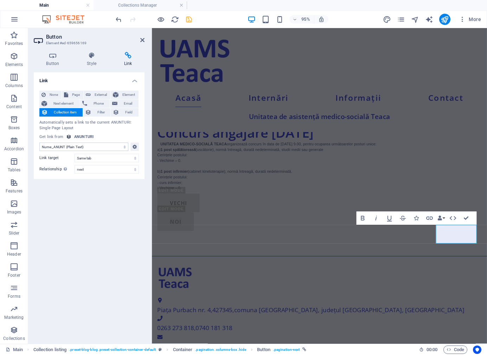
click at [118, 203] on div "Link None Page External Element Next element Phone Email Collection item Filter…" at bounding box center [89, 205] width 111 height 266
drag, startPoint x: 470, startPoint y: 218, endPoint x: 127, endPoint y: 141, distance: 351.2
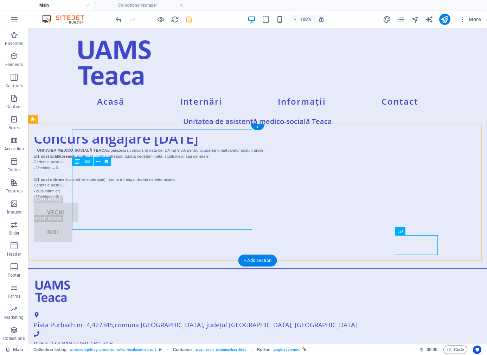
click at [399, 242] on div "NOI" at bounding box center [217, 233] width 366 height 20
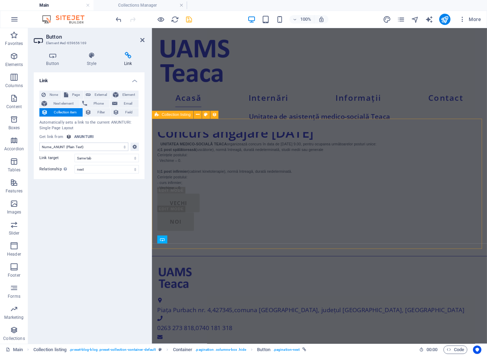
click at [419, 242] on div "VECHI NOI" at bounding box center [327, 222] width 341 height 39
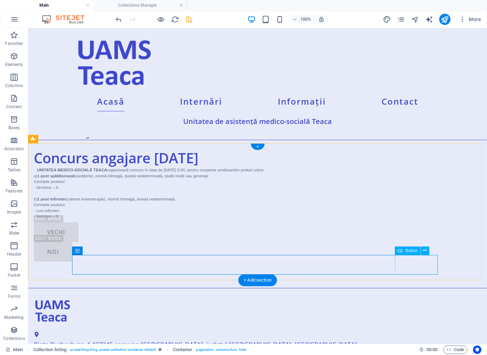
click at [399, 261] on div "NOI" at bounding box center [217, 252] width 366 height 20
click at [110, 242] on div "VECHI" at bounding box center [217, 233] width 366 height 20
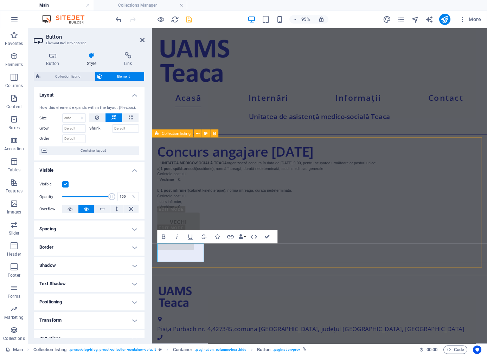
click at [372, 212] on div "Concurs angajare [DATE] UNITATEA MEDICO-SOCIALĂ TEACA organizează concurs în da…" at bounding box center [328, 205] width 353 height 124
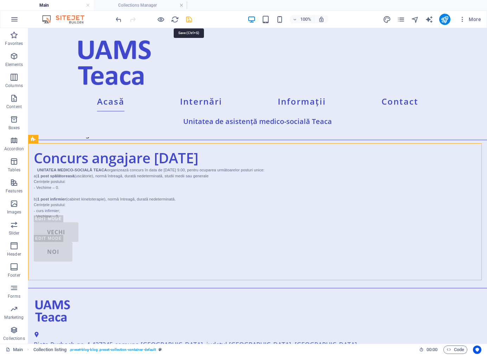
click at [189, 19] on icon "save" at bounding box center [189, 19] width 8 height 8
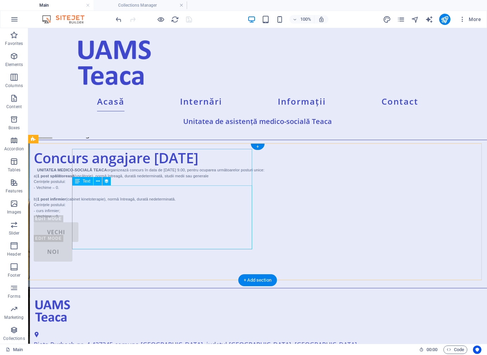
click at [200, 218] on div "UNITATEA MEDICO-SOCIALĂ TEACA organizează concurs în data de [DATE] 9.00, pentr…" at bounding box center [217, 193] width 366 height 52
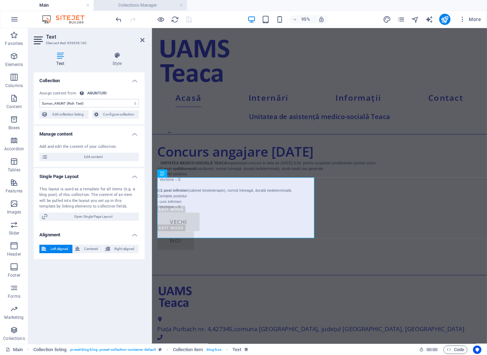
click at [143, 5] on h4 "Collections Manager" at bounding box center [141, 5] width 94 height 8
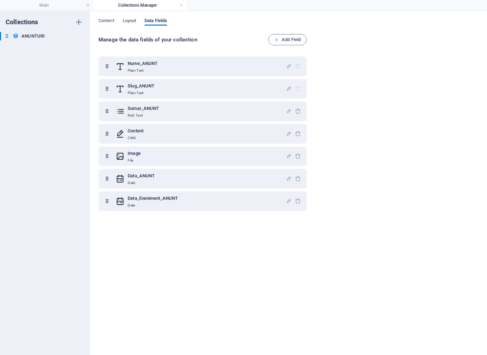
scroll to position [0, 0]
click at [108, 21] on span "Content" at bounding box center [106, 22] width 16 height 10
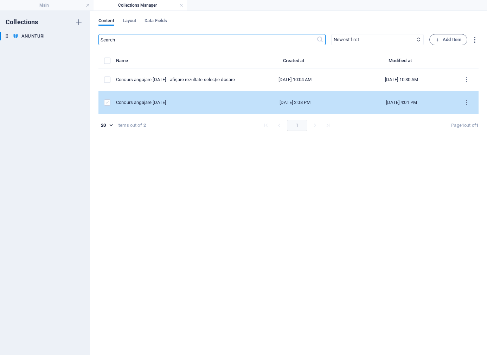
click at [106, 101] on label "items list" at bounding box center [107, 102] width 6 height 6
click at [0, 0] on input "items list" at bounding box center [0, 0] width 0 height 0
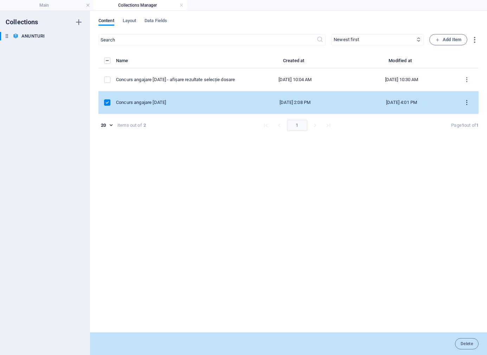
click at [435, 103] on icon "items list" at bounding box center [466, 102] width 7 height 7
click at [435, 169] on h6 "Delete" at bounding box center [466, 171] width 19 height 8
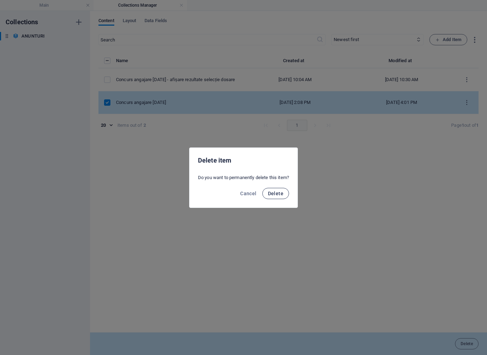
click at [279, 194] on span "Delete" at bounding box center [275, 194] width 15 height 6
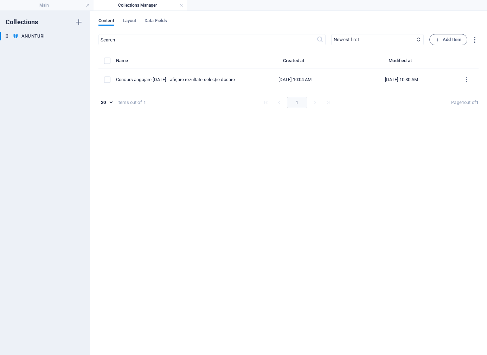
click at [191, 127] on div "​ Newest first Oldest first Last modified Nume_ANUNT (ascending) Nume_ANUNT (de…" at bounding box center [288, 191] width 380 height 314
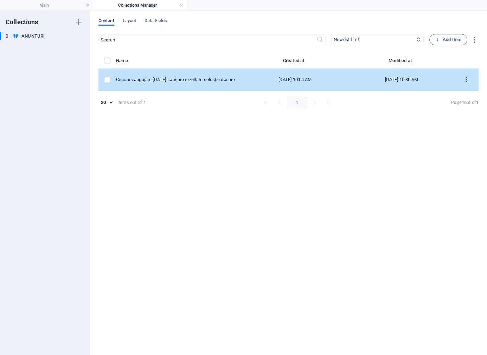
click at [435, 80] on icon "items list" at bounding box center [466, 80] width 7 height 7
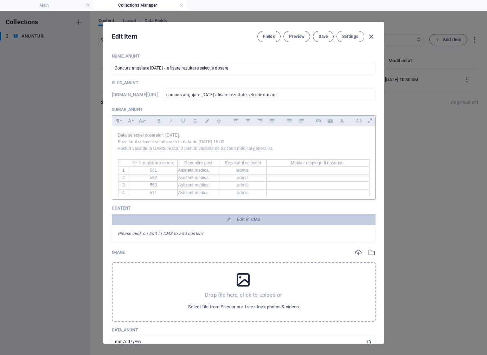
click at [181, 165] on td "Denumire post" at bounding box center [198, 163] width 41 height 7
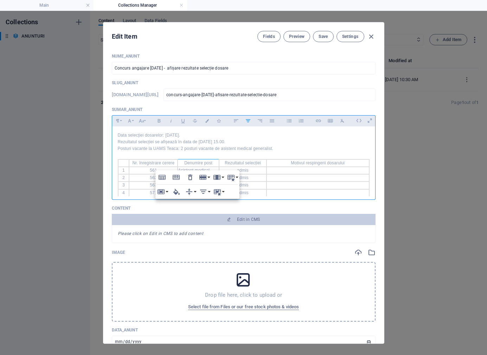
scroll to position [83, 0]
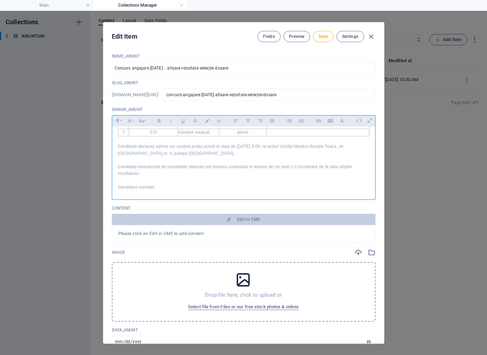
click at [218, 154] on p "Candidații declarați admiși vor susține proba scrisă în data de [DATE] 9.00, la…" at bounding box center [244, 149] width 252 height 13
click at [355, 123] on icon at bounding box center [358, 120] width 11 height 11
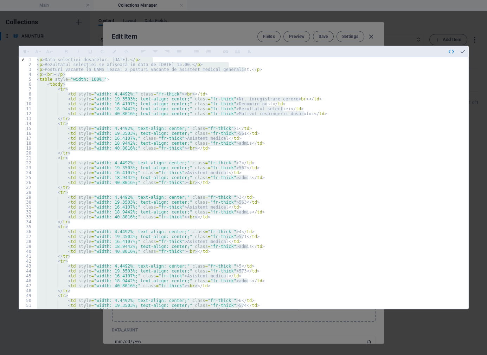
click at [99, 78] on div "< p > Data selecției dosarelor: [DATE]. </ p > < p > Rezultatul selecției se af…" at bounding box center [251, 183] width 431 height 252
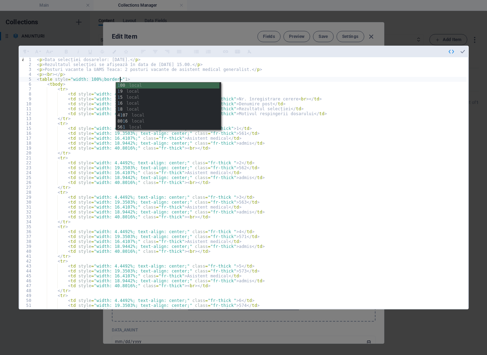
scroll to position [0, 7]
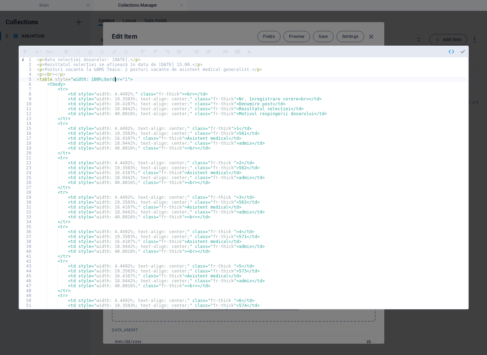
click at [114, 80] on div "< p > Data selecției dosarelor: [DATE]. </ p > < p > Rezultatul selecției se af…" at bounding box center [265, 187] width 458 height 260
click at [435, 51] on icon "button" at bounding box center [462, 52] width 6 height 6
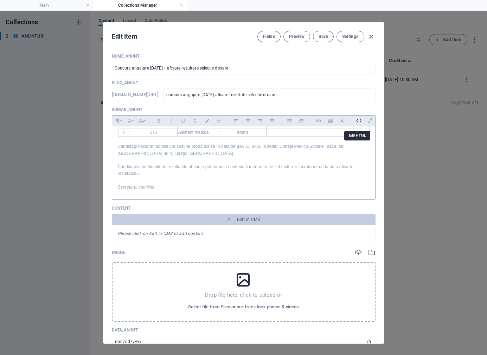
click at [359, 118] on icon at bounding box center [358, 120] width 11 height 11
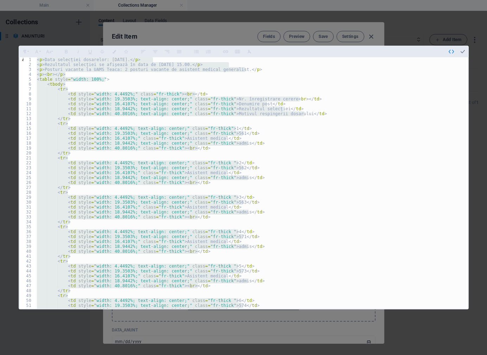
click at [99, 79] on div "< p > Data selecției dosarelor: [DATE]. </ p > < p > Rezultatul selecției se af…" at bounding box center [251, 183] width 431 height 252
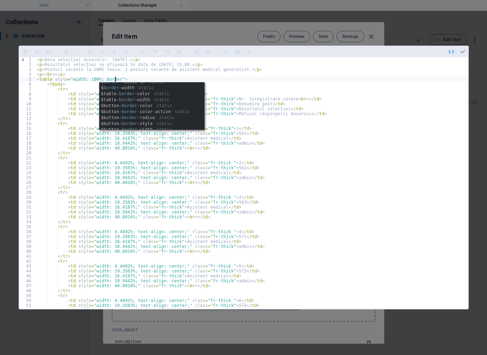
scroll to position [0, 0]
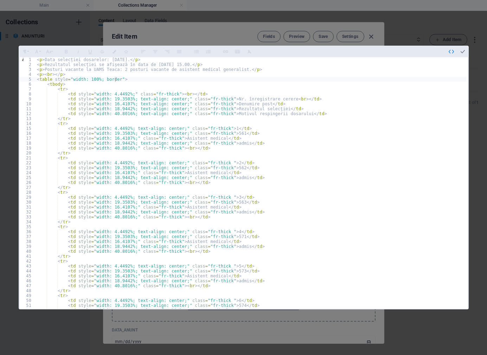
drag, startPoint x: 204, startPoint y: 91, endPoint x: 203, endPoint y: 98, distance: 6.8
click at [203, 98] on body "Unitatea de asistență medico-socială Teaca Main Collections Manager Favorites E…" at bounding box center [243, 177] width 487 height 355
click at [116, 80] on div "< p > Data selecției dosarelor: [DATE]. </ p > < p > Rezultatul selecției se af…" at bounding box center [265, 187] width 458 height 260
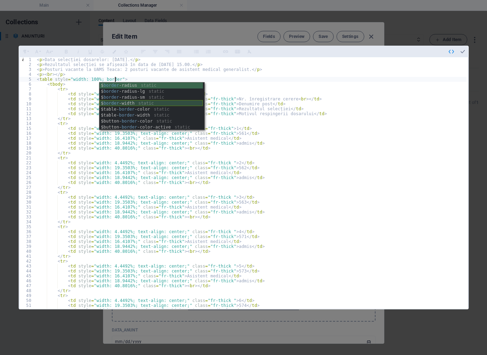
click at [168, 102] on div "$ border -radius static $ border -radius-lg static $ border -radius-sm static $…" at bounding box center [150, 113] width 103 height 60
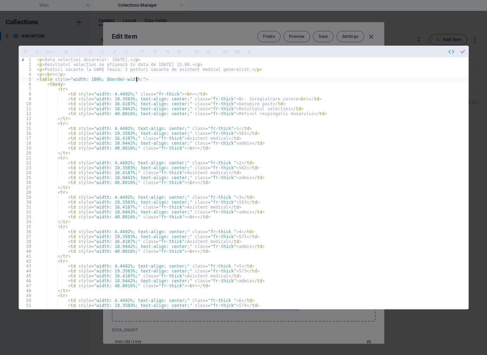
scroll to position [0, 8]
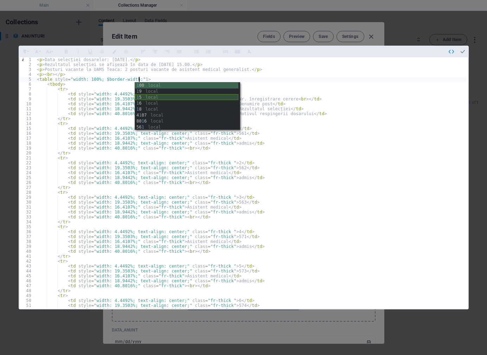
click at [166, 98] on div "1 00 local 1 9 local 1 5 local 1 6 local 1 8 local 4 1 07 local 80 1 6 local 56…" at bounding box center [186, 113] width 103 height 60
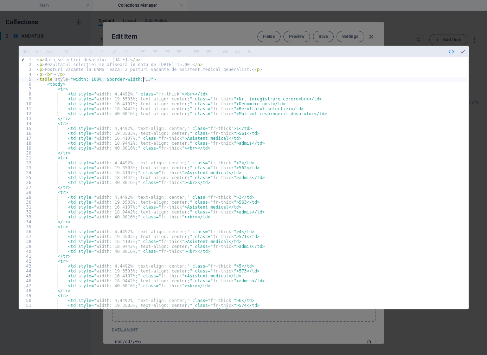
click at [143, 80] on div "< p > Data selecției dosarelor: [DATE]. </ p > < p > Rezultatul selecției se af…" at bounding box center [265, 187] width 458 height 260
drag, startPoint x: 99, startPoint y: 77, endPoint x: 104, endPoint y: 82, distance: 6.5
click at [99, 77] on div "< p > Data selecției dosarelor: [DATE]. </ p > < p > Rezultatul selecției se af…" at bounding box center [265, 187] width 458 height 260
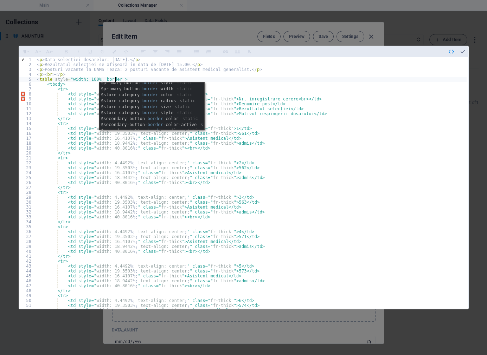
scroll to position [0, 0]
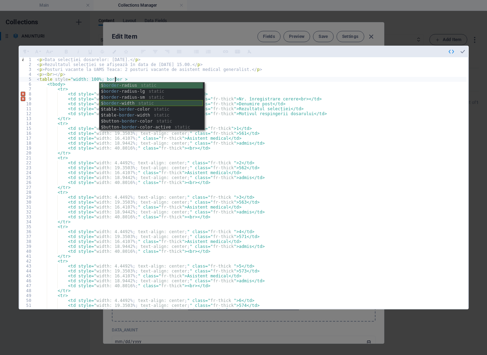
click at [163, 102] on div "$ border -radius static $ border -radius-lg static $ border -radius-sm static $…" at bounding box center [150, 113] width 103 height 60
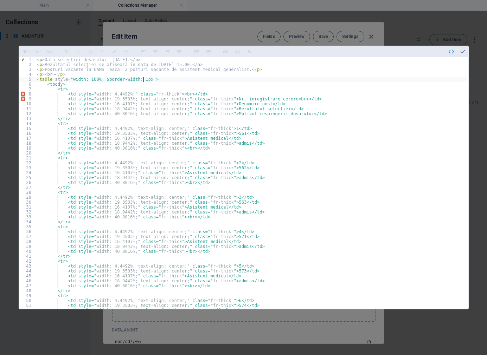
scroll to position [0, 9]
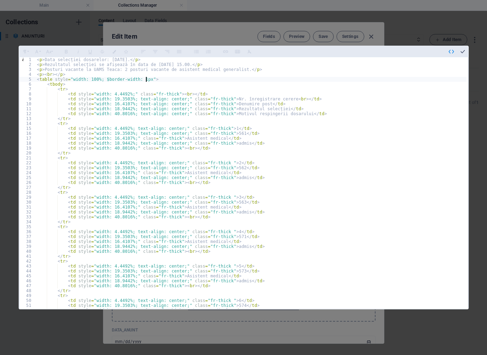
click at [435, 51] on icon "button" at bounding box center [462, 52] width 6 height 6
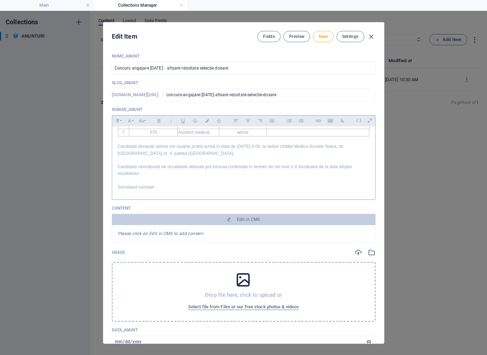
scroll to position [0, 0]
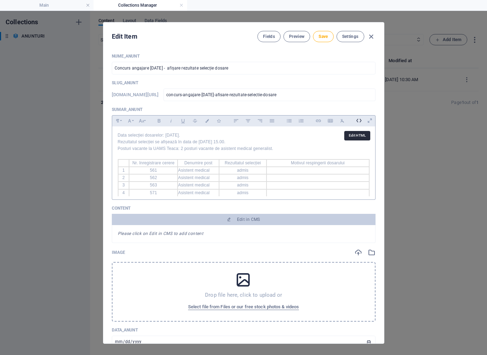
click at [359, 121] on icon at bounding box center [358, 120] width 11 height 11
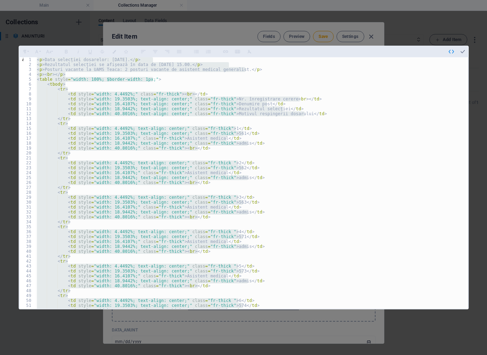
click at [146, 81] on div "< p > Data selecției dosarelor: [DATE]. </ p > < p > Rezultatul selecției se af…" at bounding box center [251, 183] width 431 height 252
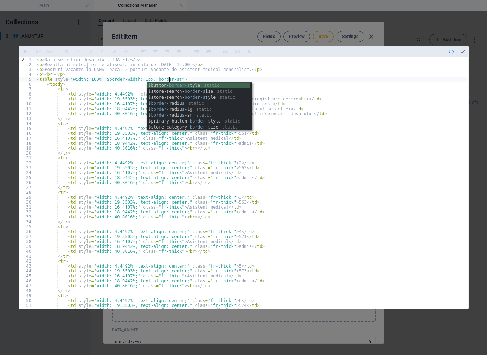
scroll to position [0, 11]
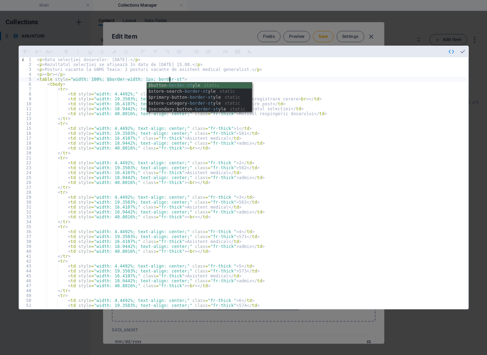
click at [242, 77] on div "< p > Data selecției dosarelor: [DATE]. </ p > < p > Rezultatul selecției se af…" at bounding box center [265, 187] width 458 height 260
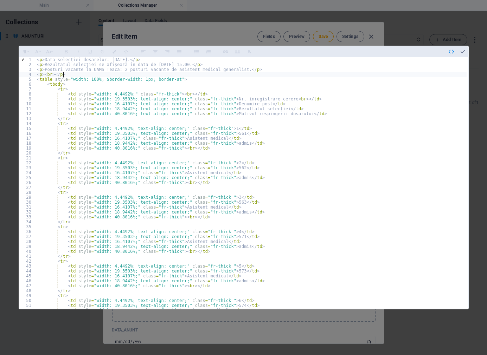
click at [171, 80] on div "< p > Data selecției dosarelor: [DATE]. </ p > < p > Rezultatul selecției se af…" at bounding box center [265, 187] width 458 height 260
click at [169, 80] on div "< p > Data selecției dosarelor: [DATE]. </ p > < p > Rezultatul selecției se af…" at bounding box center [265, 187] width 458 height 260
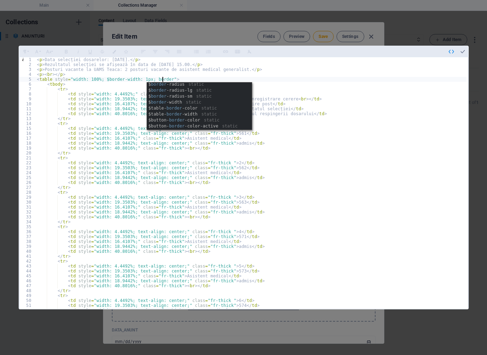
scroll to position [9, 0]
click at [212, 118] on div "$ border -radius static $ border -radius-lg static $ border -radius-sm static $…" at bounding box center [198, 110] width 103 height 60
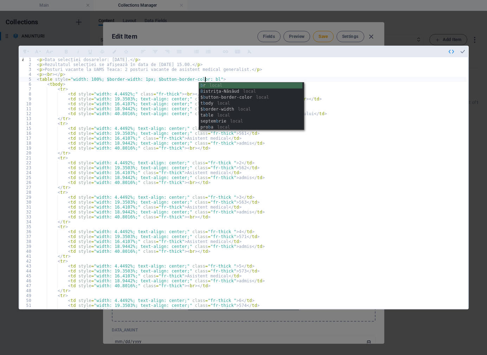
scroll to position [0, 14]
click at [241, 86] on div "$ bla ck static $ta bl e-he a d-bg static $ta bl e-he a d-color static $ta bl e…" at bounding box center [250, 113] width 103 height 60
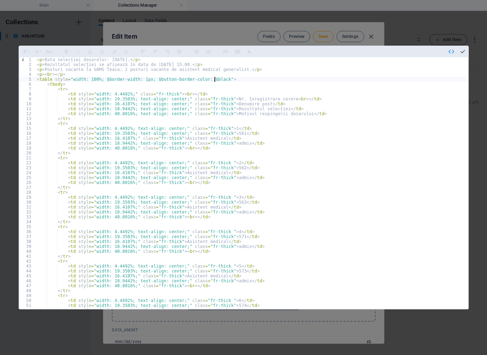
click at [435, 53] on icon "button" at bounding box center [462, 52] width 6 height 6
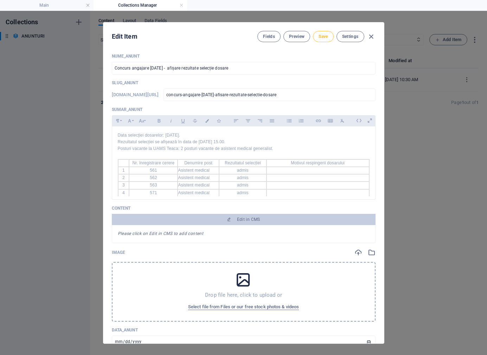
click at [328, 38] on button "Save" at bounding box center [323, 36] width 20 height 11
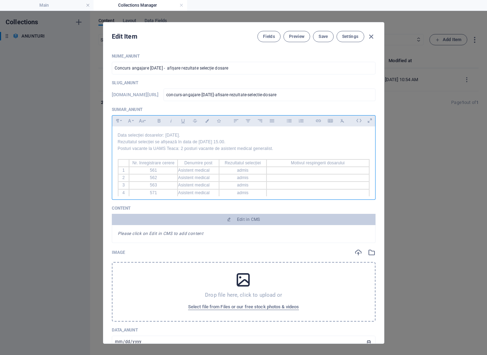
click at [141, 135] on p "Data selecției dosarelor: [DATE]." at bounding box center [244, 135] width 252 height 7
click at [221, 142] on p "Rezultatul selecției se afișează în data de [DATE] 15.00." at bounding box center [244, 142] width 252 height 7
click at [217, 151] on p "Posturi vacante la UAMS Teaca: 2 posturi vacante de asistent medical generalist." at bounding box center [244, 149] width 252 height 7
click at [328, 144] on p "Rezultatul selecției se afișează în data de [DATE] 15.00." at bounding box center [244, 142] width 252 height 7
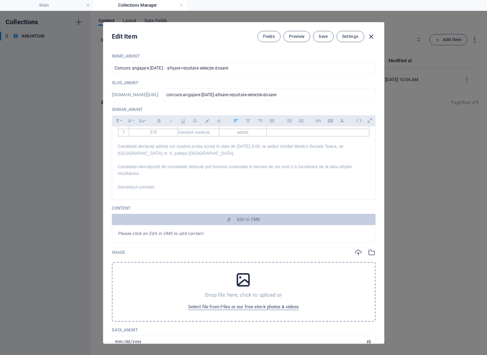
click at [373, 37] on icon "button" at bounding box center [371, 37] width 8 height 8
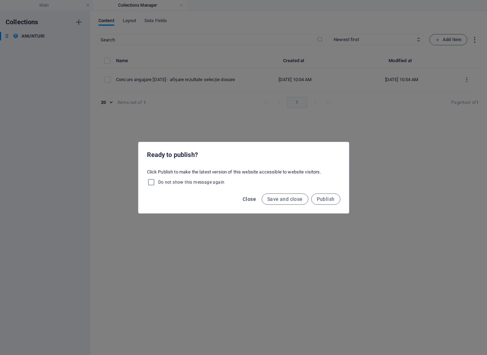
click at [247, 200] on span "Close" at bounding box center [249, 200] width 13 height 6
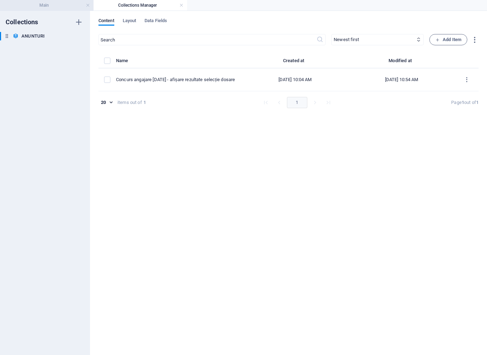
click at [63, 7] on h4 "Main" at bounding box center [47, 5] width 94 height 8
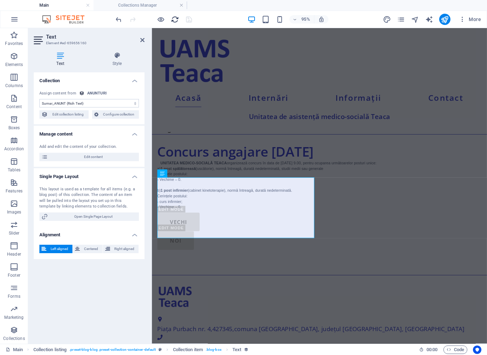
click at [173, 18] on icon "reload" at bounding box center [175, 19] width 8 height 8
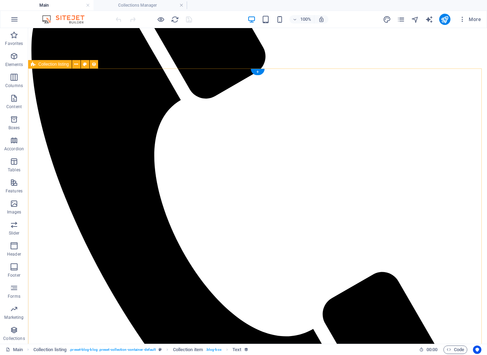
scroll to position [281, 0]
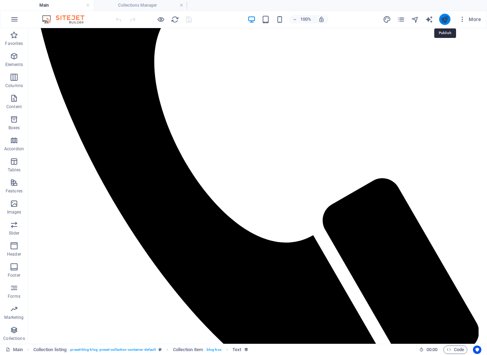
click at [435, 22] on icon "publish" at bounding box center [444, 19] width 8 height 8
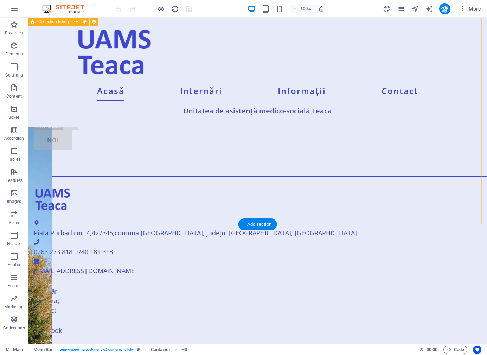
scroll to position [440, 0]
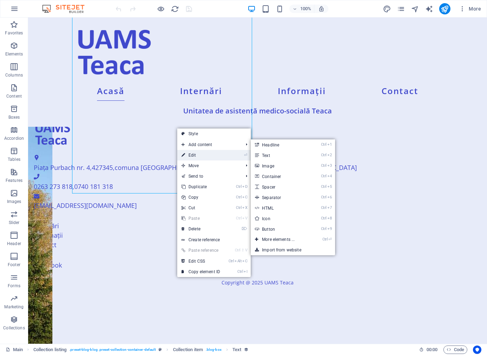
click at [194, 155] on link "⏎ Edit" at bounding box center [200, 155] width 47 height 11
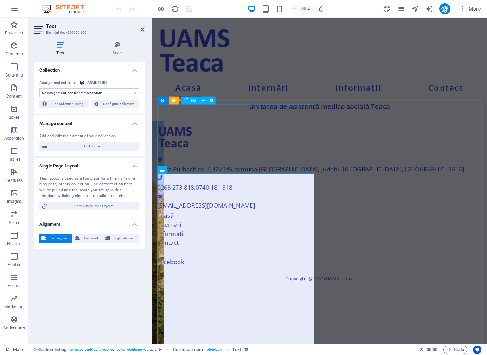
scroll to position [142, 0]
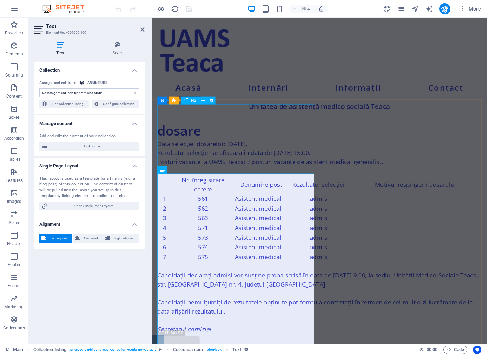
select select "description"
click at [125, 147] on span "Edit content" at bounding box center [93, 146] width 87 height 8
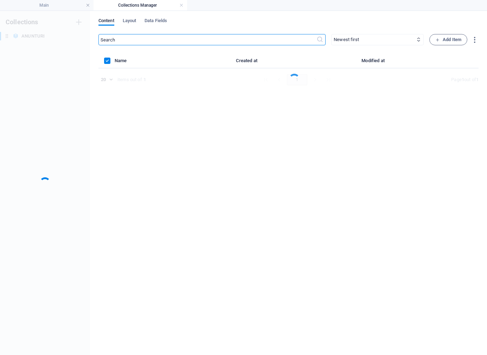
scroll to position [0, 0]
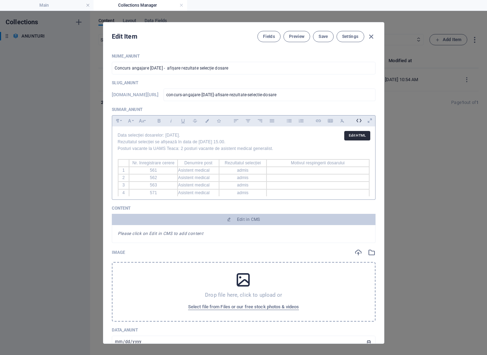
click at [358, 122] on icon at bounding box center [358, 120] width 11 height 11
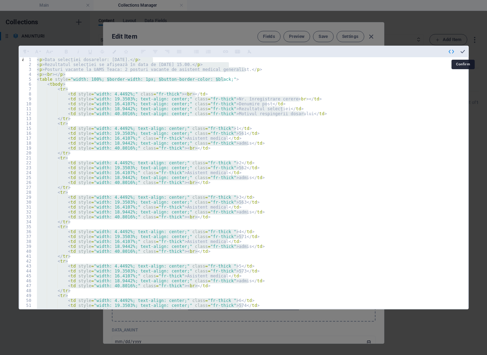
click at [463, 50] on icon "button" at bounding box center [462, 52] width 6 height 6
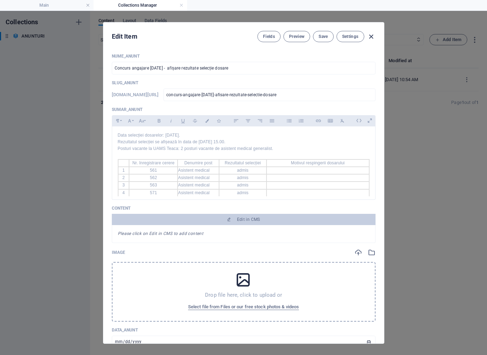
click at [371, 36] on icon "button" at bounding box center [371, 37] width 8 height 8
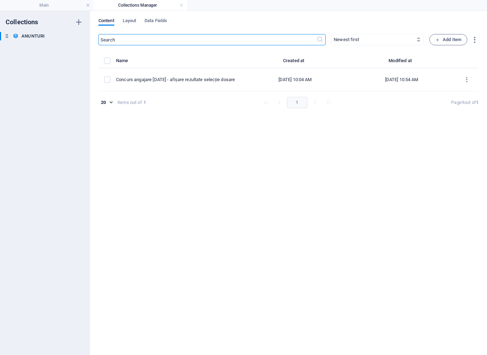
type input "[DATE]"
type input "concurs-angajare-[DATE]-afisare-rezultate-selectie-dosare"
click at [131, 19] on span "Layout" at bounding box center [130, 22] width 14 height 10
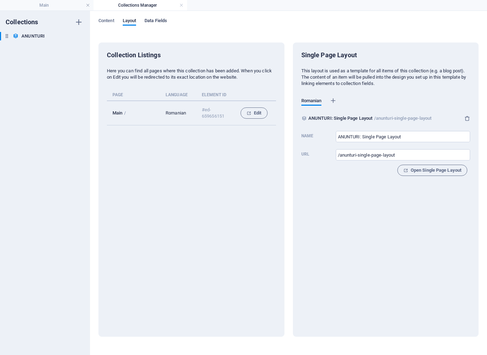
click at [163, 20] on span "Data Fields" at bounding box center [155, 22] width 22 height 10
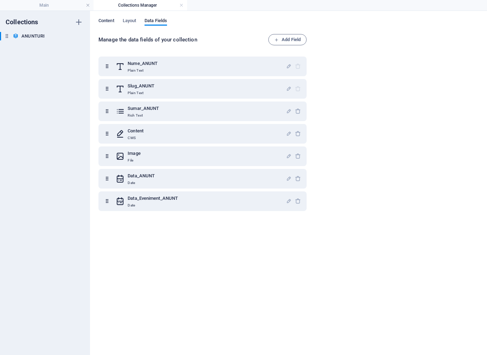
click at [113, 23] on span "Content" at bounding box center [106, 22] width 16 height 10
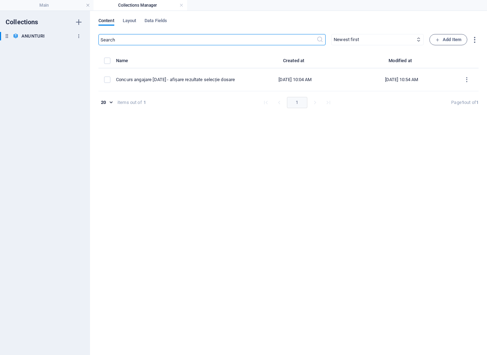
click at [81, 36] on icon "button" at bounding box center [78, 36] width 5 height 5
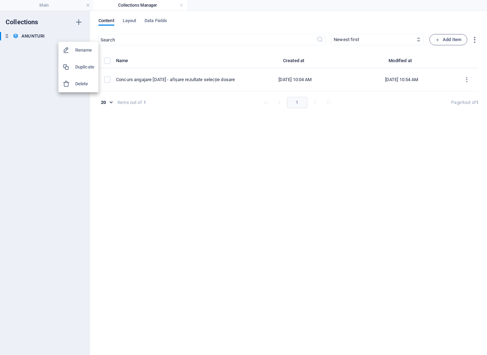
click at [475, 40] on div at bounding box center [243, 177] width 487 height 355
click at [475, 40] on icon "button" at bounding box center [474, 40] width 8 height 8
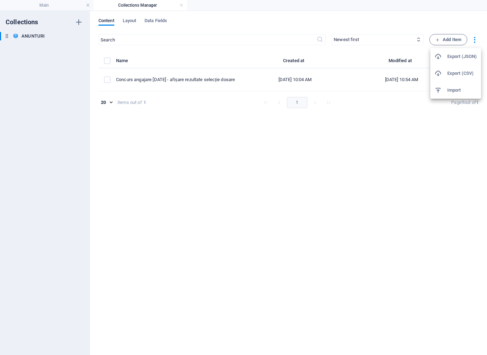
click at [418, 147] on div at bounding box center [243, 177] width 487 height 355
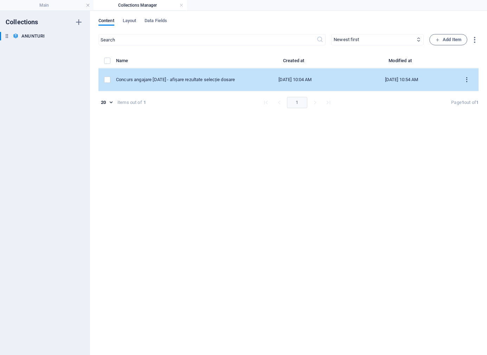
click at [467, 78] on icon "items list" at bounding box center [466, 80] width 7 height 7
